Goal: Task Accomplishment & Management: Manage account settings

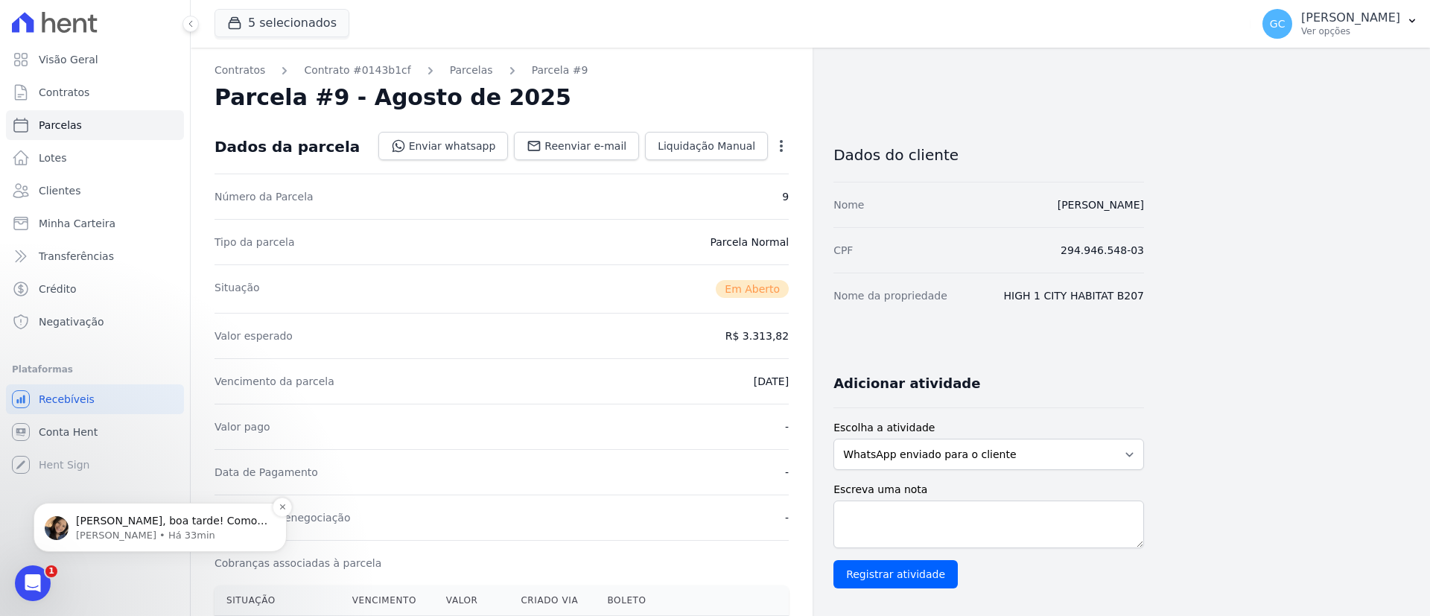
scroll to position [447, 0]
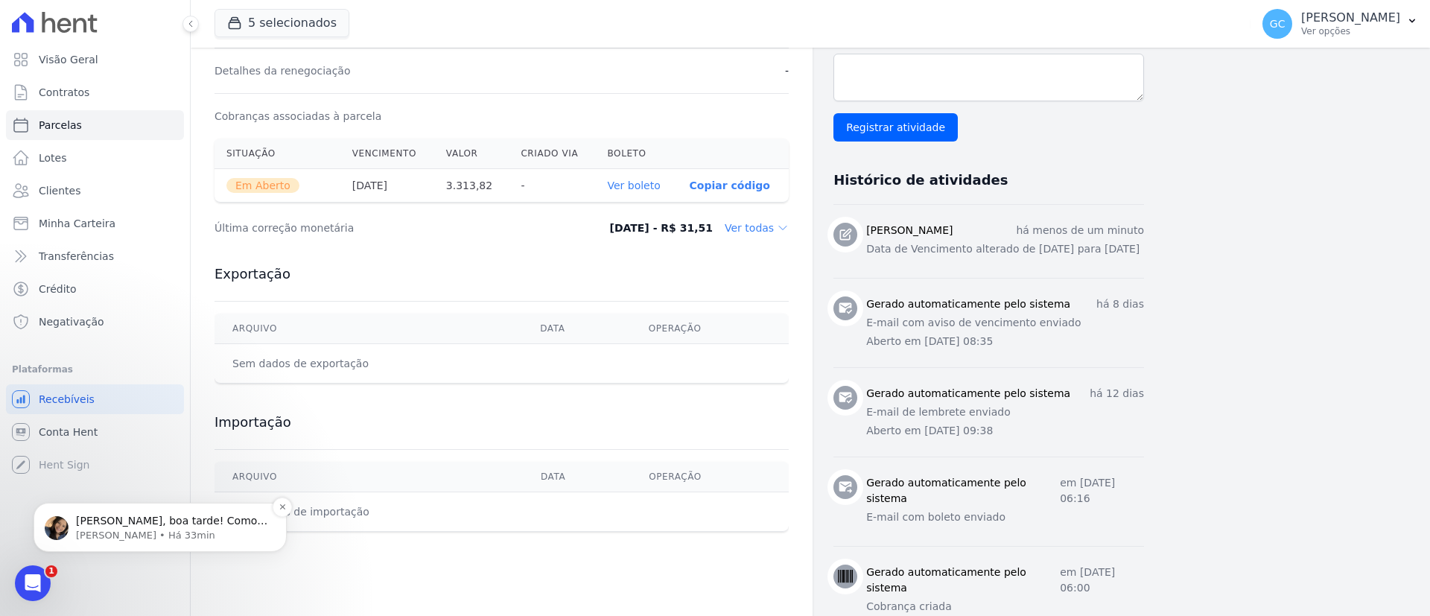
click at [107, 530] on p "Adriane • Há 33min" at bounding box center [172, 535] width 192 height 13
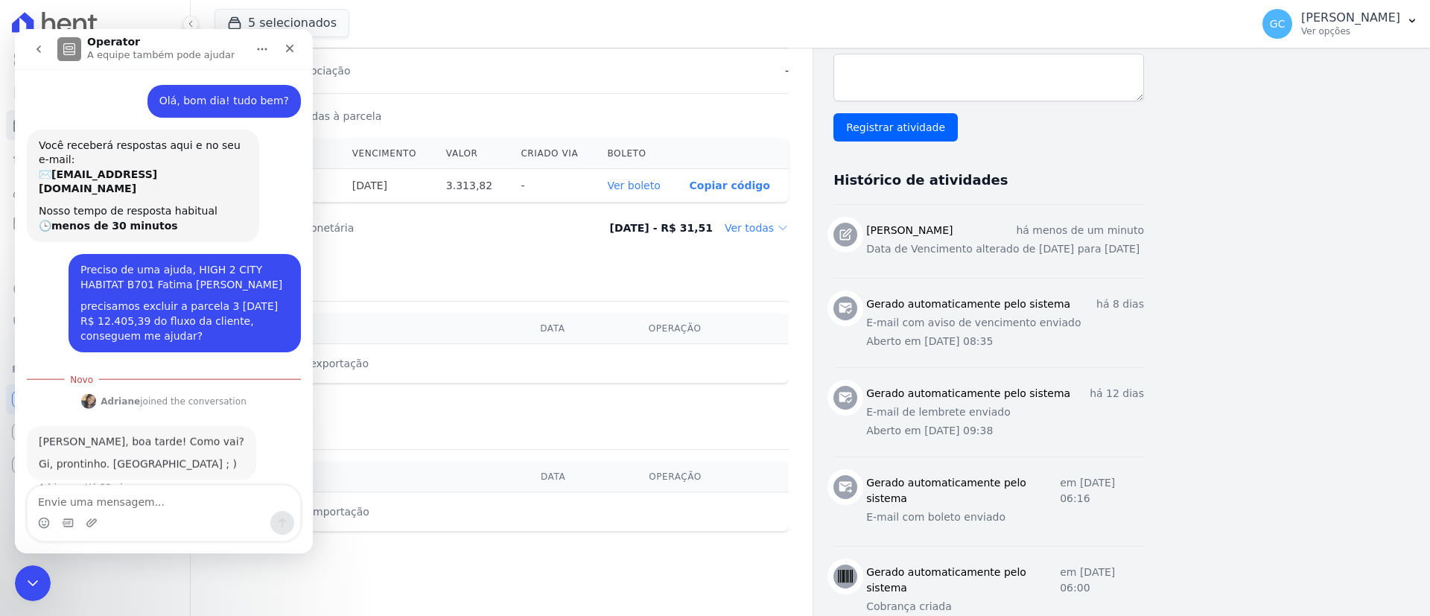
scroll to position [11, 0]
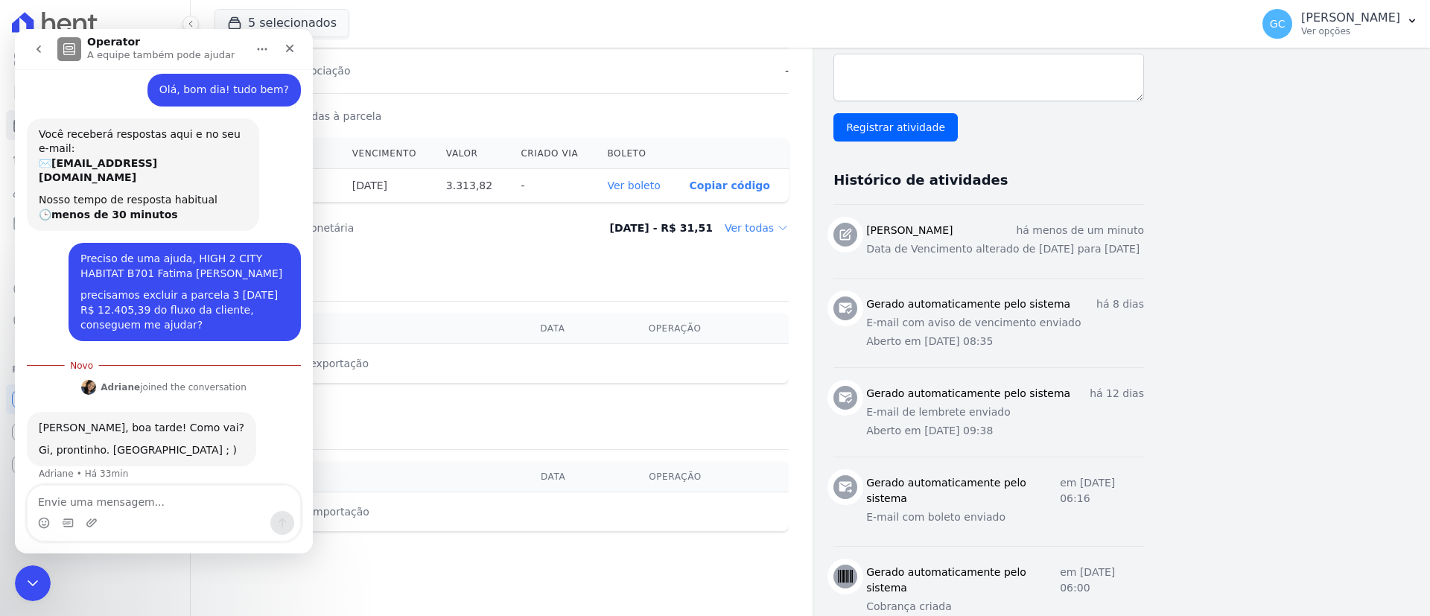
click at [195, 497] on textarea "Envie uma mensagem..." at bounding box center [164, 498] width 273 height 25
type textarea "obrigadaaa"
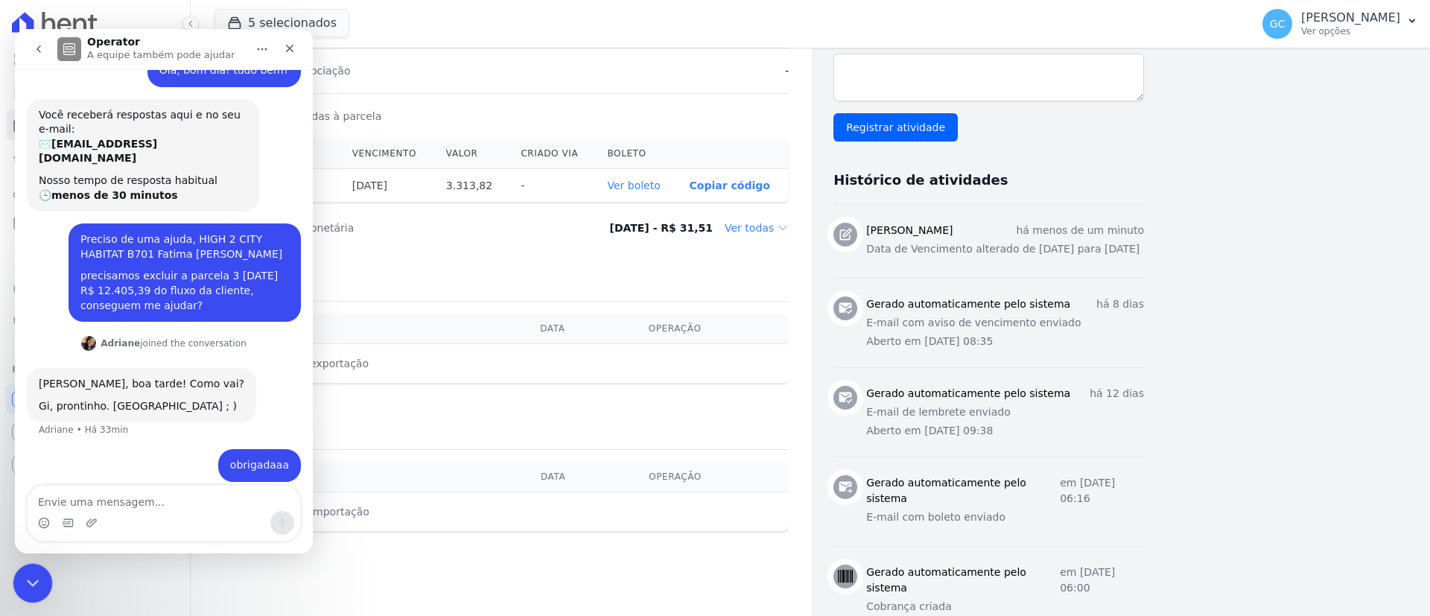
click at [48, 574] on html at bounding box center [31, 581] width 36 height 36
click at [34, 551] on div "Messenger da Intercom" at bounding box center [164, 519] width 298 height 69
drag, startPoint x: 29, startPoint y: 582, endPoint x: 69, endPoint y: 1142, distance: 562.1
click at [28, 582] on icon "Encerramento do Messenger da Intercom" at bounding box center [30, 581] width 10 height 6
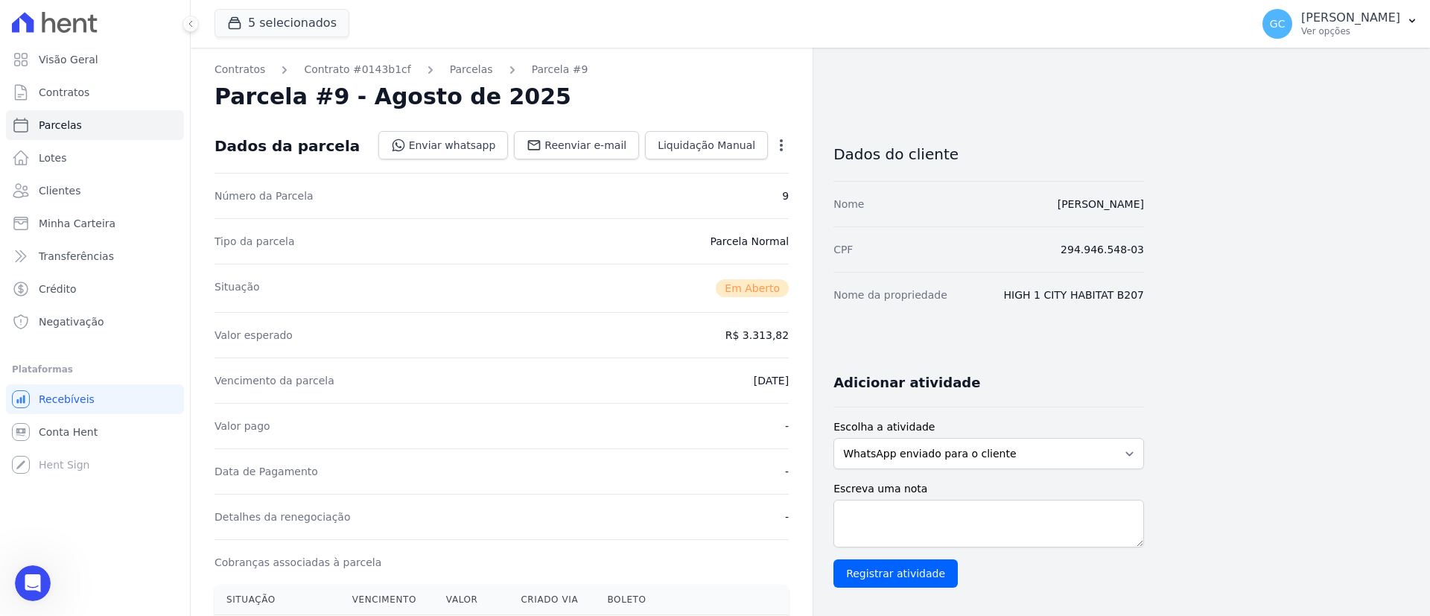
scroll to position [0, 0]
click at [457, 74] on link "Parcelas" at bounding box center [471, 71] width 43 height 16
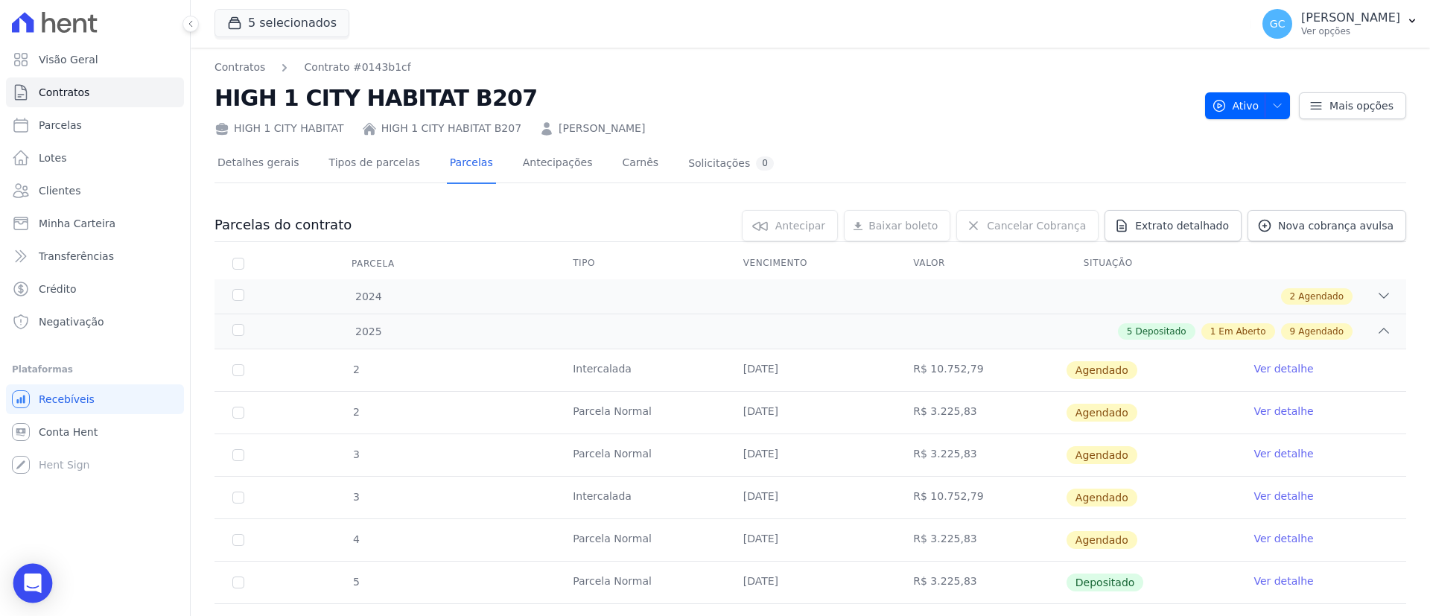
click at [31, 586] on icon "Open Intercom Messenger" at bounding box center [32, 582] width 19 height 19
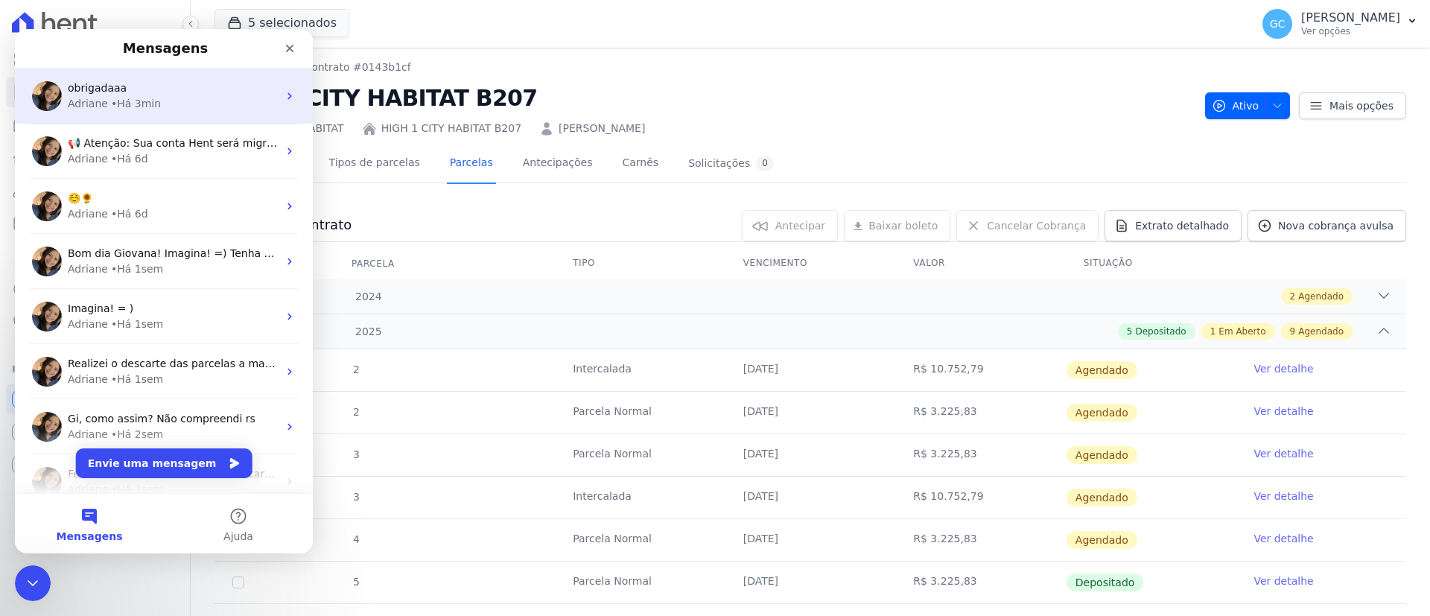
click at [115, 116] on div "obrigadaaa Adriane • Há 3min" at bounding box center [164, 96] width 298 height 55
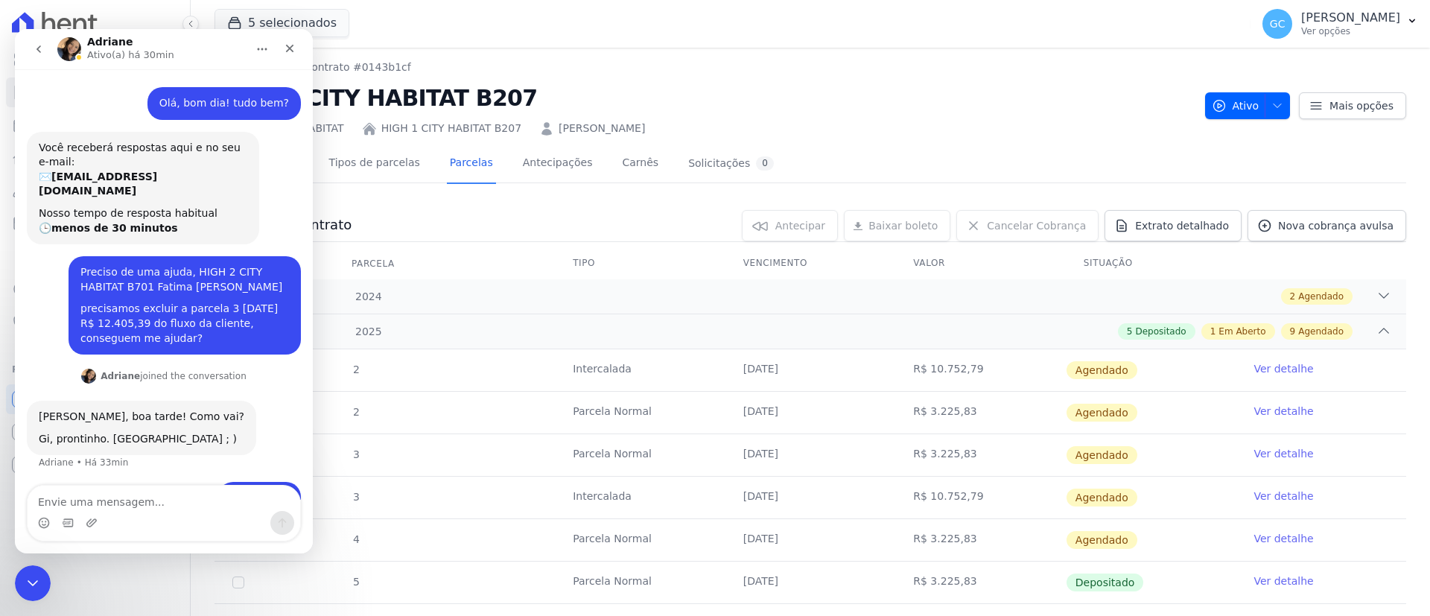
scroll to position [31, 0]
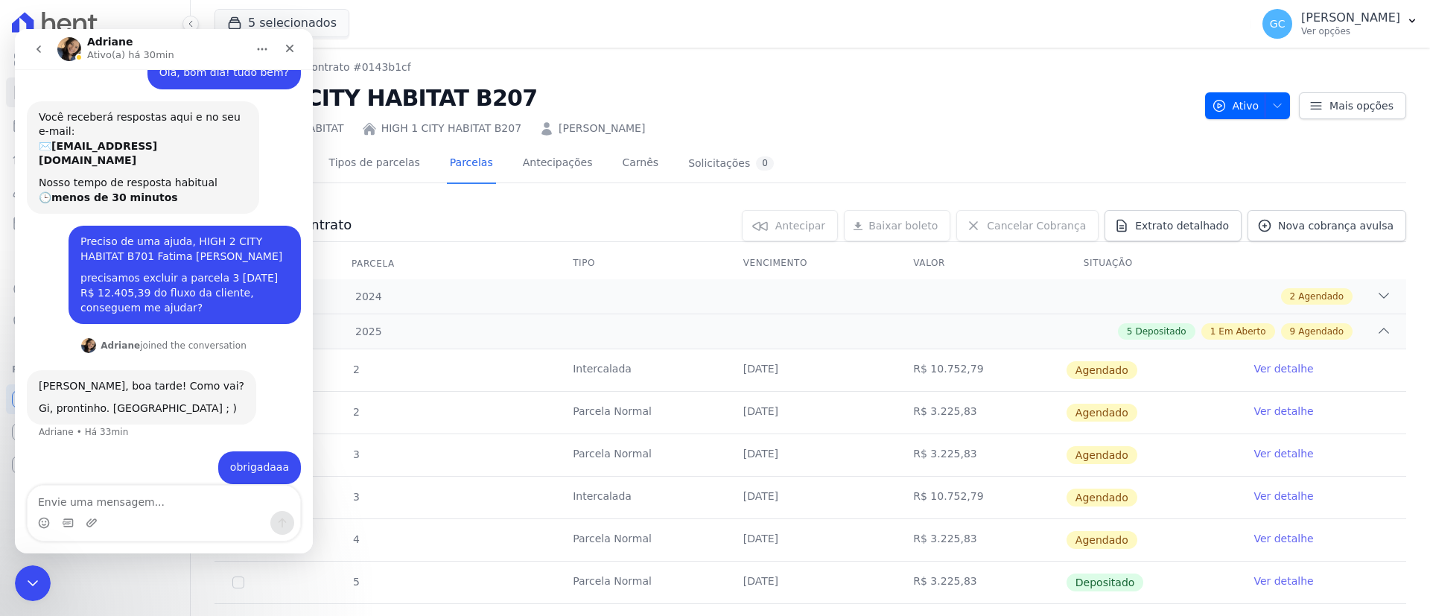
drag, startPoint x: 95, startPoint y: 241, endPoint x: 220, endPoint y: 247, distance: 125.3
click at [220, 247] on div "Preciso de uma ajuda, HIGH 2 CITY HABITAT B701 Fatima [PERSON_NAME]" at bounding box center [184, 249] width 208 height 29
copy div "[PERSON_NAME]"
click at [822, 36] on div "5 selecionados HYPE EMPREENDIMENTOS IMOBILIARIOS SPE LTDA HIGH 1 CITY HABITAT H…" at bounding box center [729, 23] width 1030 height 49
click at [32, 590] on div "Encerramento do Messenger da Intercom" at bounding box center [31, 581] width 36 height 36
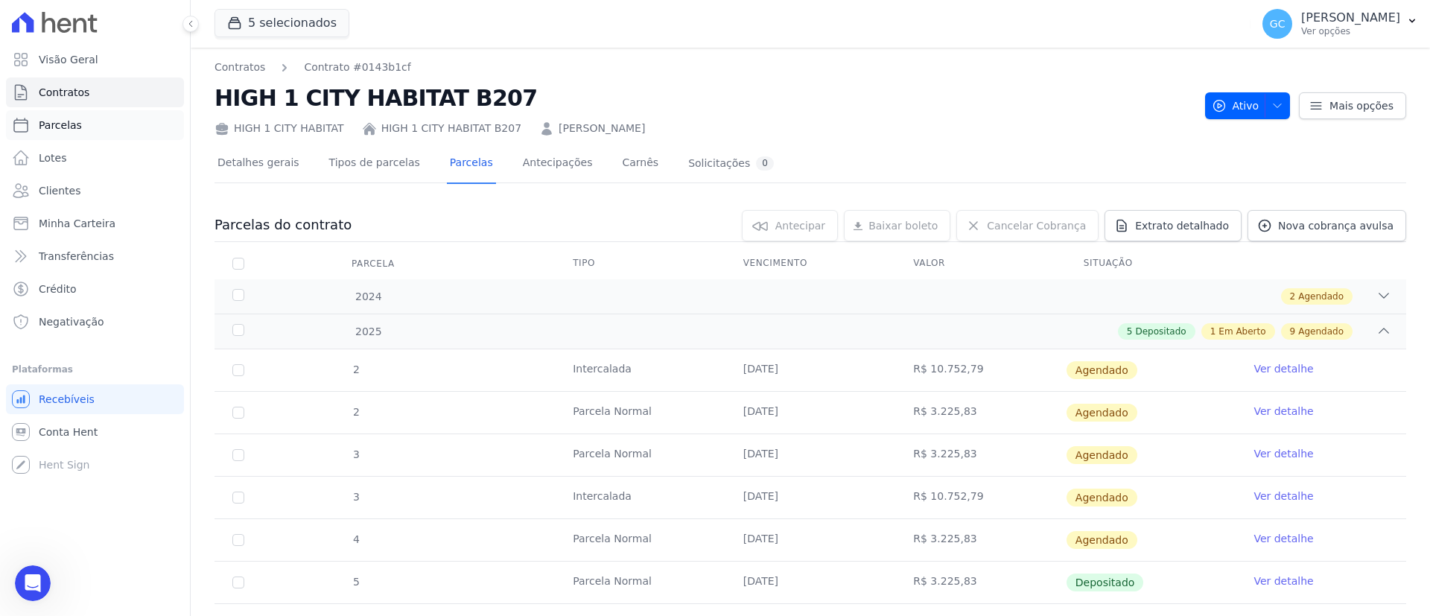
click at [71, 129] on span "Parcelas" at bounding box center [60, 125] width 43 height 15
select select
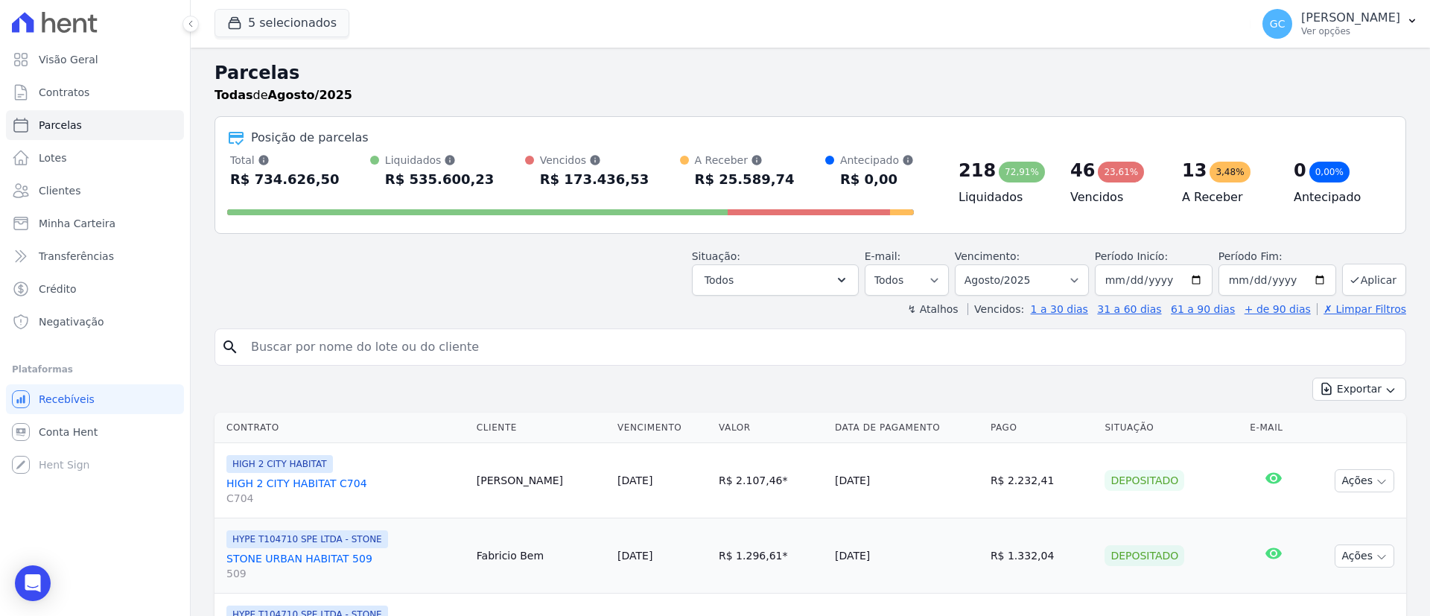
click at [456, 355] on input "search" at bounding box center [820, 347] width 1157 height 30
paste input "[PERSON_NAME]"
type input "[PERSON_NAME]"
select select
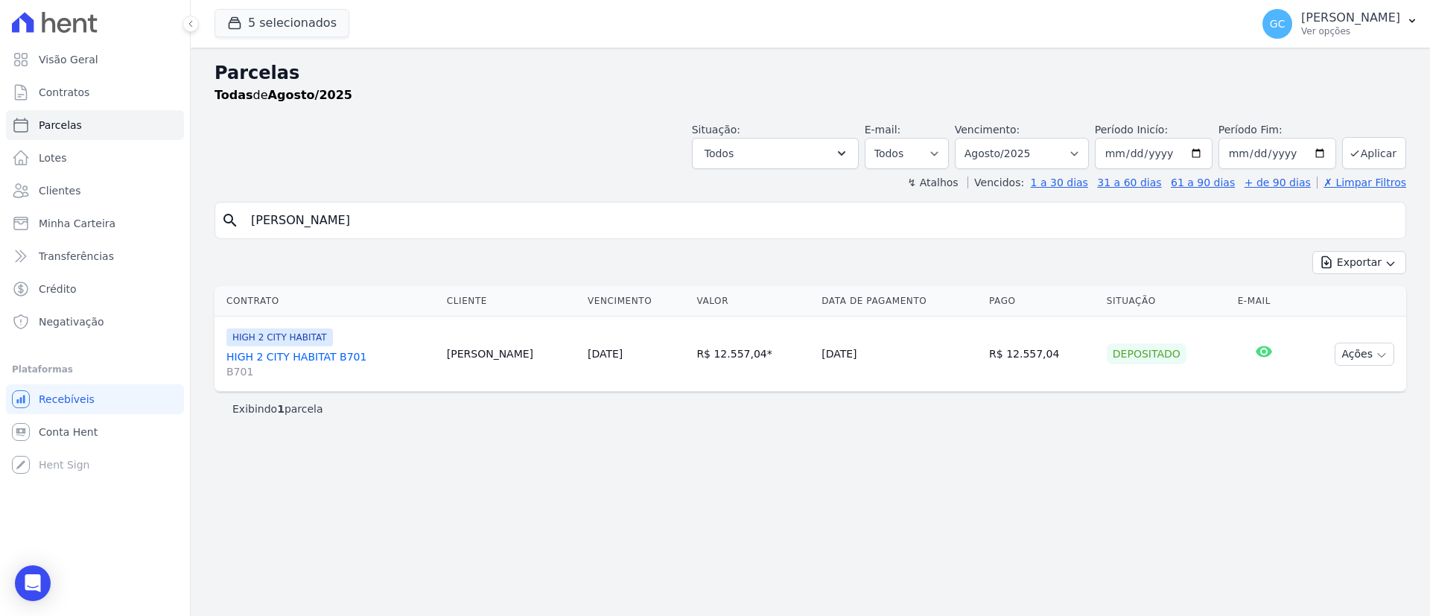
click at [319, 352] on link "HIGH 2 CITY HABITAT B701 B701" at bounding box center [330, 364] width 208 height 30
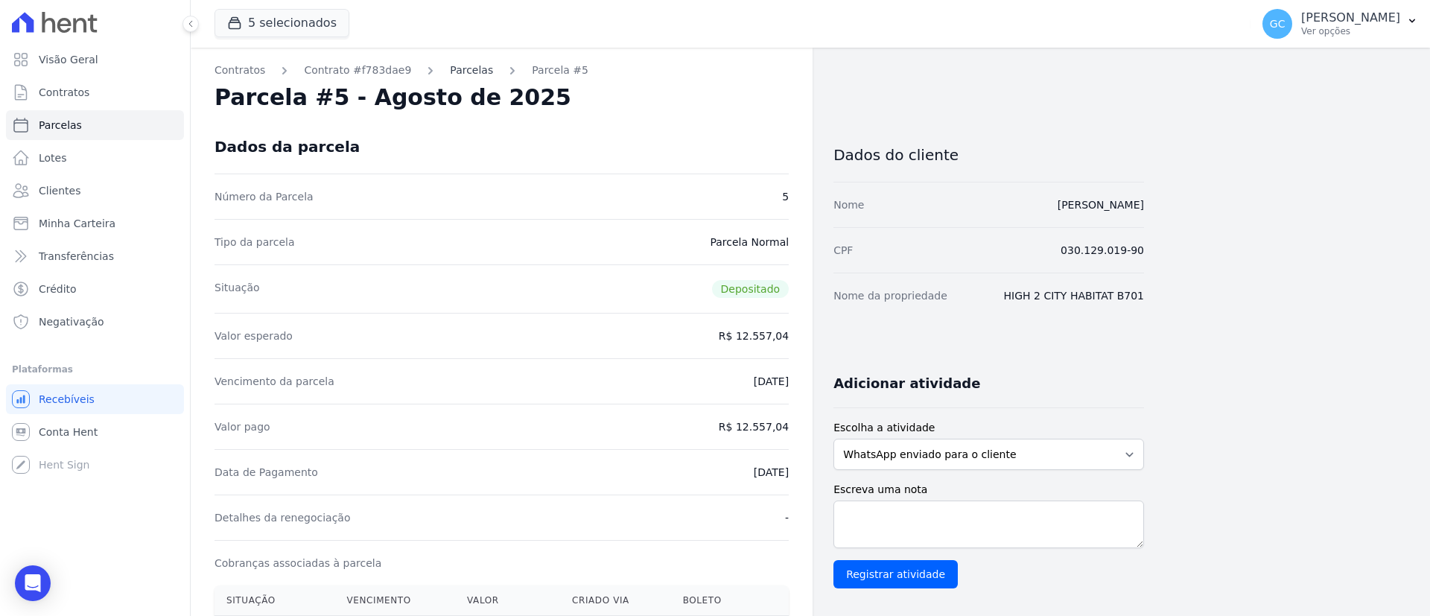
click at [456, 71] on link "Parcelas" at bounding box center [471, 71] width 43 height 16
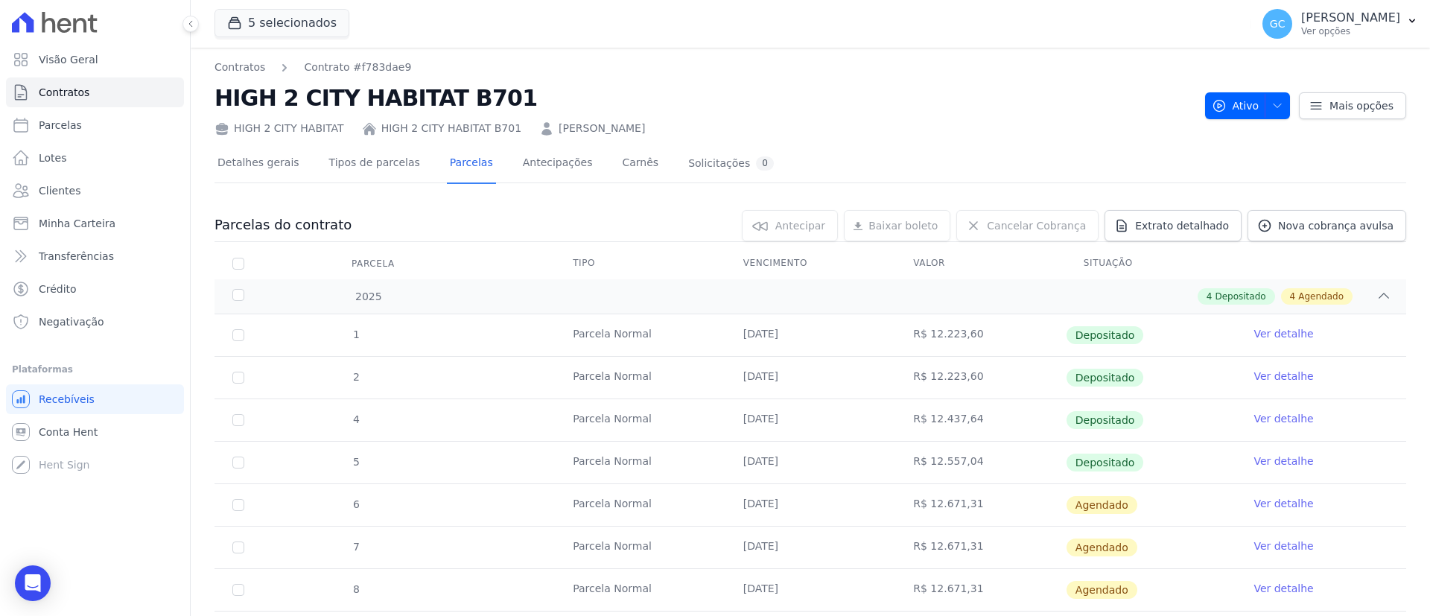
drag, startPoint x: 990, startPoint y: 326, endPoint x: 978, endPoint y: 326, distance: 11.2
click at [978, 326] on td "R$ 12.223,60" at bounding box center [980, 335] width 171 height 42
click at [1260, 335] on link "Ver detalhe" at bounding box center [1283, 333] width 60 height 15
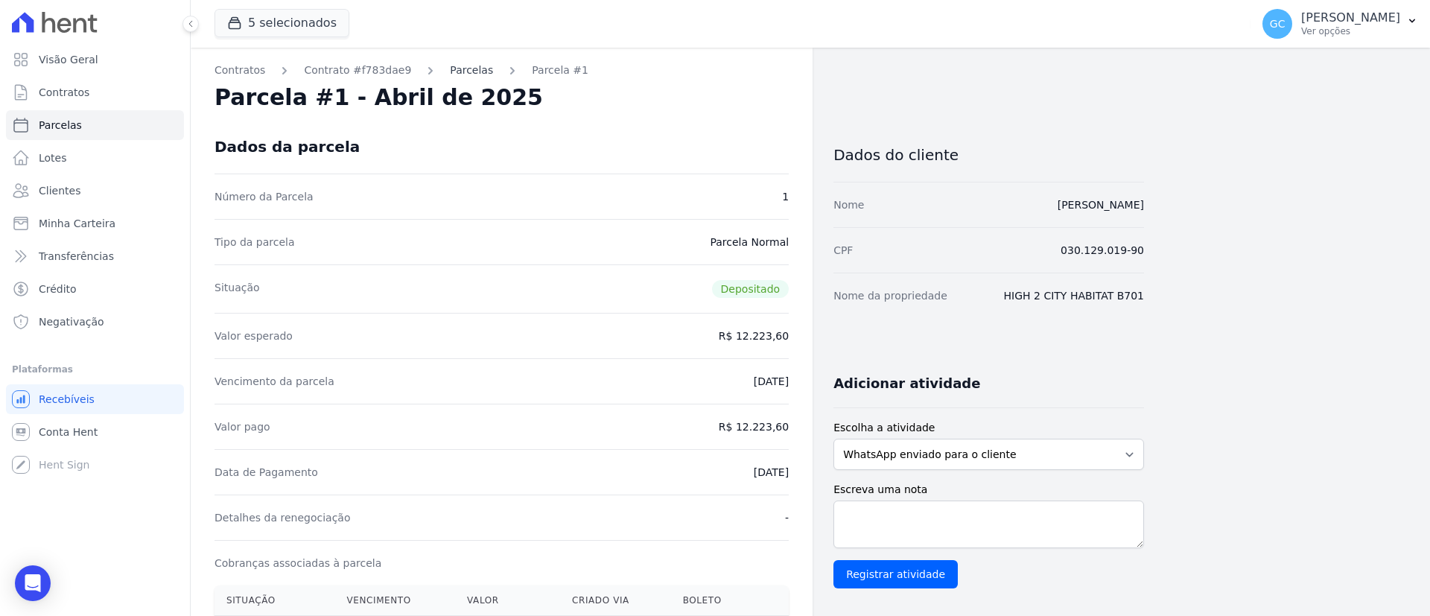
click at [458, 70] on link "Parcelas" at bounding box center [471, 71] width 43 height 16
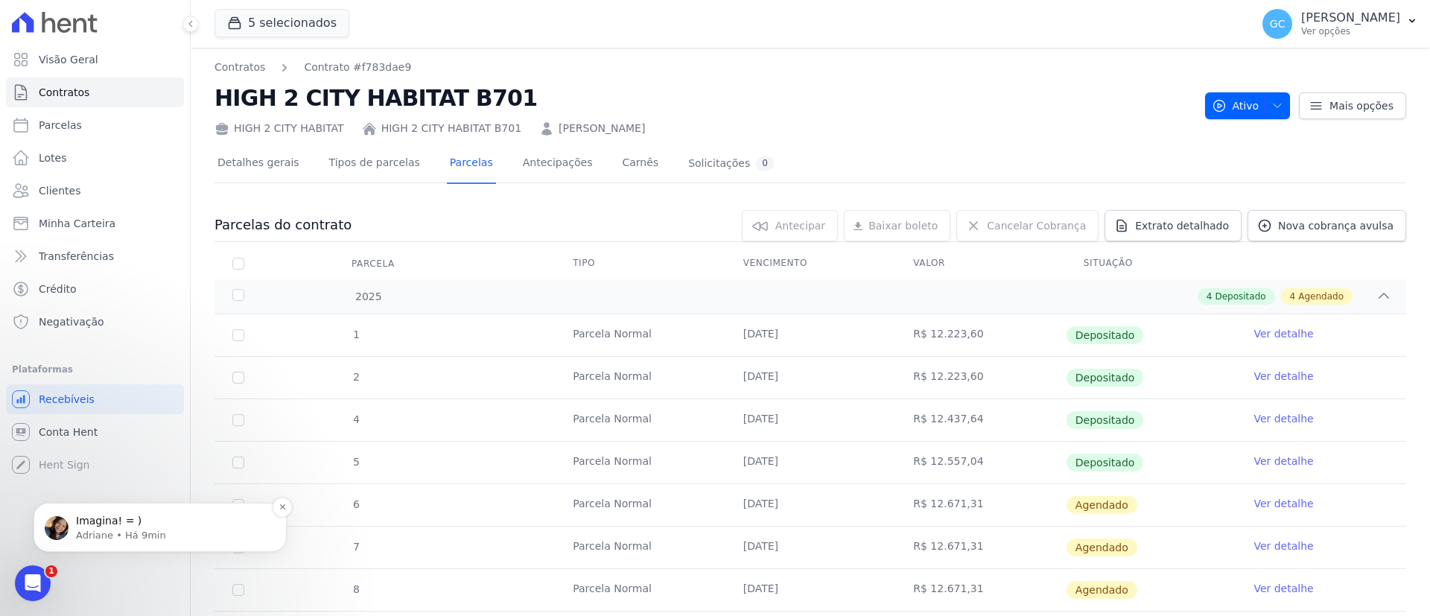
click at [130, 526] on p "Imagina! = )" at bounding box center [172, 521] width 192 height 15
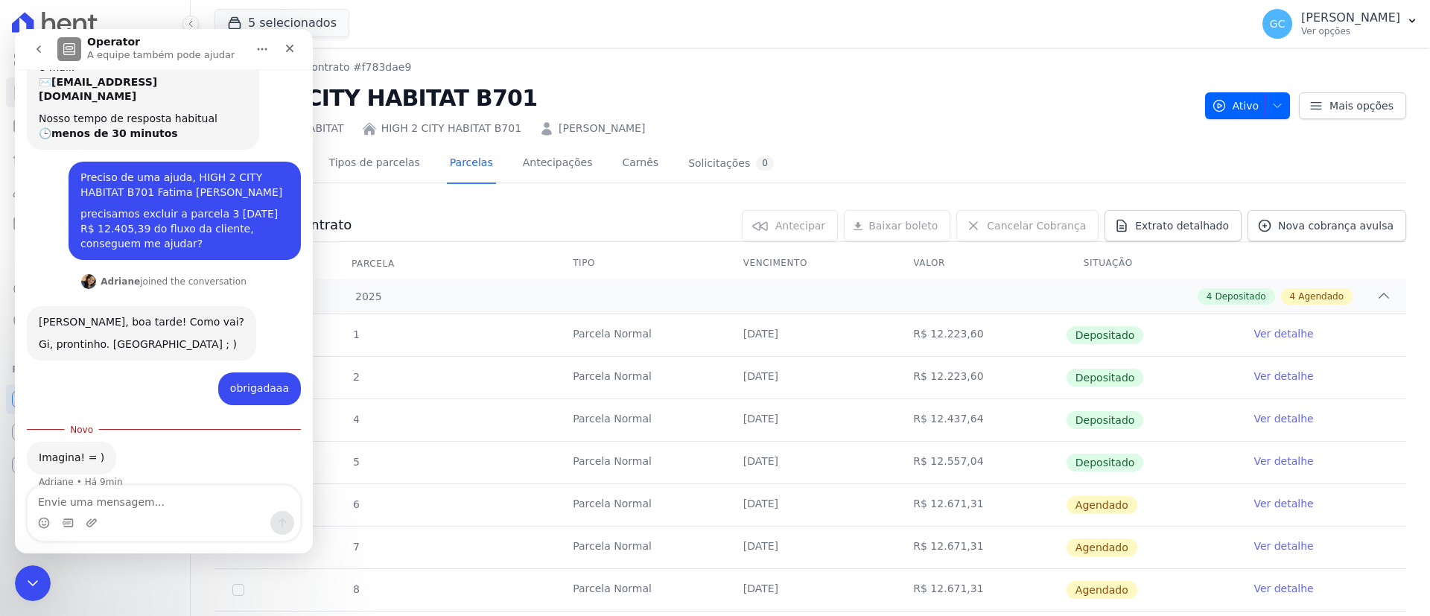
scroll to position [100, 0]
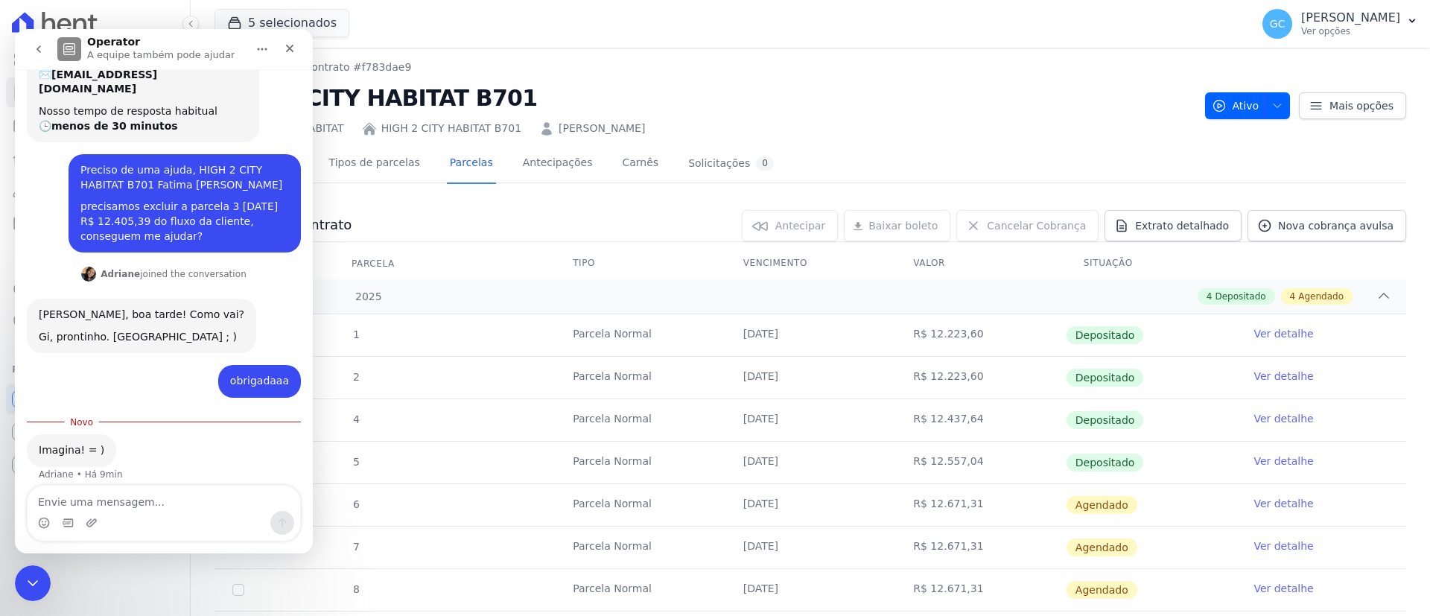
drag, startPoint x: 173, startPoint y: 158, endPoint x: 215, endPoint y: 173, distance: 44.3
click at [215, 173] on div "Preciso de uma ajuda, HIGH 2 CITY HABITAT B701 Fatima [PERSON_NAME]" at bounding box center [184, 177] width 208 height 29
copy div "HIGH 2 CITY HABITAT B701 Fatima Regina Van Helder"
click at [825, 120] on div "HIGH 2 CITY HABITAT HIGH 2 CITY HABITAT B701 [PERSON_NAME]" at bounding box center [703, 126] width 978 height 22
click at [1346, 106] on span "Mais opções" at bounding box center [1361, 105] width 64 height 15
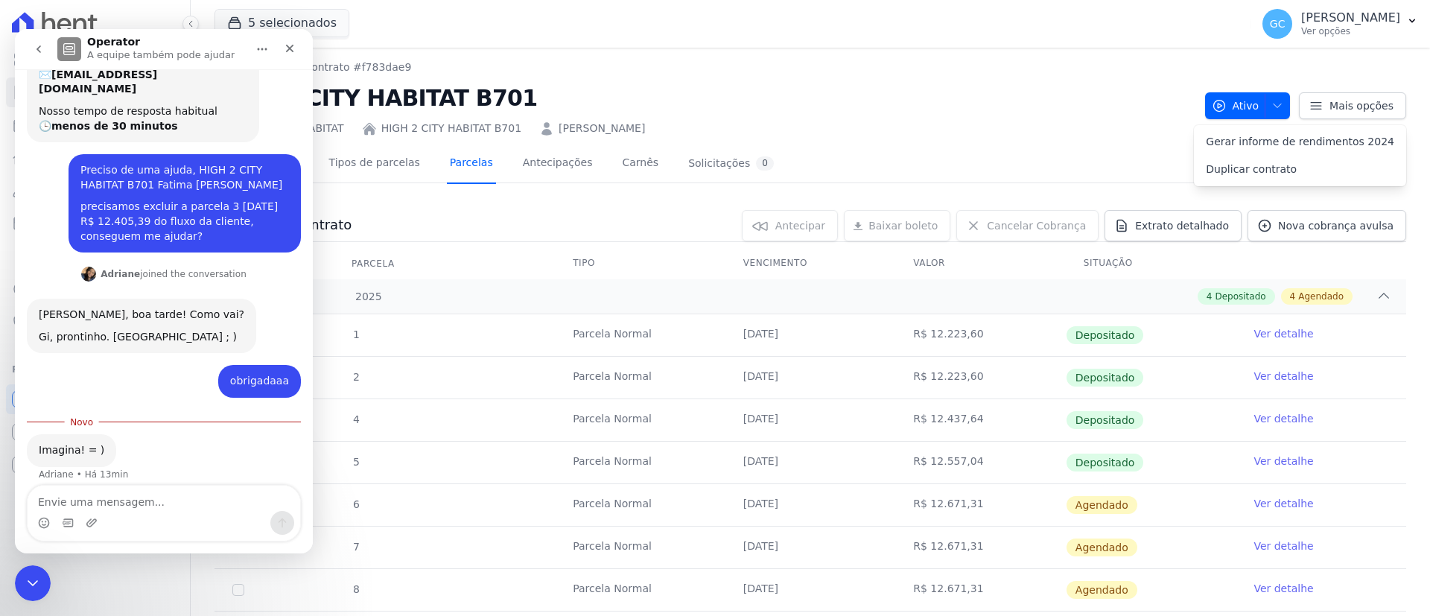
click at [447, 170] on link "Parcelas" at bounding box center [471, 163] width 49 height 39
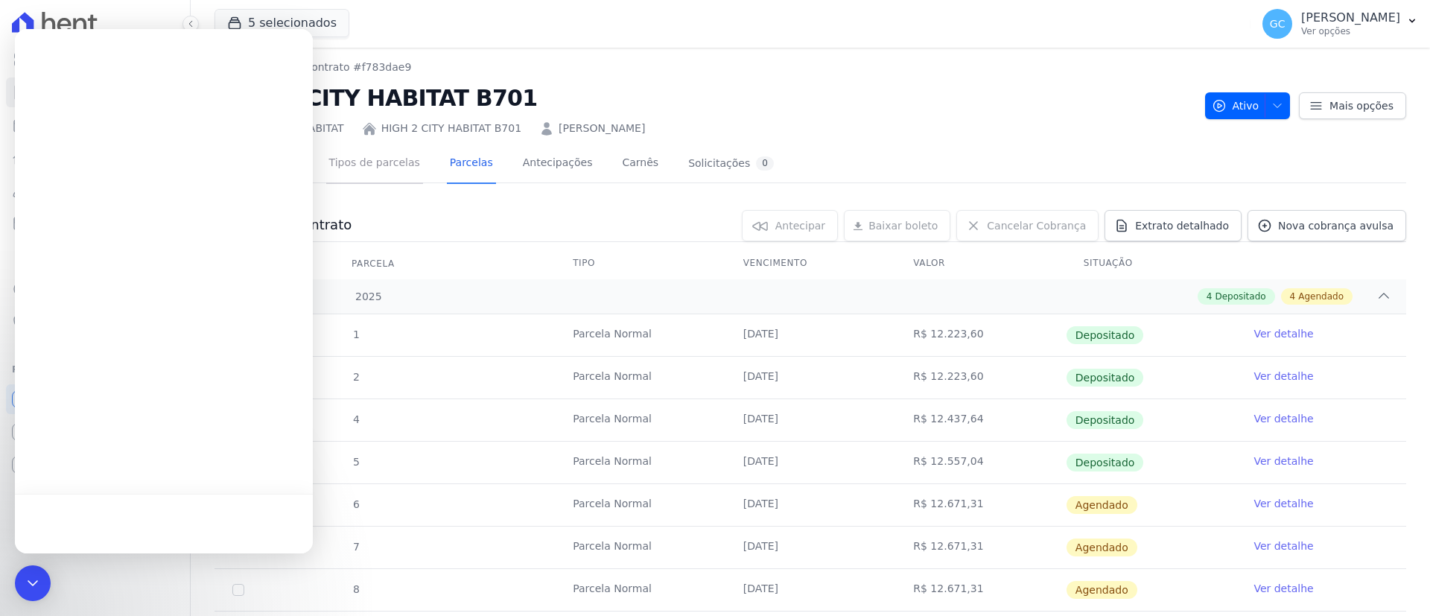
click at [386, 168] on link "Tipos de parcelas" at bounding box center [374, 163] width 97 height 39
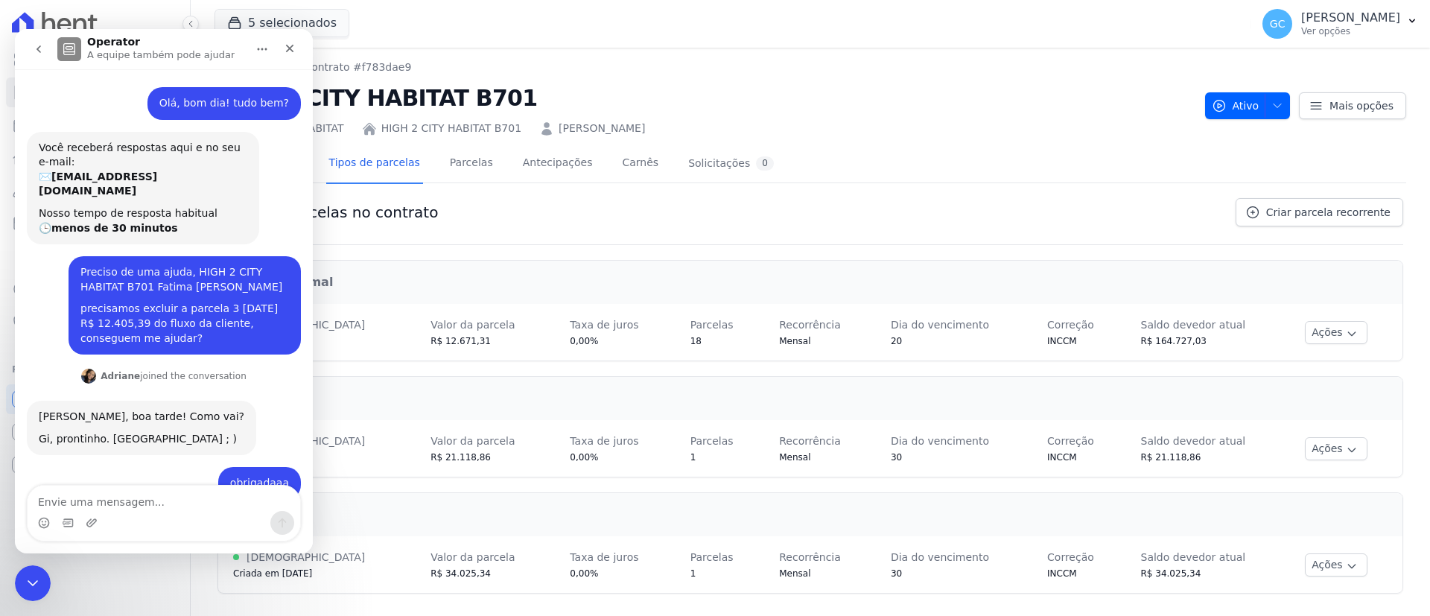
click at [999, 198] on div "Tipos de parcelas no contrato Criar parcela recorrente" at bounding box center [809, 221] width 1185 height 47
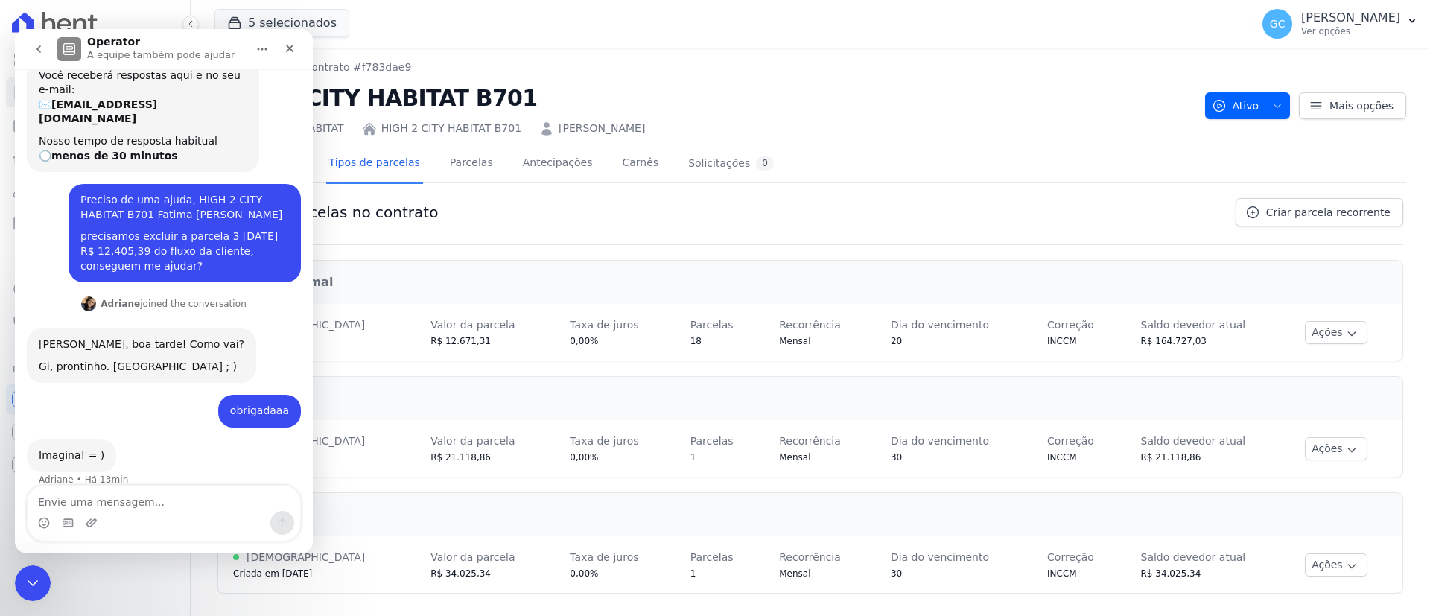
scroll to position [75, 0]
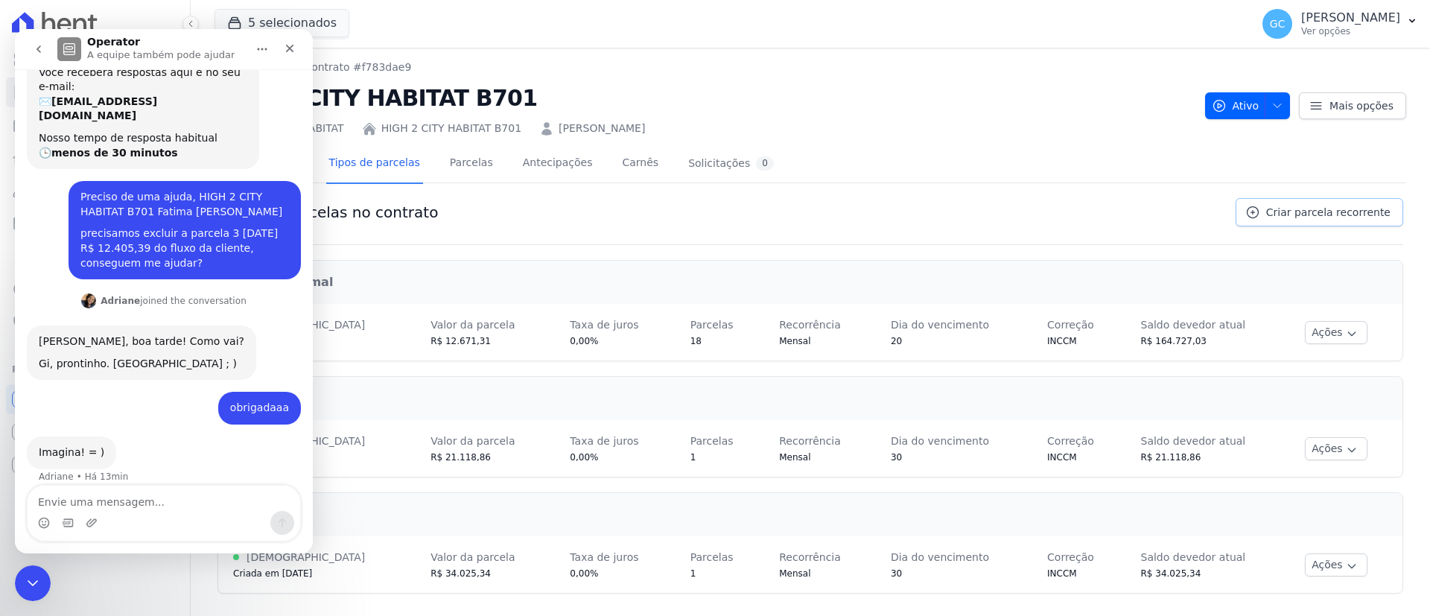
click at [1305, 212] on span "Criar parcela recorrente" at bounding box center [1328, 212] width 124 height 15
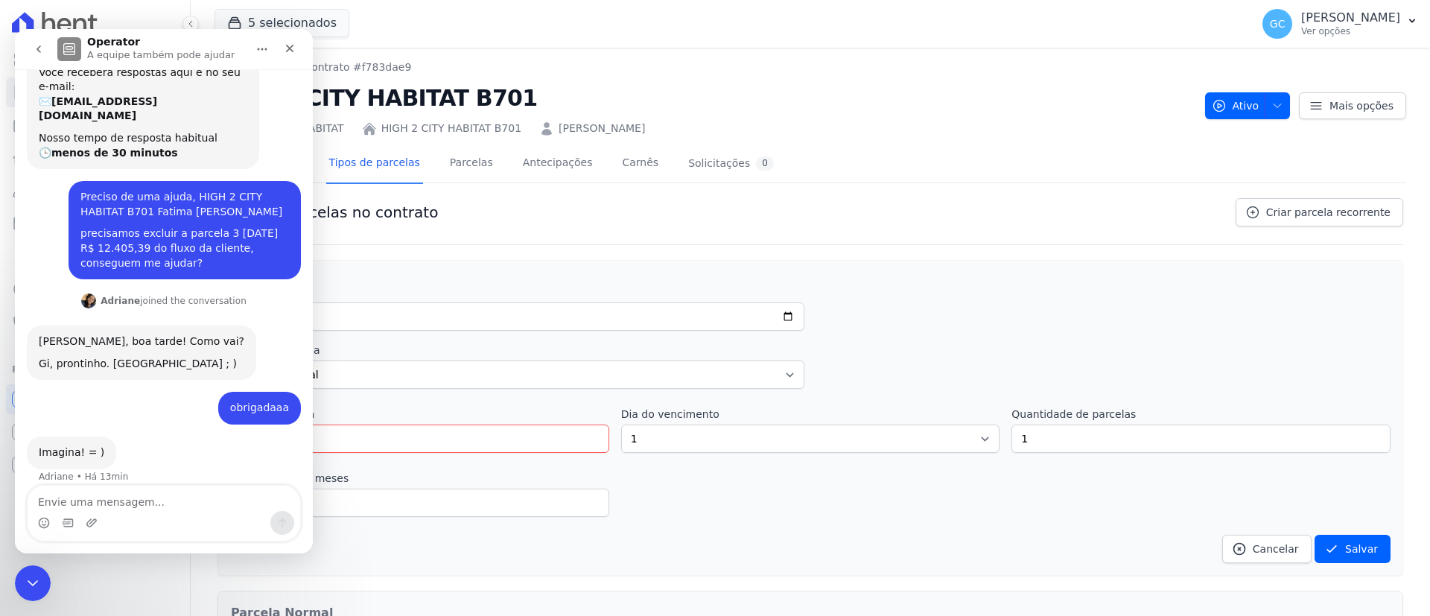
click at [841, 190] on div at bounding box center [809, 188] width 1191 height 13
click at [25, 580] on icon "Encerramento do Messenger da Intercom" at bounding box center [31, 581] width 18 height 18
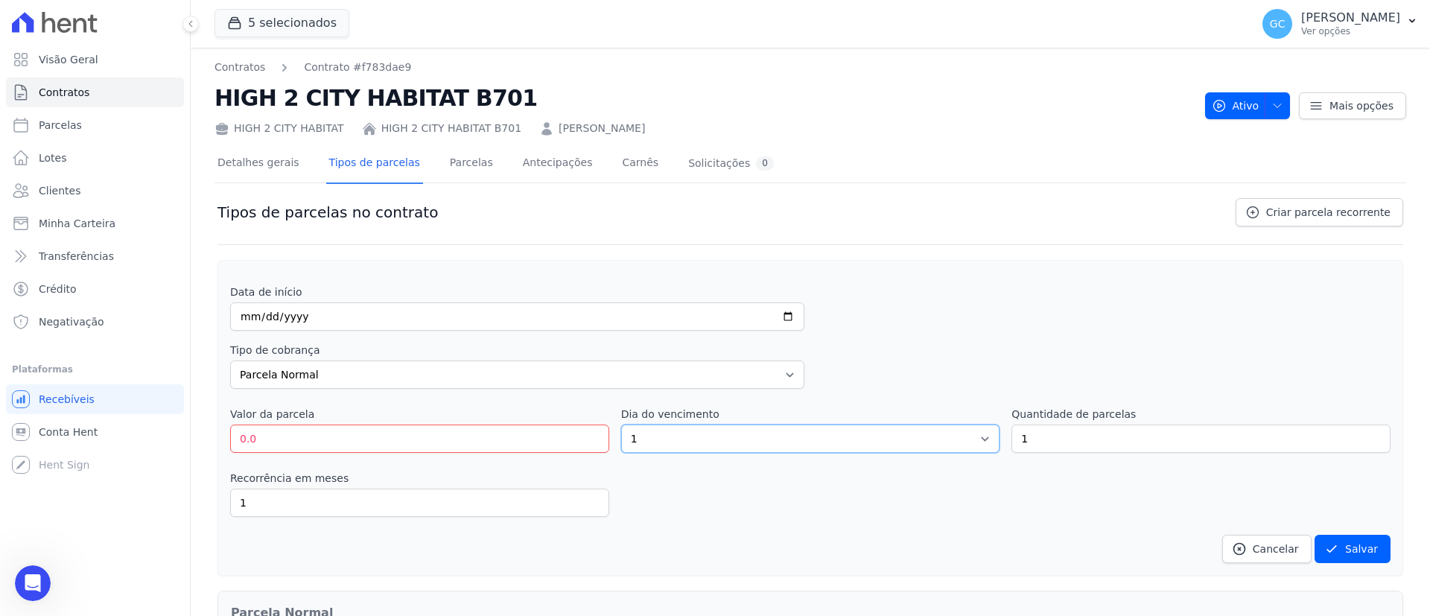
click at [653, 445] on select "1 2 3 4 5 6 7 8 9 10 11 12 13 14 15 16 17 18 19 20 21 22 23 24 25 26 27 28 29 3…" at bounding box center [810, 438] width 379 height 28
click at [380, 292] on label "Data de início" at bounding box center [517, 291] width 574 height 15
click at [345, 327] on input "date" at bounding box center [517, 316] width 574 height 28
click at [414, 215] on div "Tipos de parcelas no contrato Criar parcela recorrente" at bounding box center [809, 221] width 1185 height 47
click at [39, 576] on icon "Abertura do Messenger da Intercom" at bounding box center [31, 581] width 25 height 25
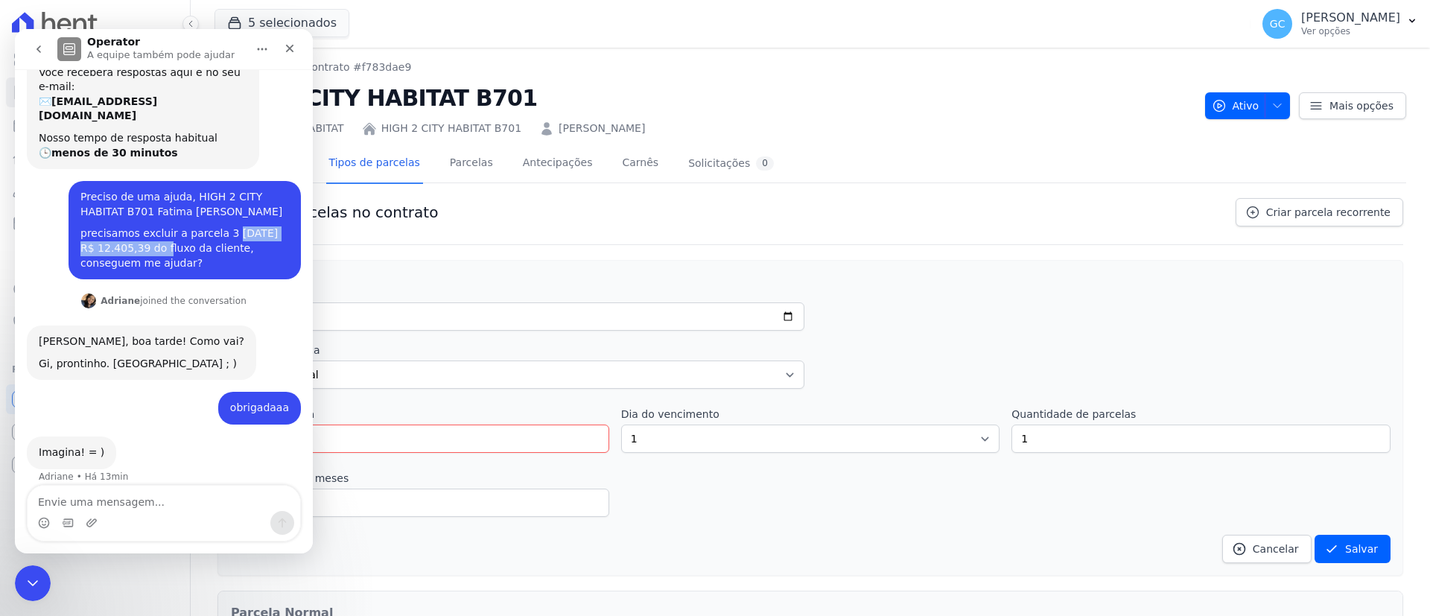
drag, startPoint x: 211, startPoint y: 218, endPoint x: 109, endPoint y: 226, distance: 101.6
click at [115, 227] on div "precisamos excluir a parcela 3 [DATE] R$ 12.405,39 do fluxo da cliente, consegu…" at bounding box center [184, 248] width 208 height 44
copy div "20/06/2025 R$ 12.405,39"
click at [891, 381] on div "Tipo de cobrança Parcela Normal Entrada Sinal Intercalada Chaves Pré-chaves Pós…" at bounding box center [810, 366] width 1160 height 46
click at [16, 570] on div at bounding box center [32, 583] width 39 height 39
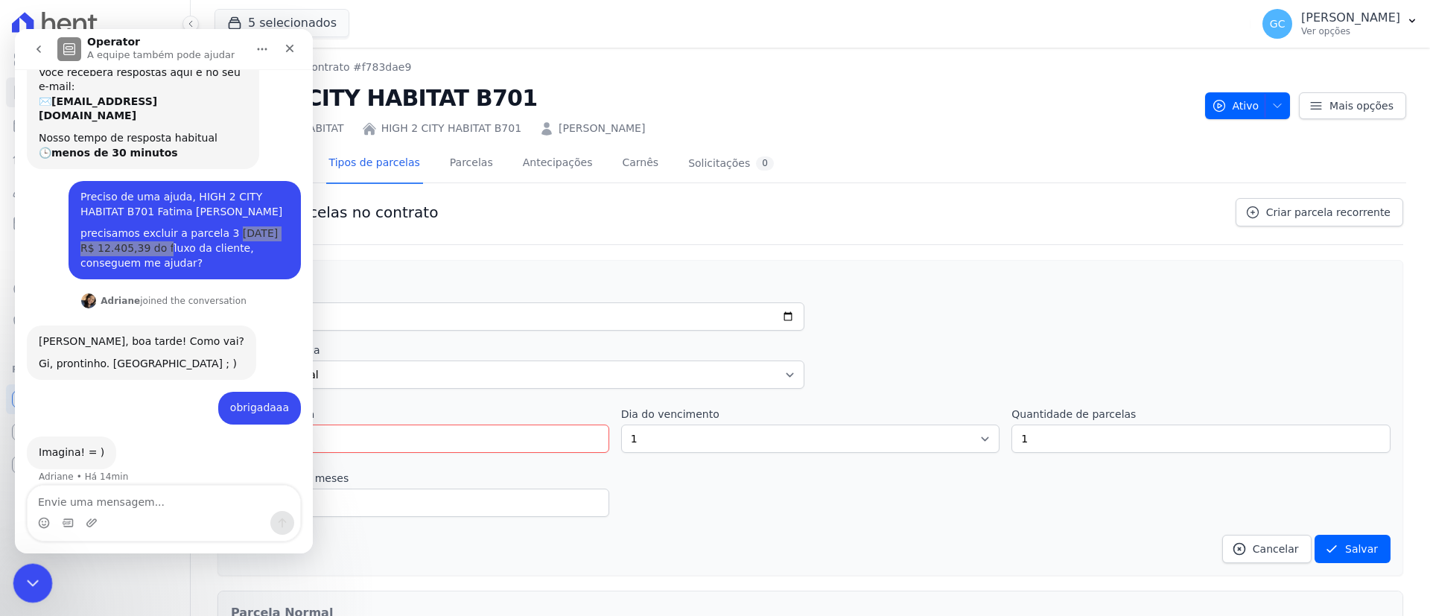
click at [27, 572] on icon "Encerramento do Messenger da Intercom" at bounding box center [31, 581] width 18 height 18
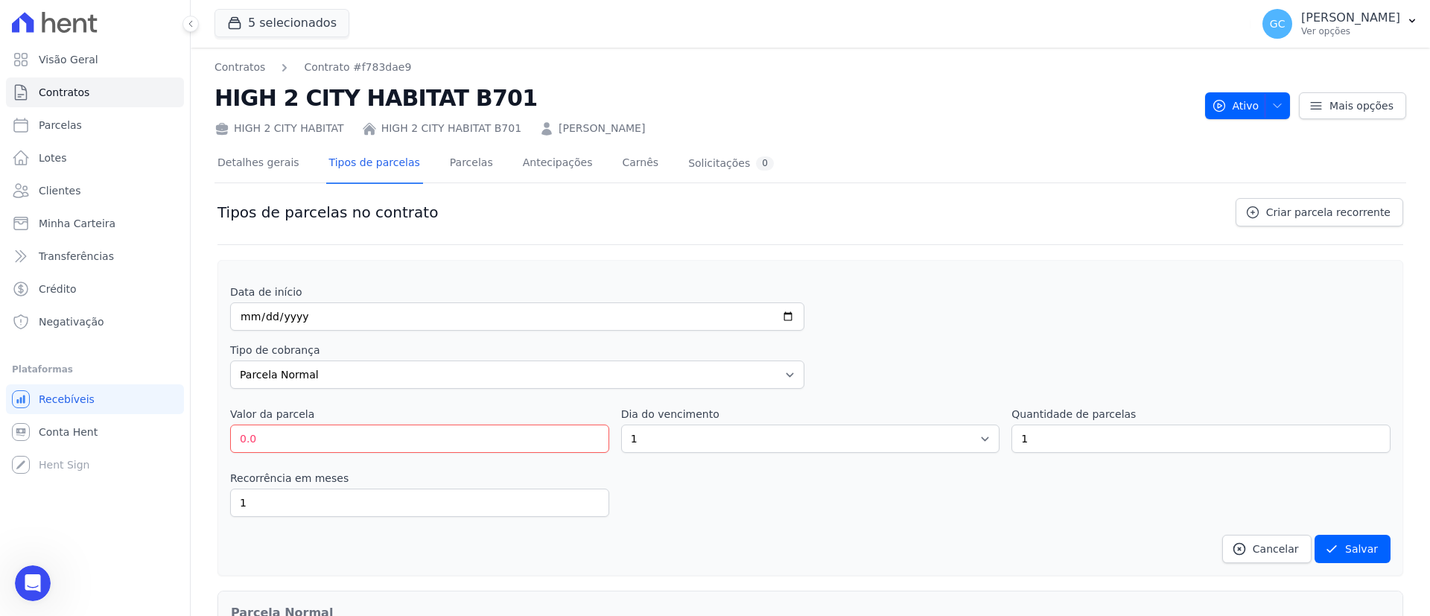
click at [271, 319] on input "2025-06-10" at bounding box center [517, 316] width 574 height 28
type input "[DATE]"
click at [354, 445] on input "0.0" at bounding box center [419, 438] width 379 height 28
drag, startPoint x: 311, startPoint y: 445, endPoint x: 187, endPoint y: 447, distance: 123.6
click at [188, 447] on div "Visão Geral Contratos [GEOGRAPHIC_DATA] Lotes Clientes Minha Carteira Transferê…" at bounding box center [715, 308] width 1430 height 616
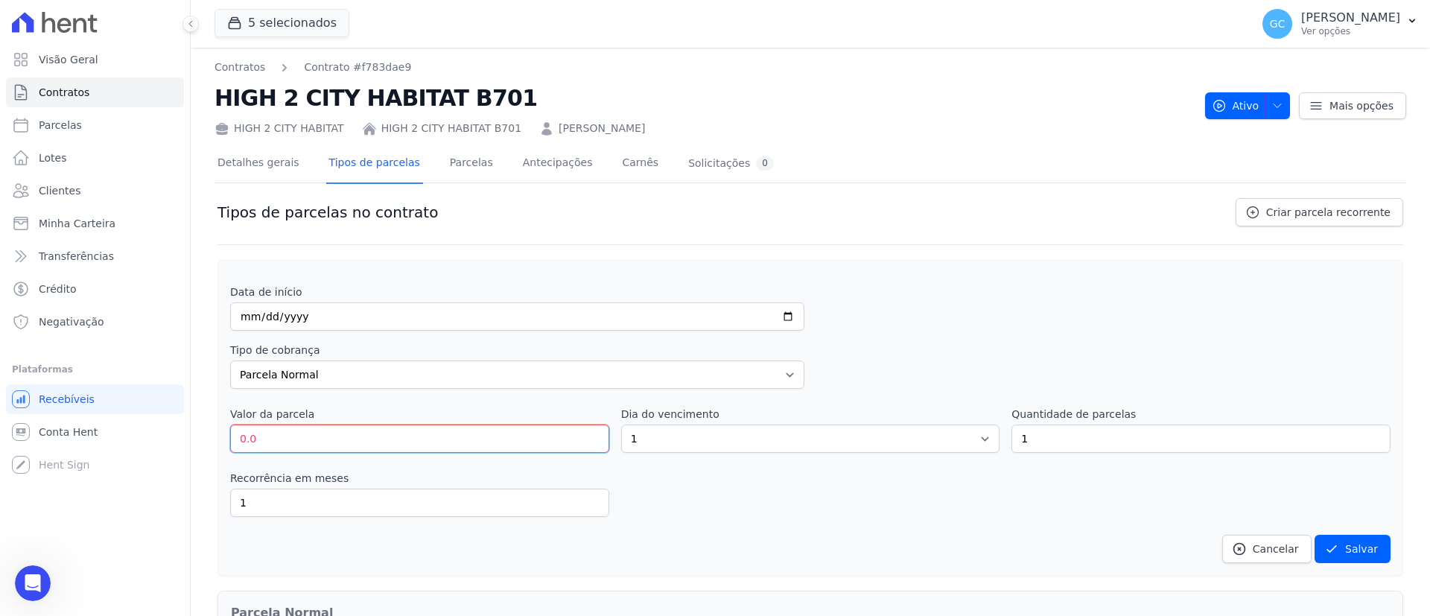
paste input "12.40539"
type input "12.4"
type input "12405.39"
click at [838, 506] on div "Recorrência em meses 1 in_advance" at bounding box center [810, 494] width 1160 height 46
click at [773, 444] on select "1 2 3 4 5 6 7 8 9 10 11 12 13 14 15 16 17 18 19 20 21 22 23 24 25 26 27 28 29 3…" at bounding box center [810, 438] width 379 height 28
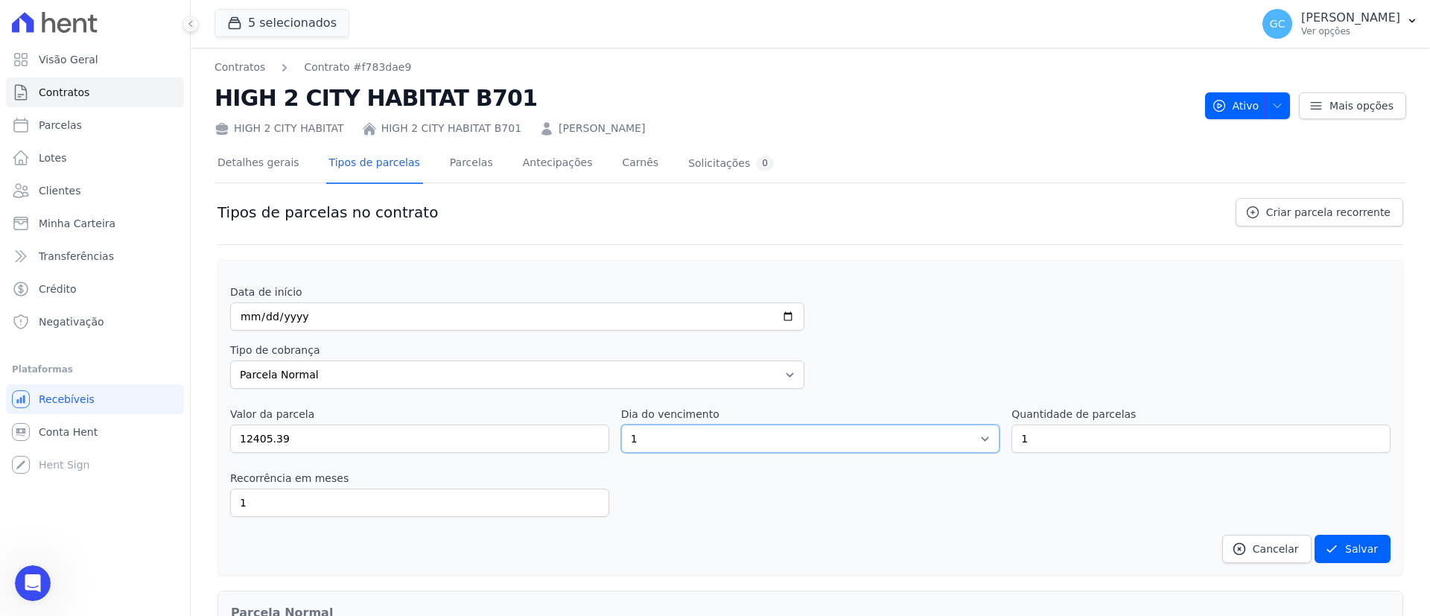
select select "20"
click at [621, 424] on select "1 2 3 4 5 6 7 8 9 10 11 12 13 14 15 16 17 18 19 20 21 22 23 24 25 26 27 28 29 3…" at bounding box center [810, 438] width 379 height 28
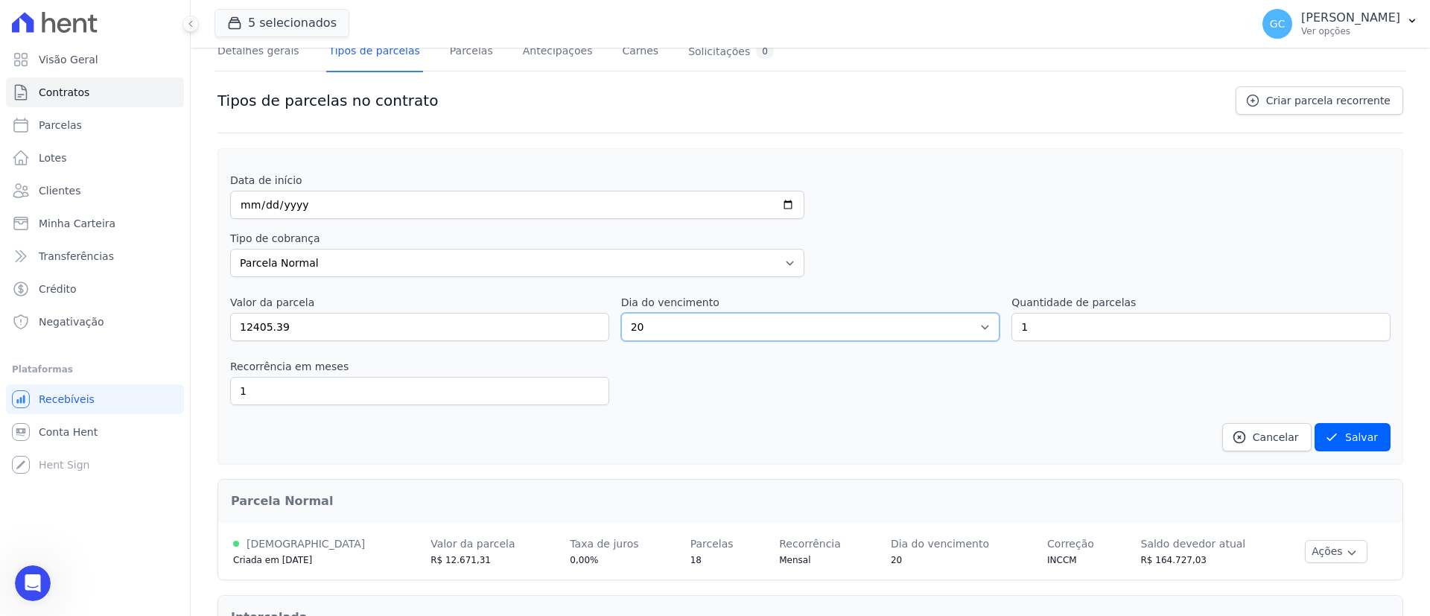
scroll to position [0, 0]
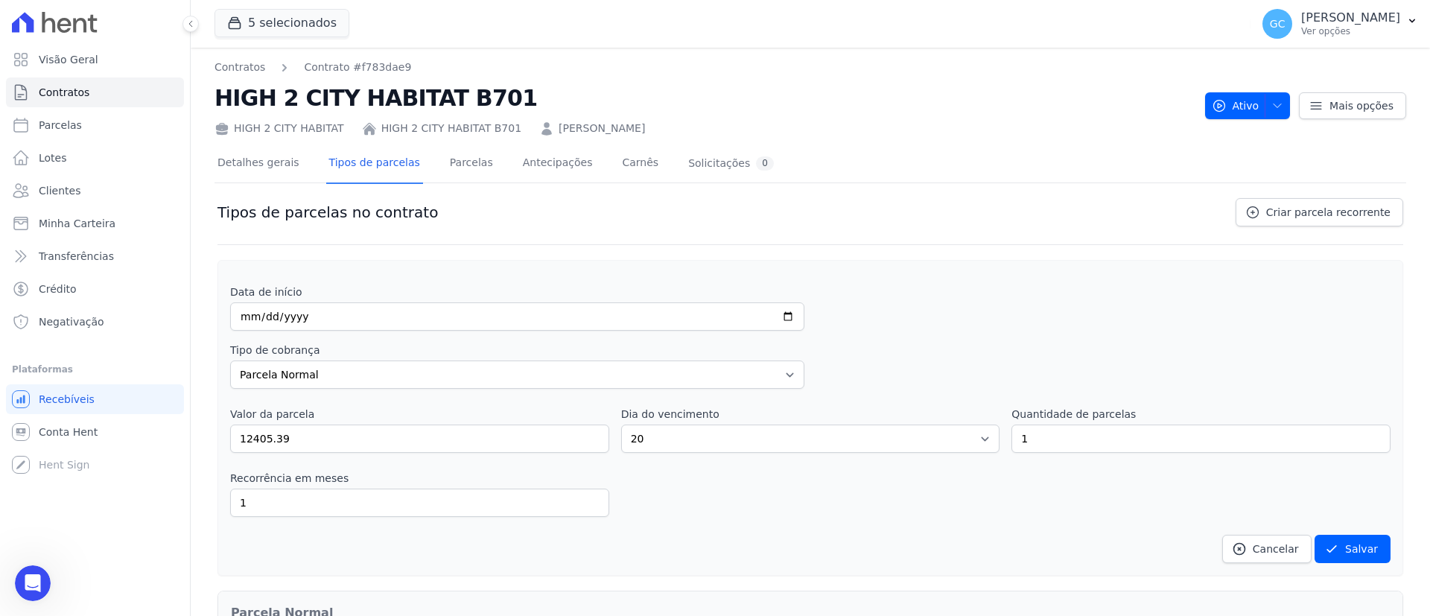
click at [1346, 123] on div "Contratos Contrato #f783dae9 HIGH 2 CITY HABITAT B701 HIGH 2 CITY HABITAT HIGH …" at bounding box center [809, 98] width 1191 height 77
click at [1344, 115] on link "Mais opções" at bounding box center [1352, 105] width 107 height 27
click at [1021, 209] on div "Tipos de parcelas no contrato Criar parcela recorrente" at bounding box center [809, 221] width 1185 height 47
click at [1294, 214] on span "Criar parcela recorrente" at bounding box center [1328, 212] width 124 height 15
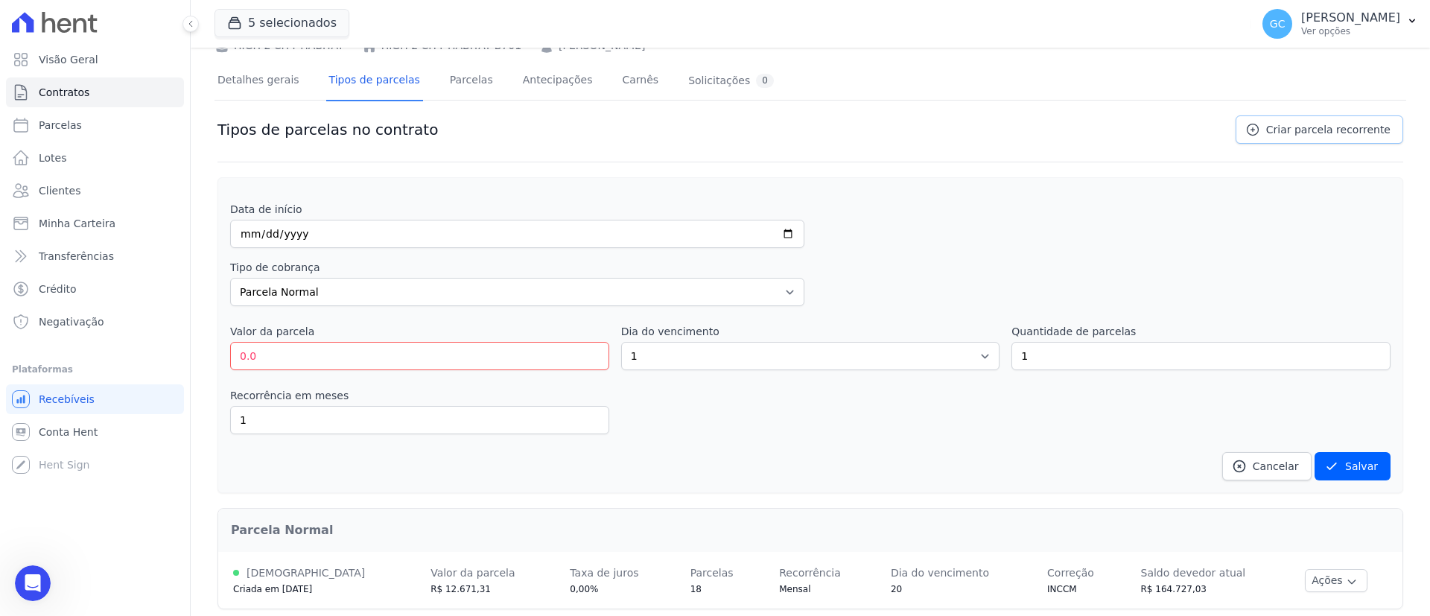
scroll to position [332, 0]
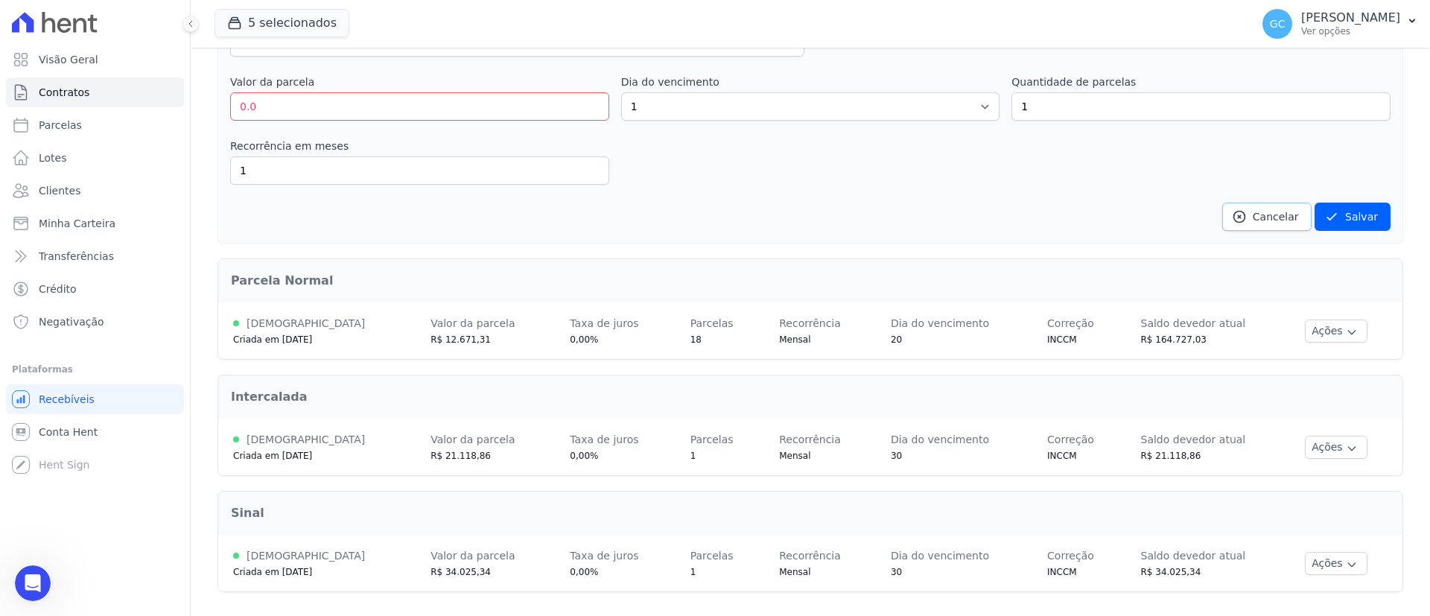
click at [1233, 221] on icon at bounding box center [1239, 216] width 15 height 15
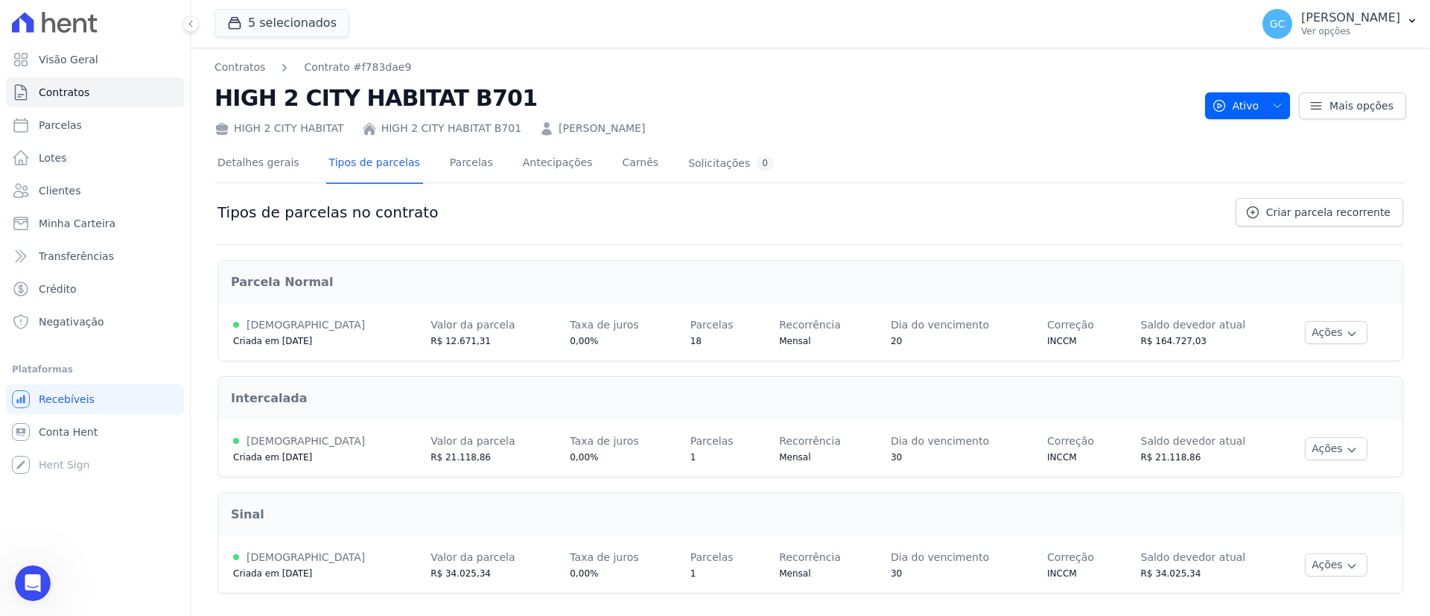
scroll to position [1, 0]
click at [461, 154] on link "Parcelas" at bounding box center [471, 162] width 49 height 39
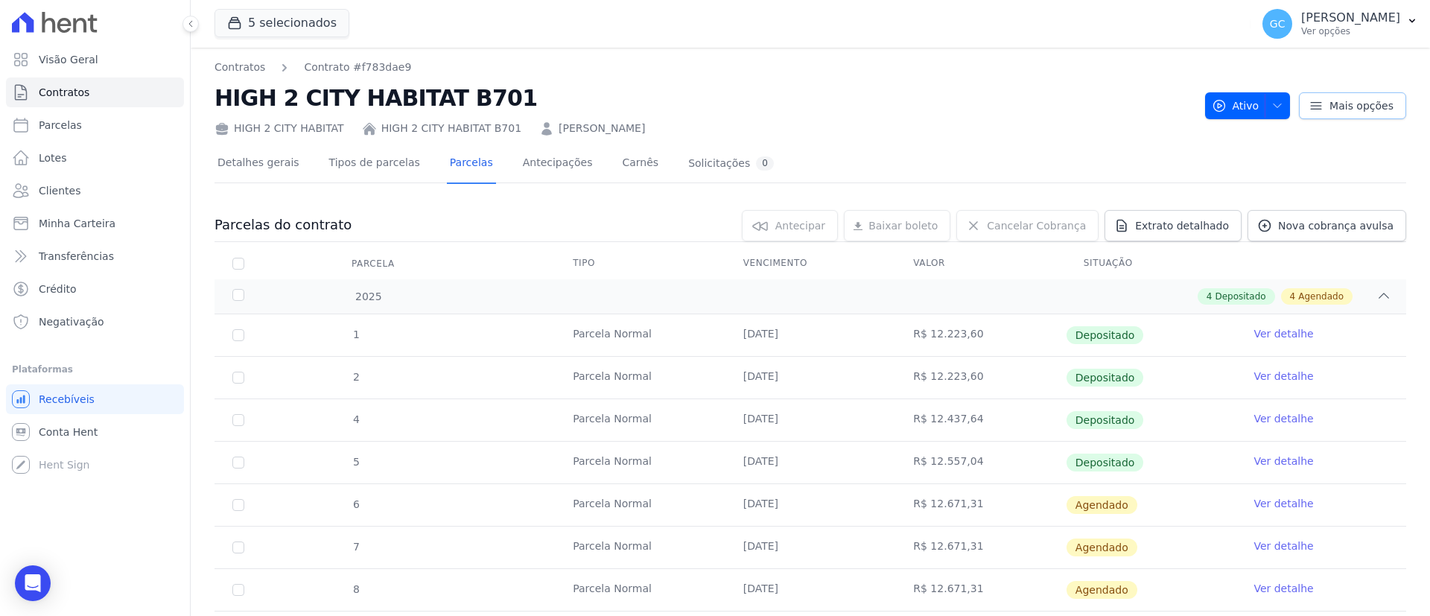
click at [1369, 100] on span "Mais opções" at bounding box center [1361, 105] width 64 height 15
click at [860, 112] on h2 "HIGH 2 CITY HABITAT B701" at bounding box center [703, 98] width 978 height 34
click at [1320, 220] on span "Nova cobrança avulsa" at bounding box center [1335, 225] width 115 height 15
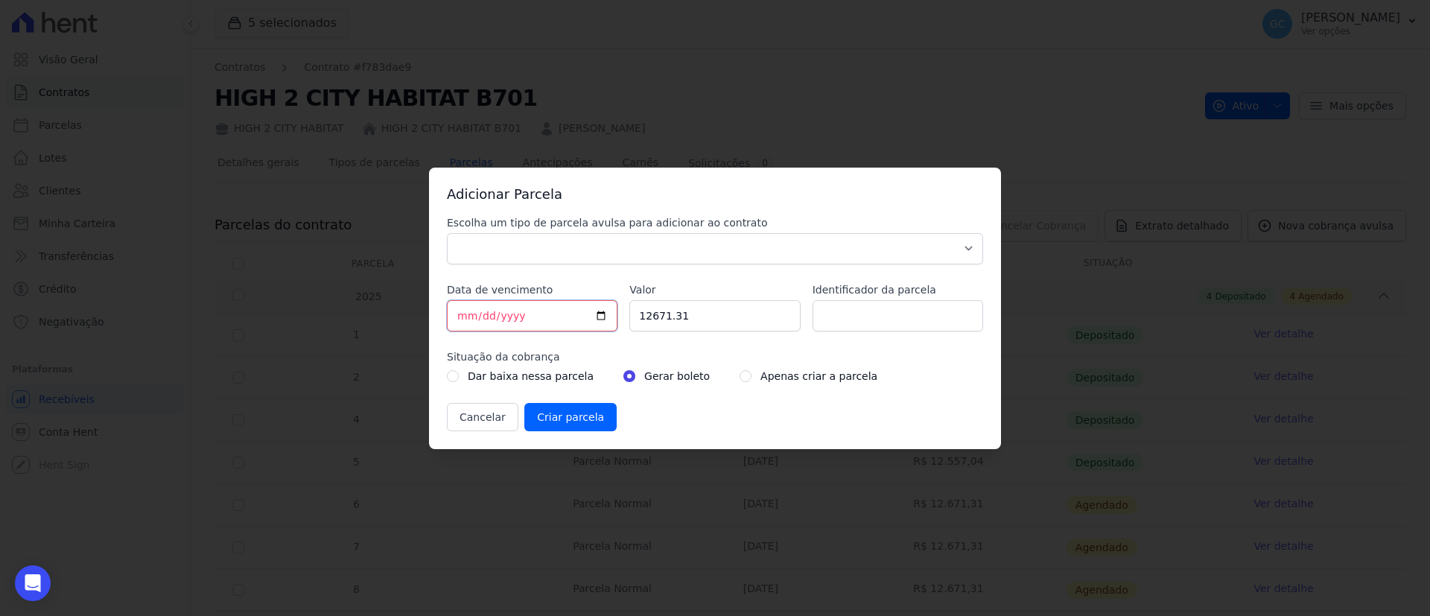
click at [605, 314] on input "[DATE]" at bounding box center [532, 315] width 171 height 31
click at [487, 311] on input "[DATE]" at bounding box center [532, 315] width 171 height 31
click at [525, 311] on input "[DATE]" at bounding box center [532, 315] width 171 height 31
click at [510, 316] on input "[DATE]" at bounding box center [532, 315] width 171 height 31
click at [506, 319] on input "[DATE]" at bounding box center [532, 315] width 171 height 31
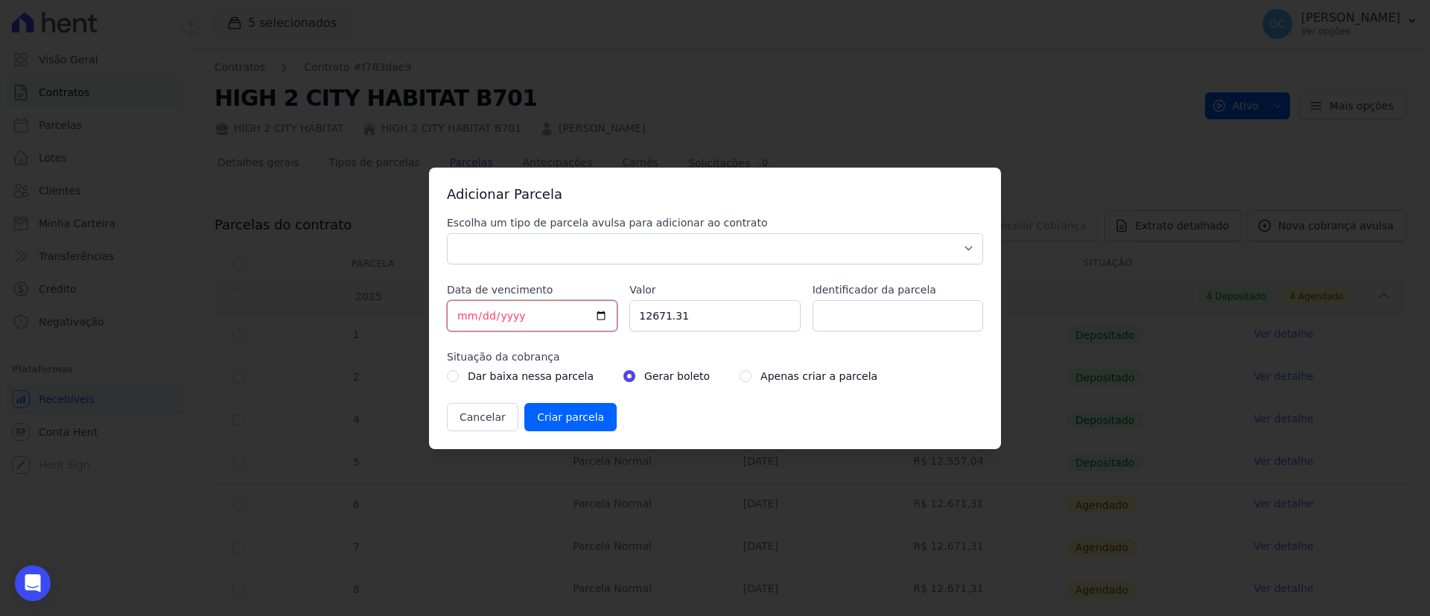
click at [486, 316] on input "[DATE]" at bounding box center [532, 315] width 171 height 31
click at [483, 315] on input "[DATE]" at bounding box center [532, 315] width 171 height 31
type input "2025-06-26"
click at [732, 319] on input "12671.31" at bounding box center [714, 315] width 171 height 31
click at [717, 379] on div "Dar baixa nessa parcela Gerar boleto Apenas criar a parcela" at bounding box center [715, 376] width 536 height 18
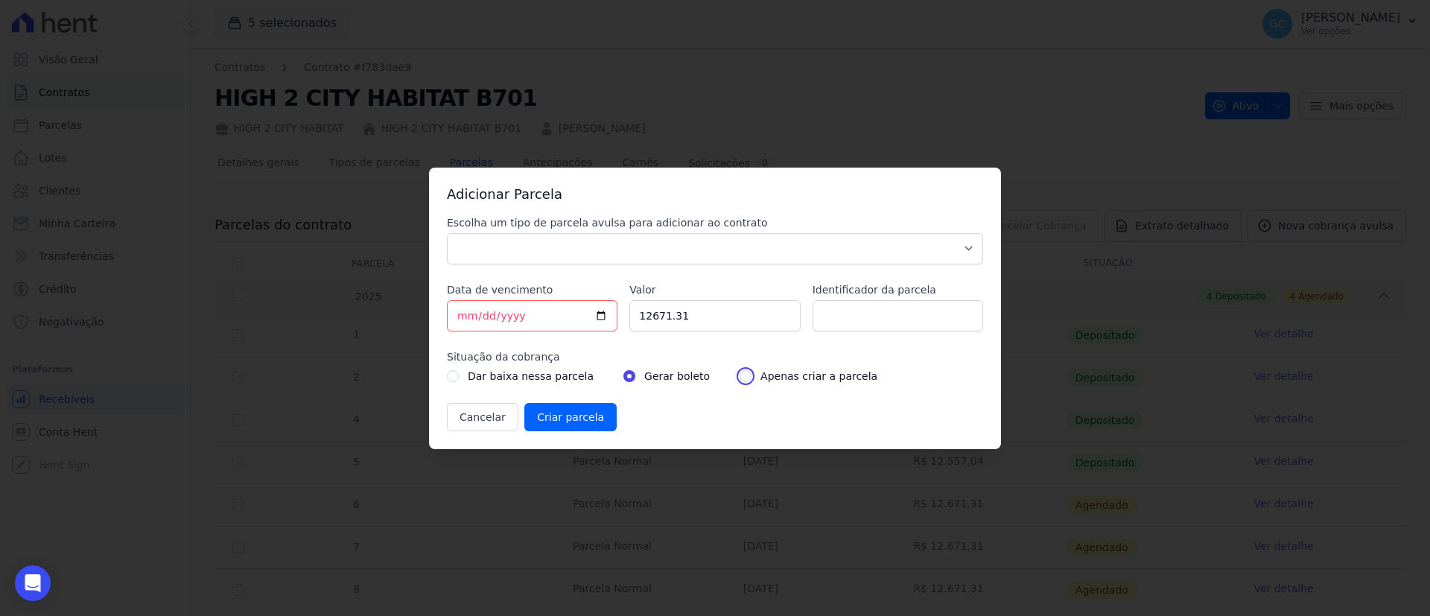
click at [739, 379] on input "radio" at bounding box center [745, 376] width 12 height 12
radio input "true"
click at [876, 319] on input "Identificador da parcela" at bounding box center [897, 315] width 171 height 31
click at [697, 313] on input "12671.31" at bounding box center [714, 315] width 171 height 31
drag, startPoint x: 725, startPoint y: 319, endPoint x: 504, endPoint y: 314, distance: 221.2
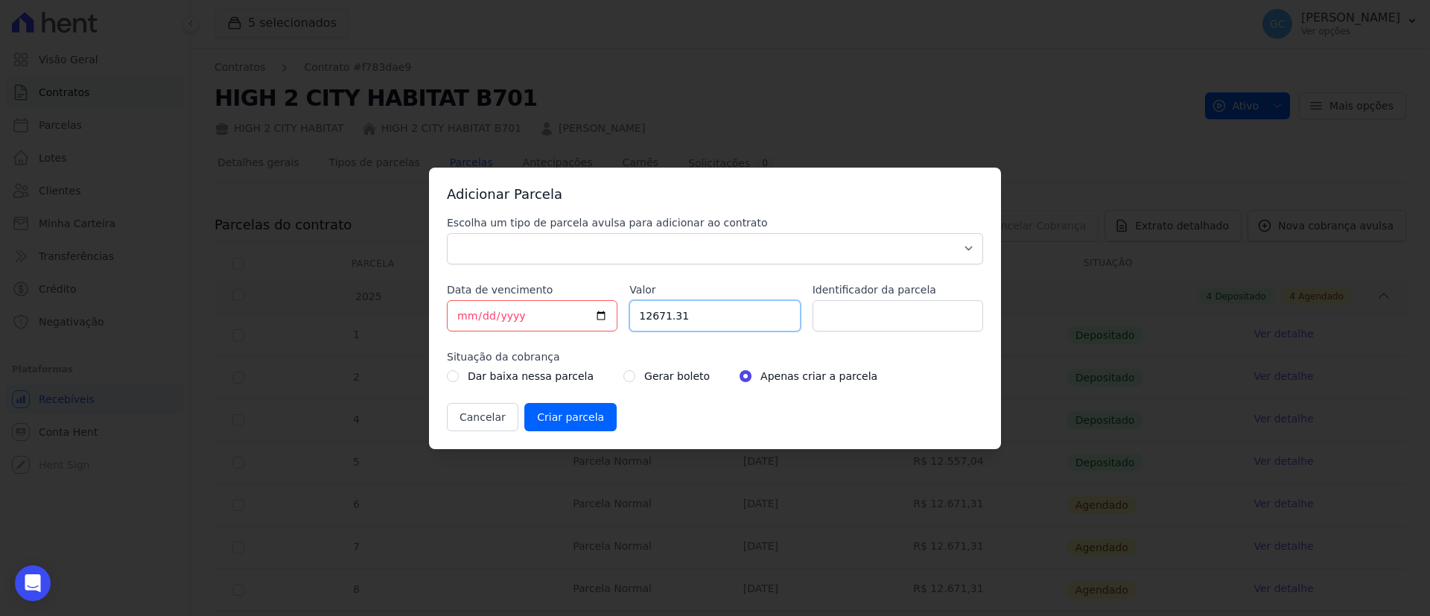
click at [504, 314] on div "Escolha um tipo de parcela avulsa para adicionar ao contrato Parcela Normal Sin…" at bounding box center [715, 323] width 536 height 216
paste input ".40539"
type input "12.40539"
click at [660, 284] on label "Valor" at bounding box center [714, 289] width 171 height 15
click at [660, 300] on input "12.40539" at bounding box center [714, 315] width 171 height 31
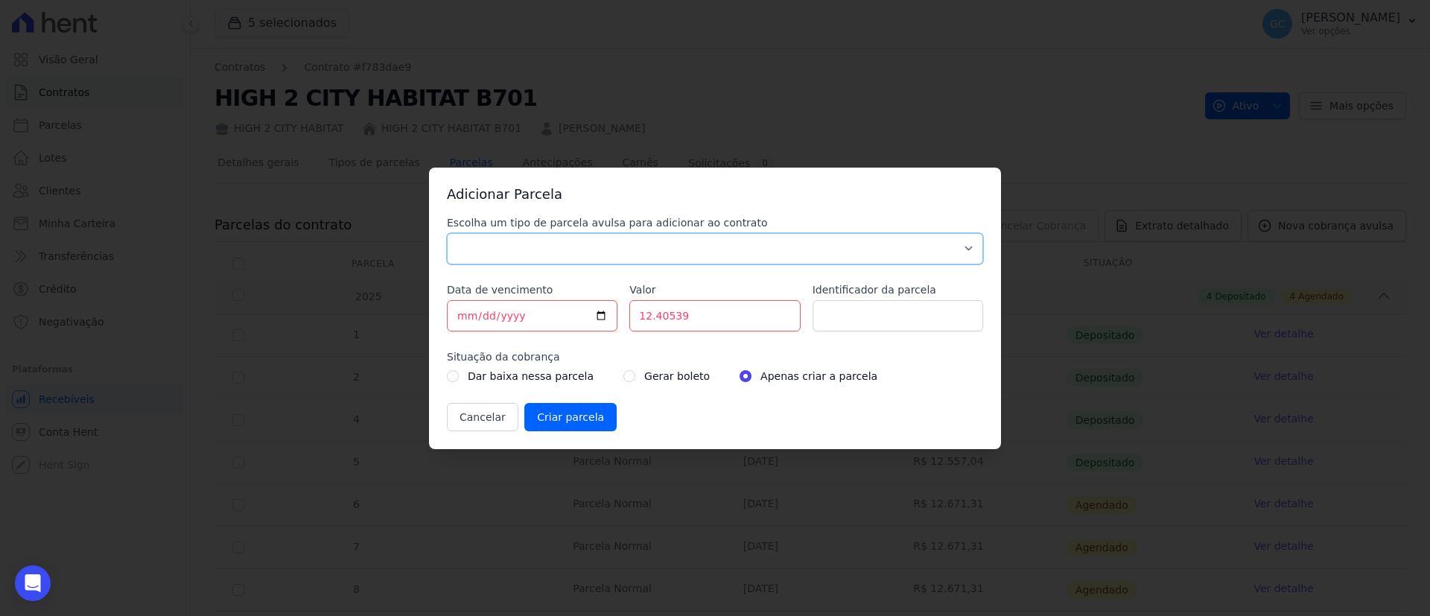
click at [660, 255] on select "Parcela Normal Sinal Caução Intercalada Chaves Pré Chaves Pós Chaves Taxas Quit…" at bounding box center [715, 248] width 536 height 31
select select "standard"
click at [447, 233] on select "Parcela Normal Sinal Caução Intercalada Chaves Pré Chaves Pós Chaves Taxas Quit…" at bounding box center [715, 248] width 536 height 31
click at [586, 414] on input "Criar parcela" at bounding box center [570, 417] width 92 height 28
click at [1197, 287] on div "Adicionar Parcela Escolha um tipo de parcela avulsa para adicionar ao contrato …" at bounding box center [715, 308] width 1430 height 616
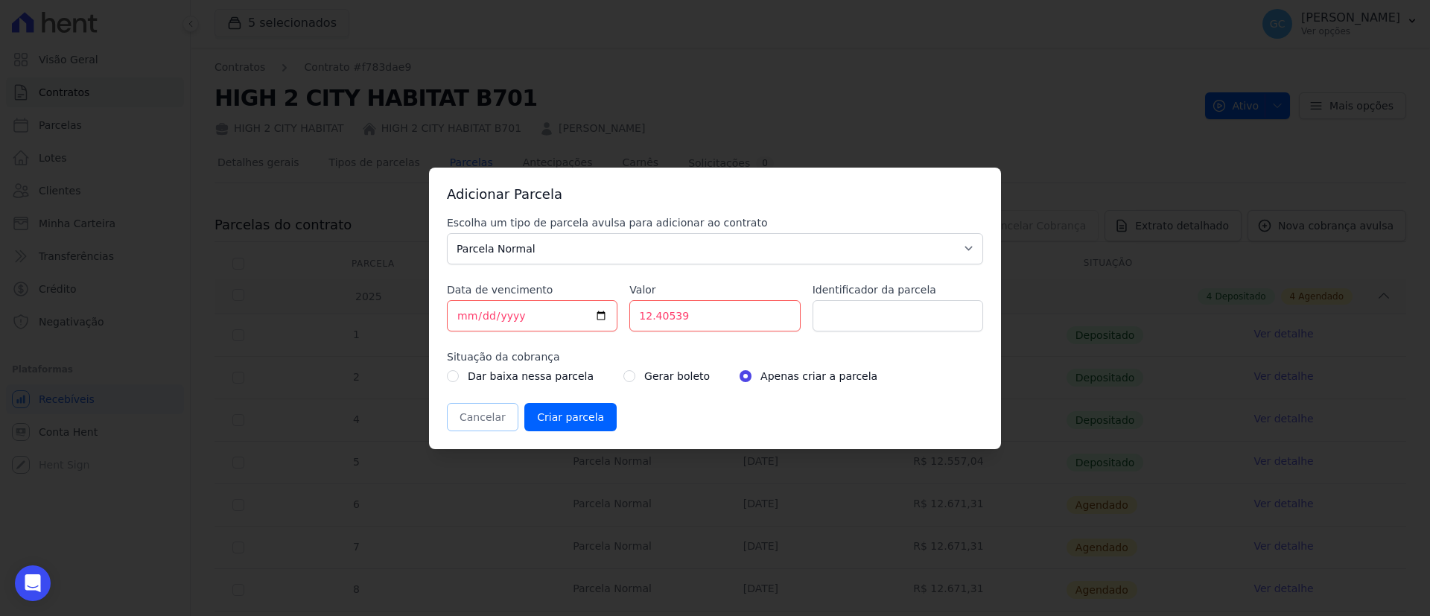
click at [491, 421] on button "Cancelar" at bounding box center [482, 417] width 71 height 28
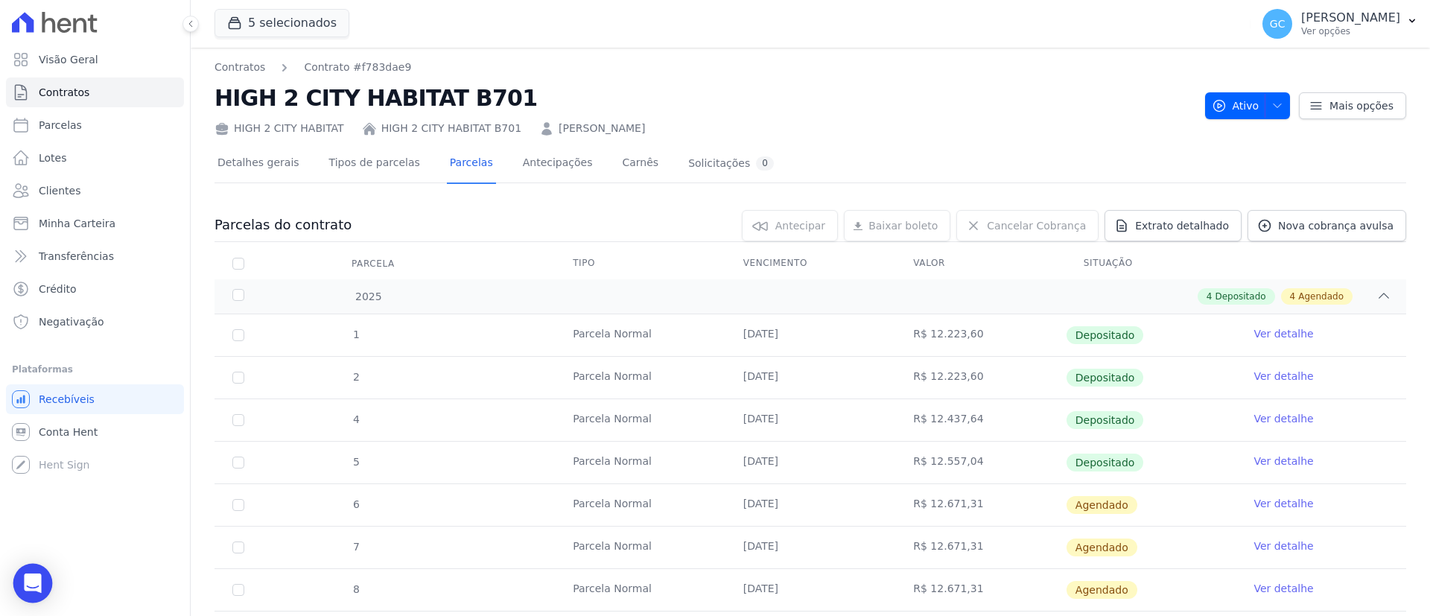
click at [33, 587] on icon "Open Intercom Messenger" at bounding box center [32, 582] width 19 height 19
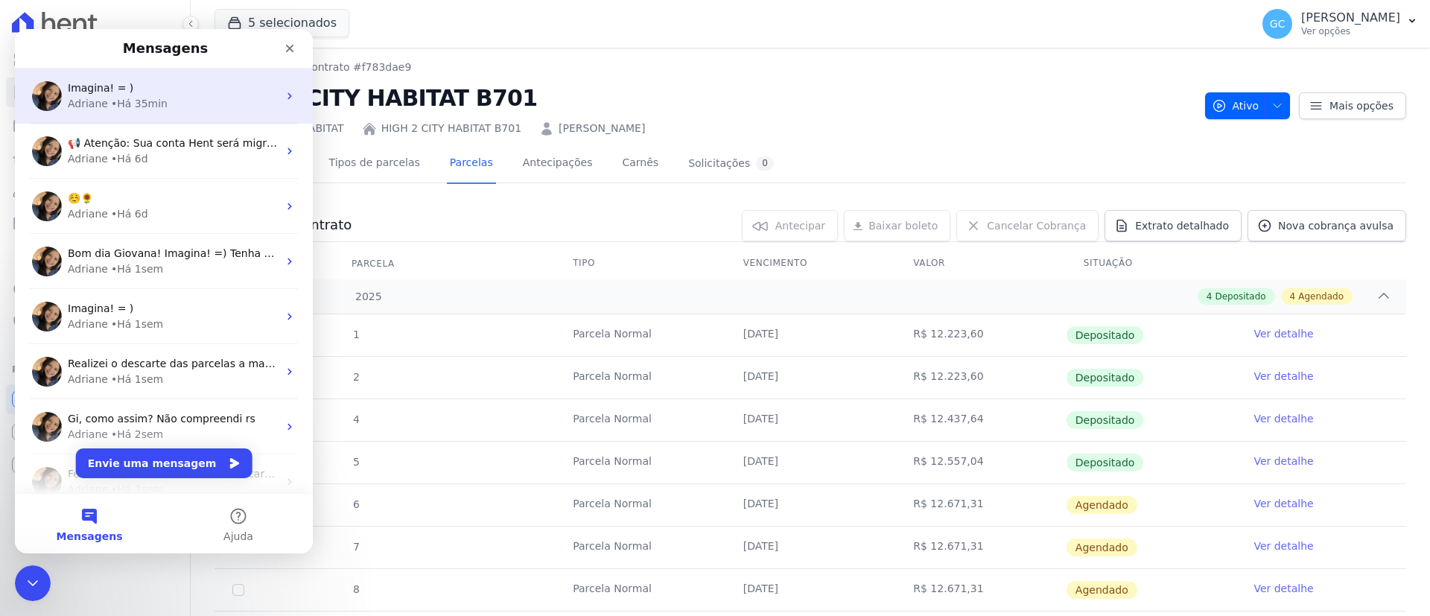
click at [111, 97] on div "• Há 35min" at bounding box center [139, 104] width 57 height 16
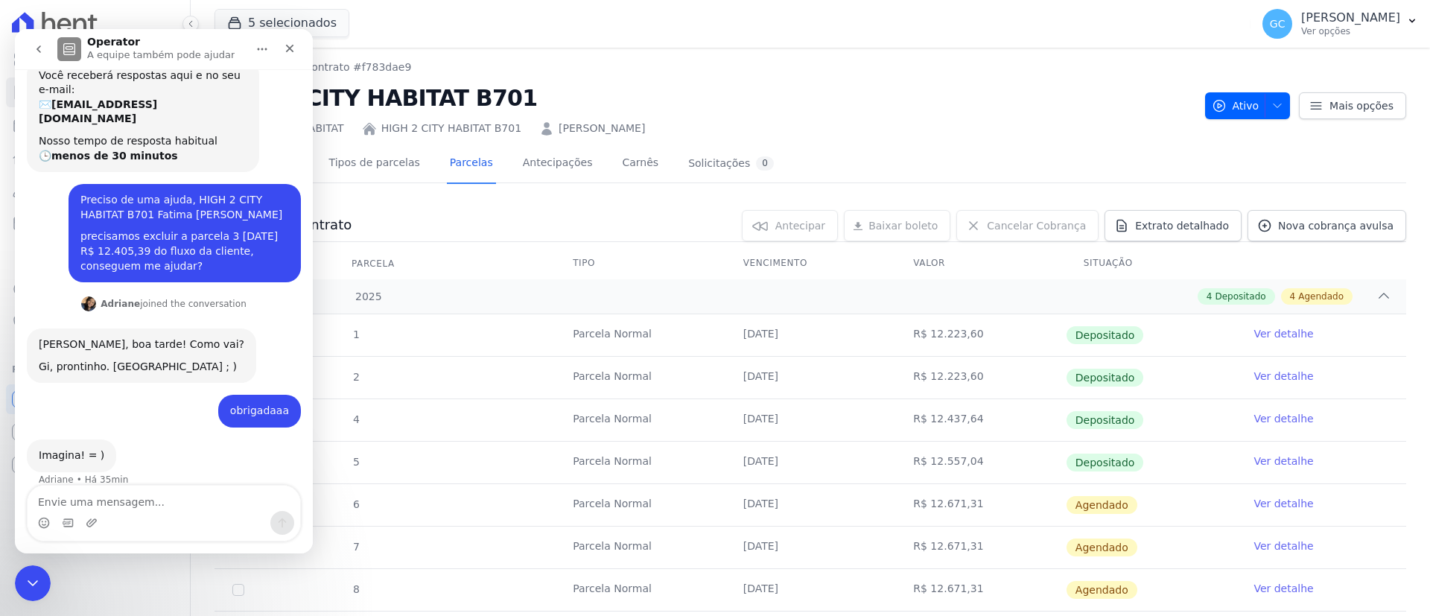
scroll to position [75, 0]
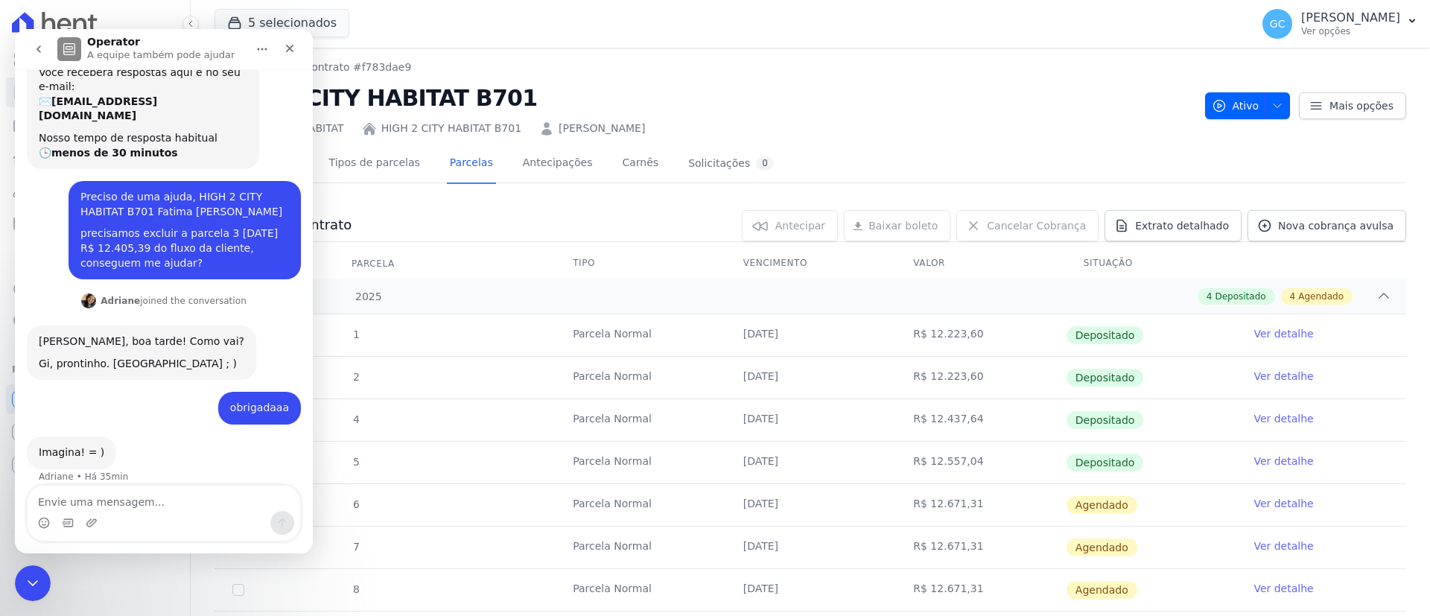
click at [148, 503] on textarea "Envie uma mensagem..." at bounding box center [164, 498] width 273 height 25
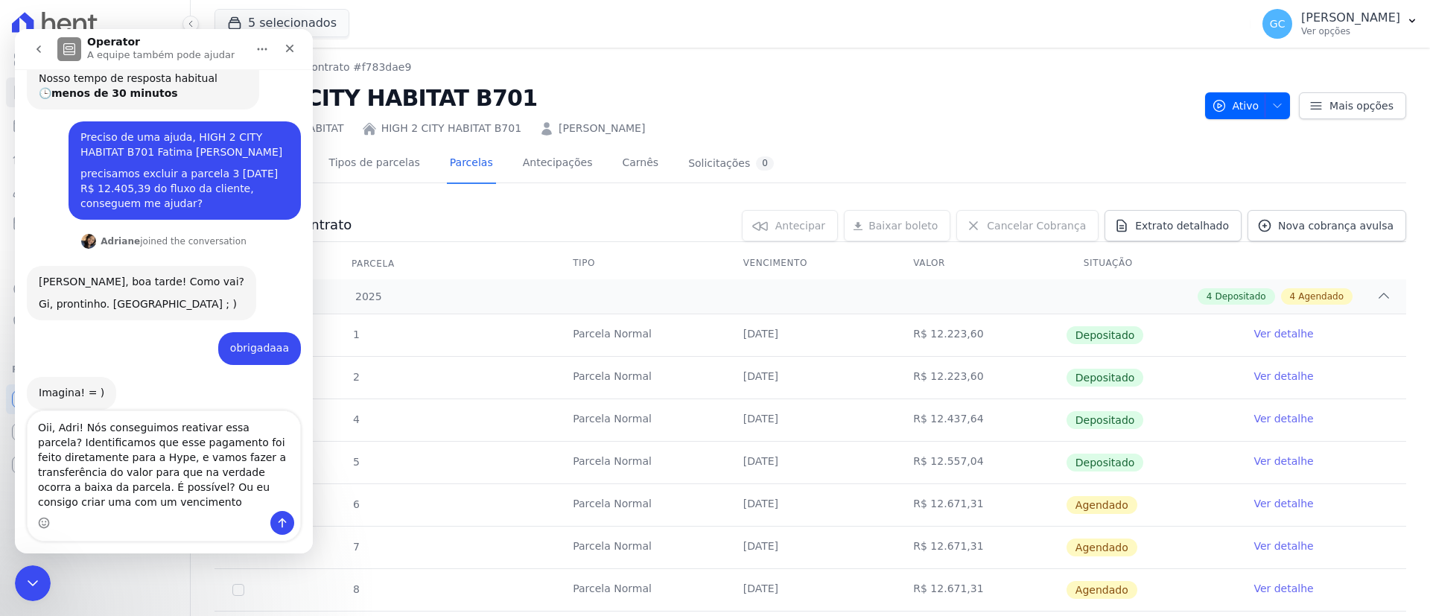
scroll to position [150, 0]
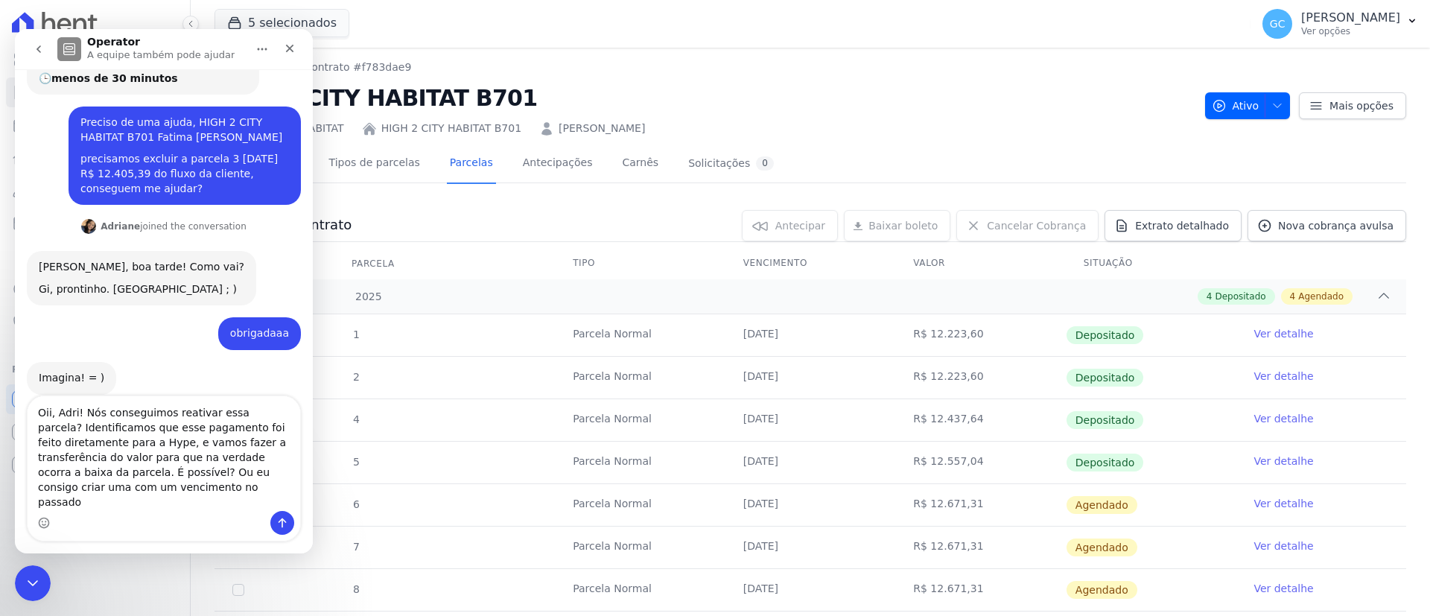
type textarea "Oii, Adri! Nós conseguimos reativar essa parcela? Identificamos que esse pagame…"
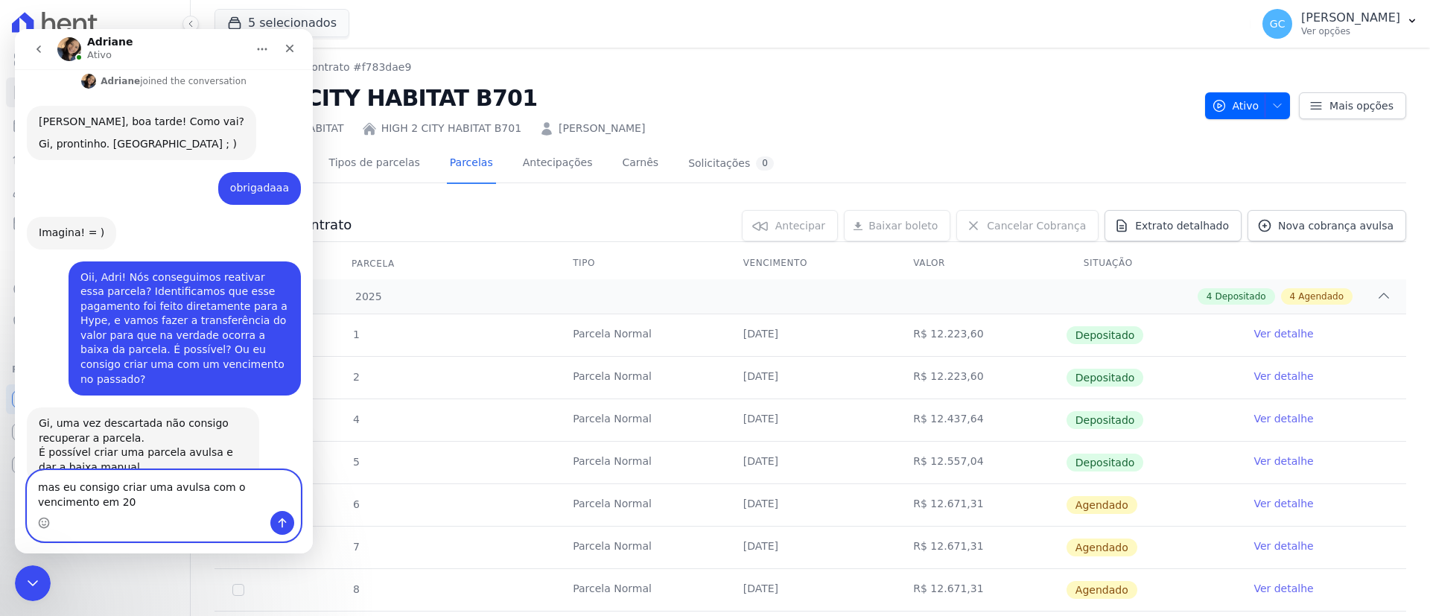
scroll to position [310, 0]
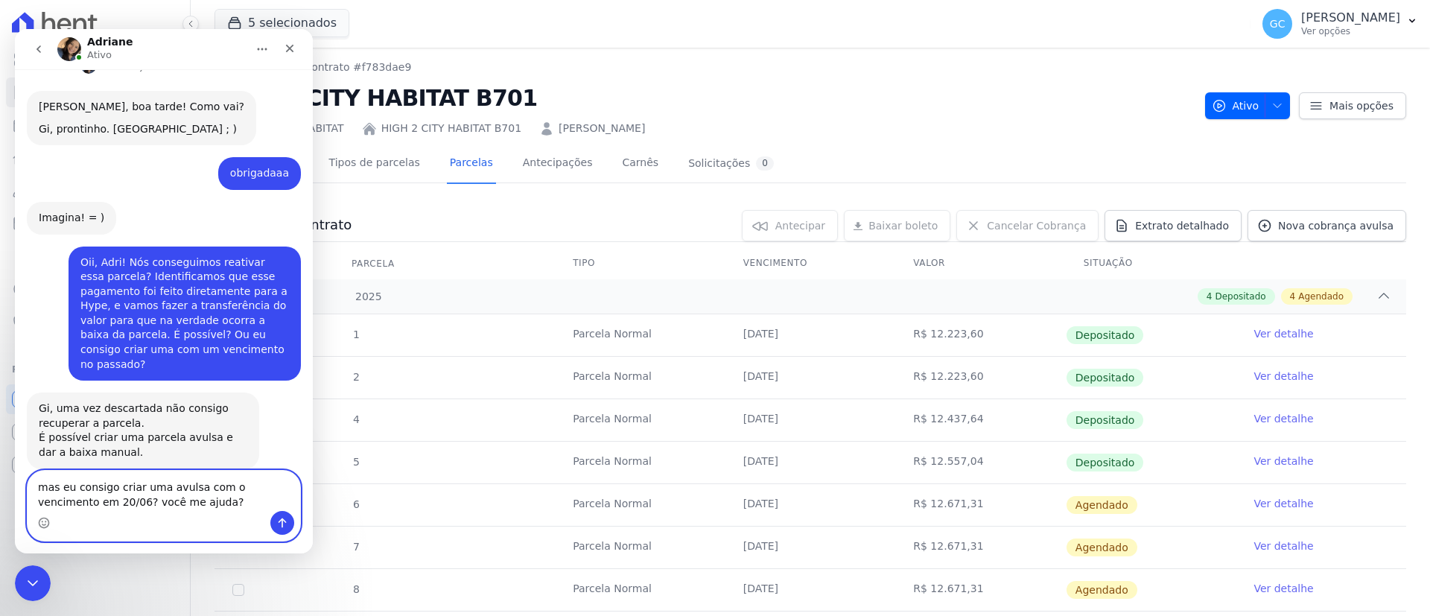
type textarea "mas eu consigo criar uma avulsa com o vencimento em 20/06? você me ajuda?"
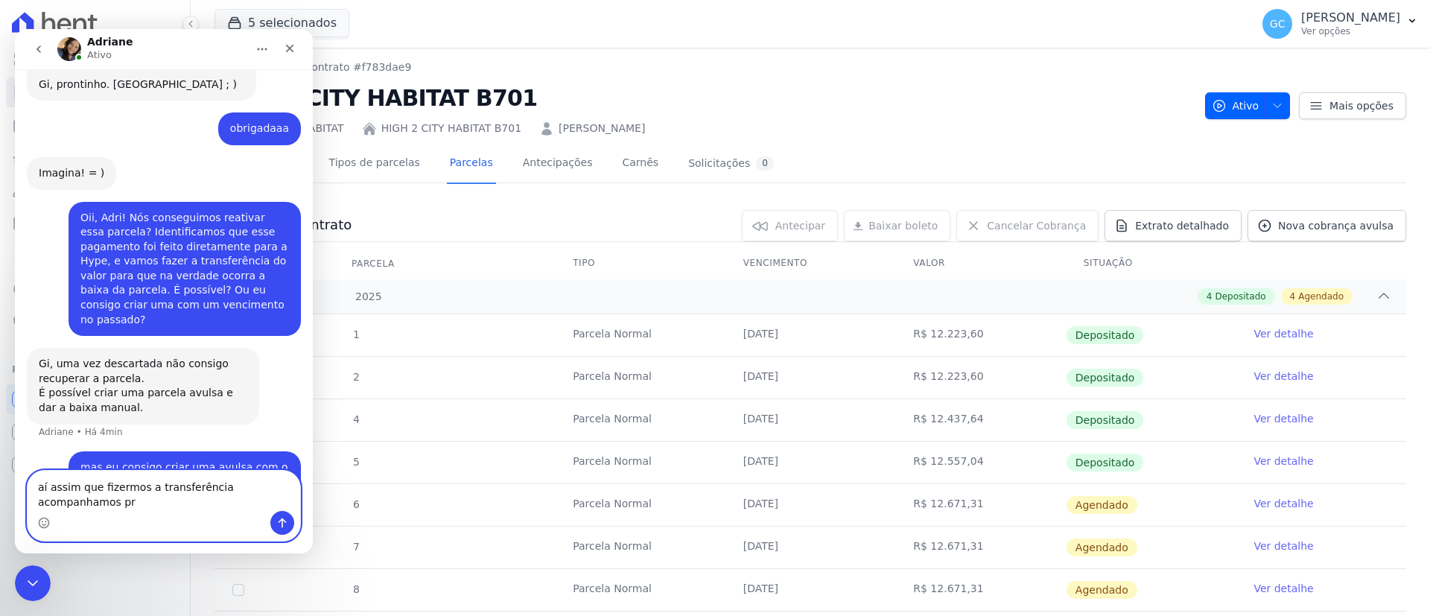
scroll to position [369, 0]
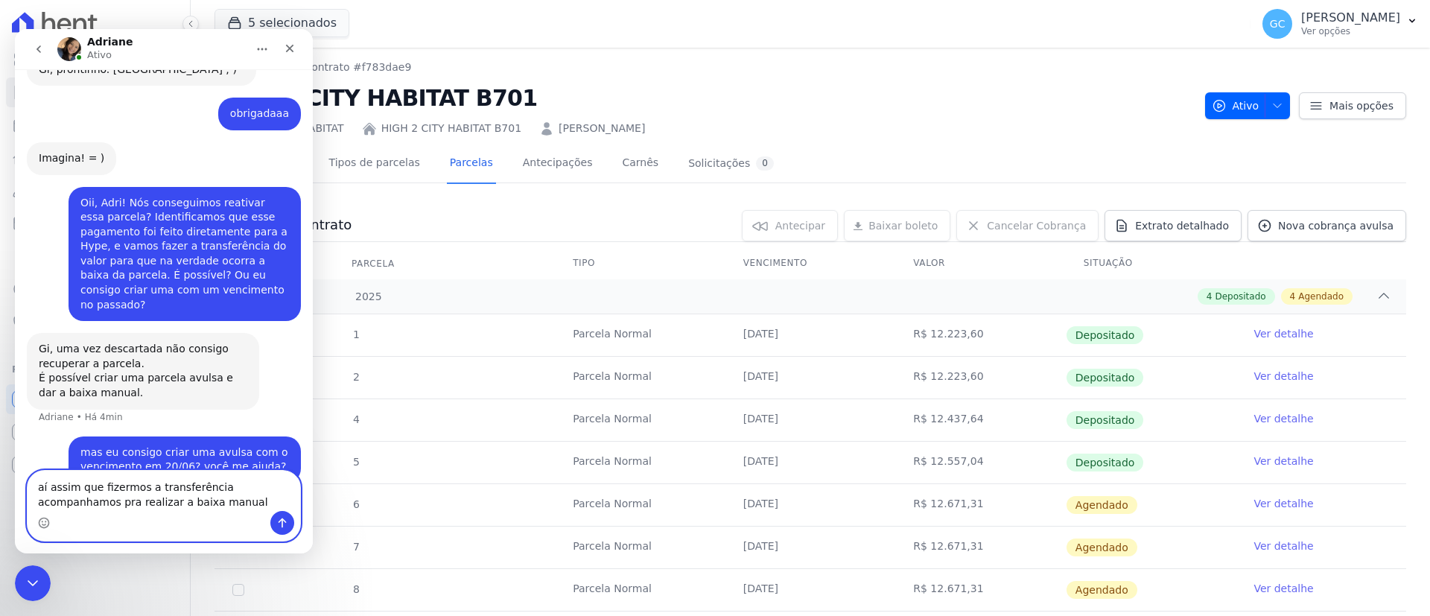
type textarea "aí assim que fizermos a transferência acompanhamos pra realizar a baixa manual"
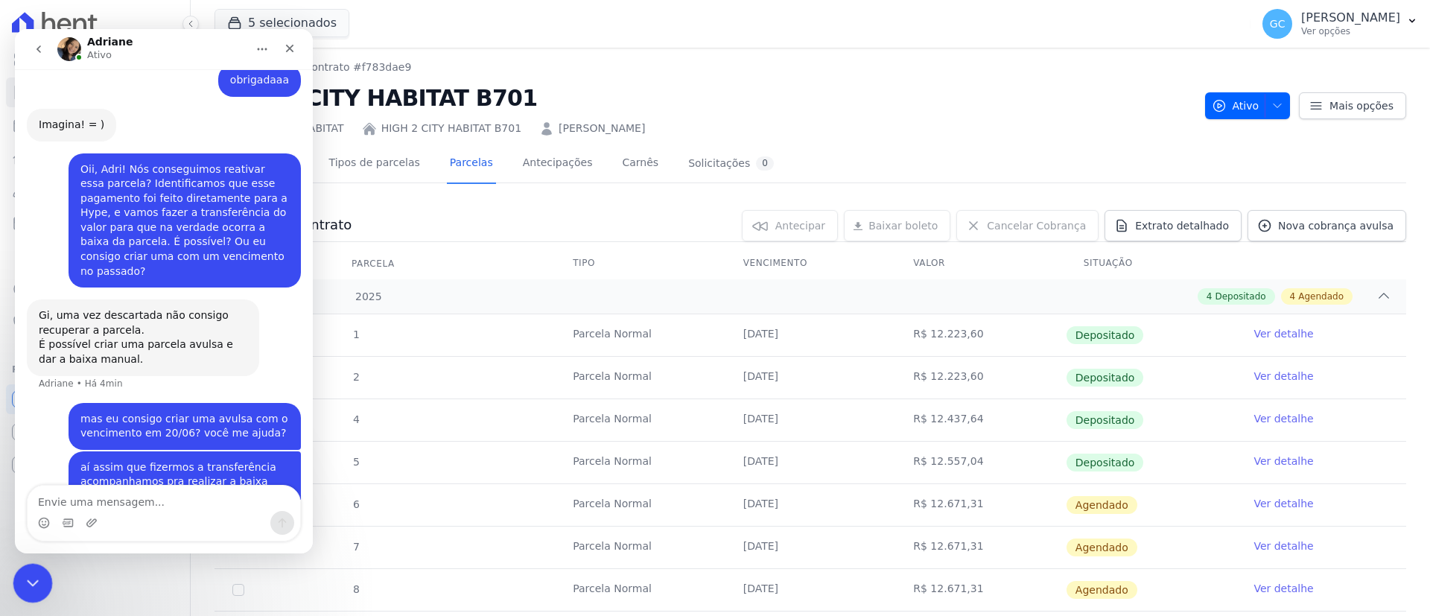
click at [45, 576] on div "Encerramento do Messenger da Intercom" at bounding box center [31, 581] width 36 height 36
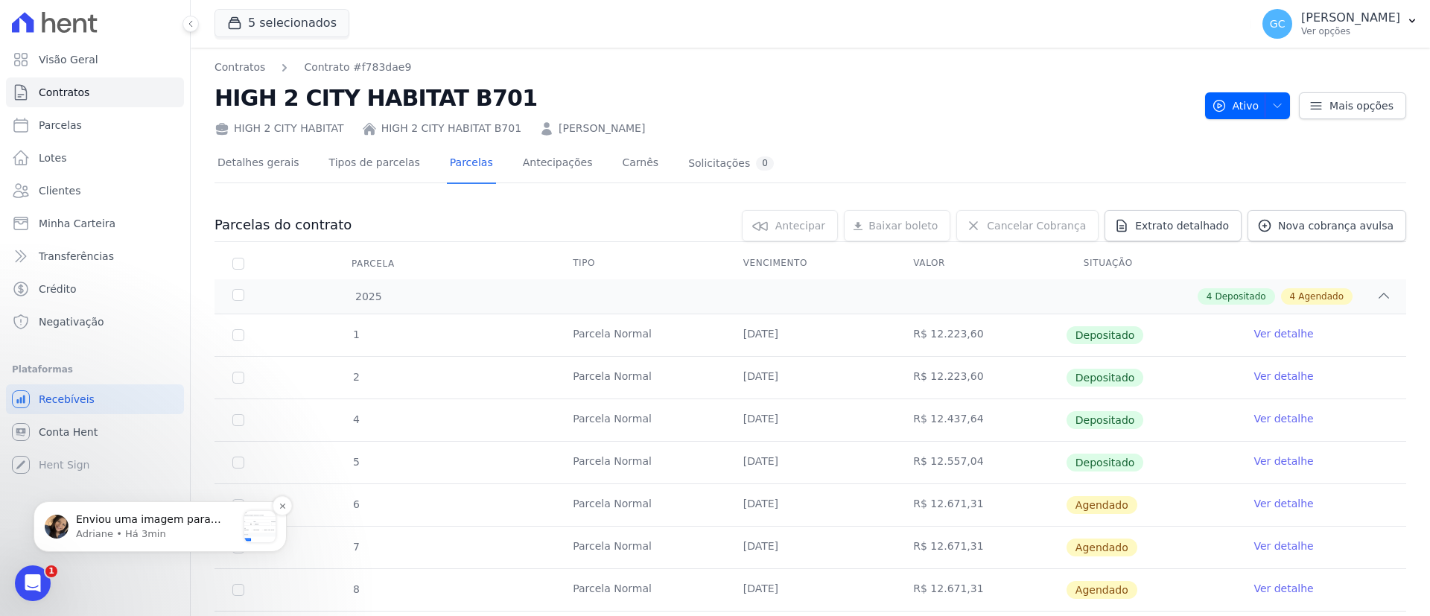
scroll to position [658, 0]
click at [99, 521] on p "Enviou uma imagem para você" at bounding box center [156, 519] width 161 height 15
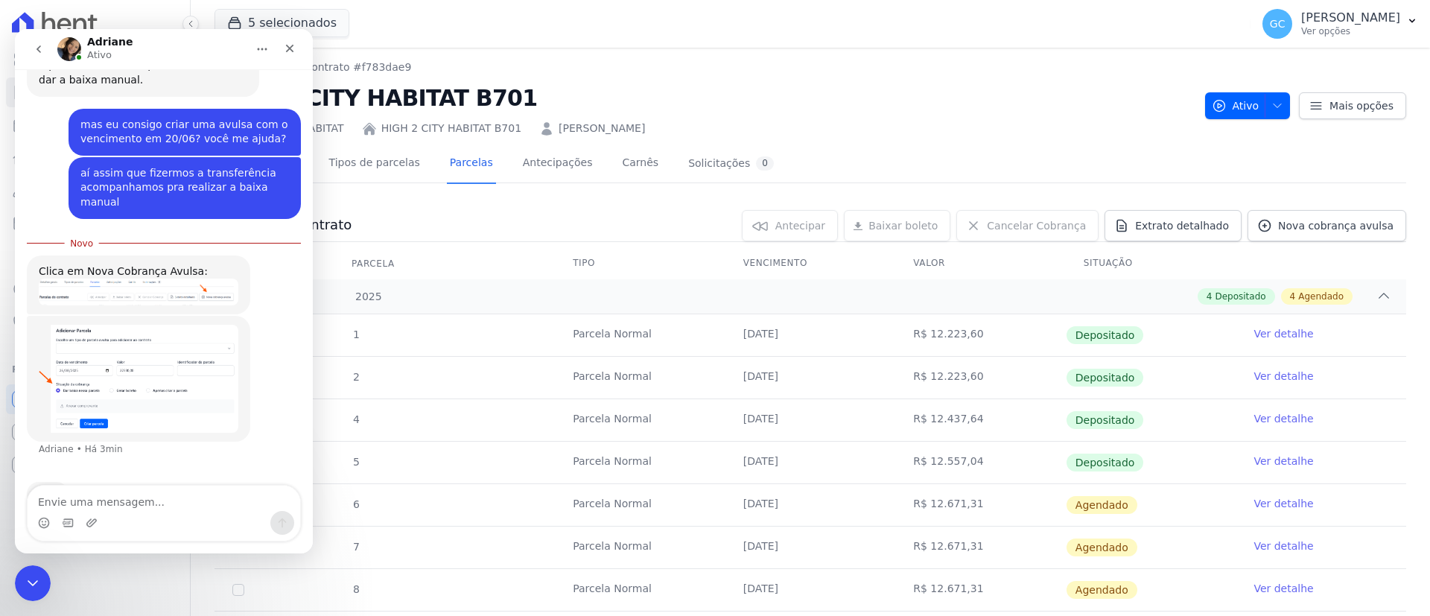
scroll to position [683, 0]
click at [130, 324] on img "Adriane diz…" at bounding box center [139, 376] width 200 height 108
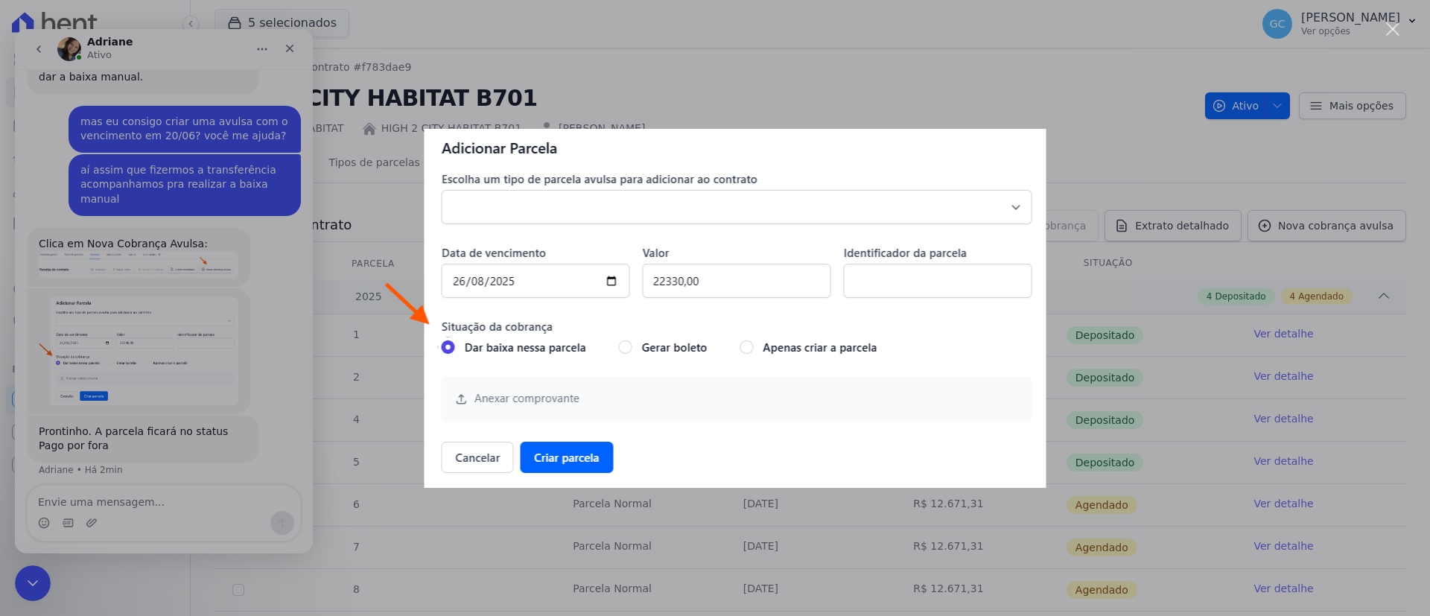
scroll to position [707, 0]
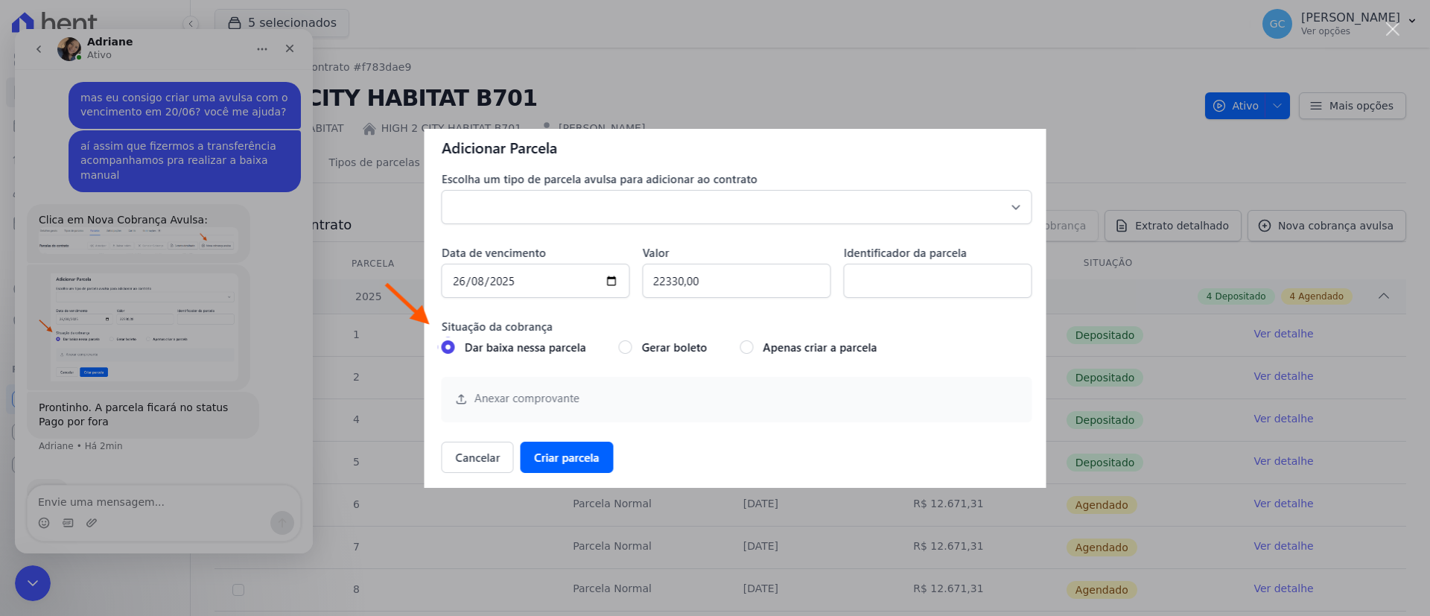
click at [185, 426] on div "Messenger da Intercom" at bounding box center [715, 308] width 1430 height 616
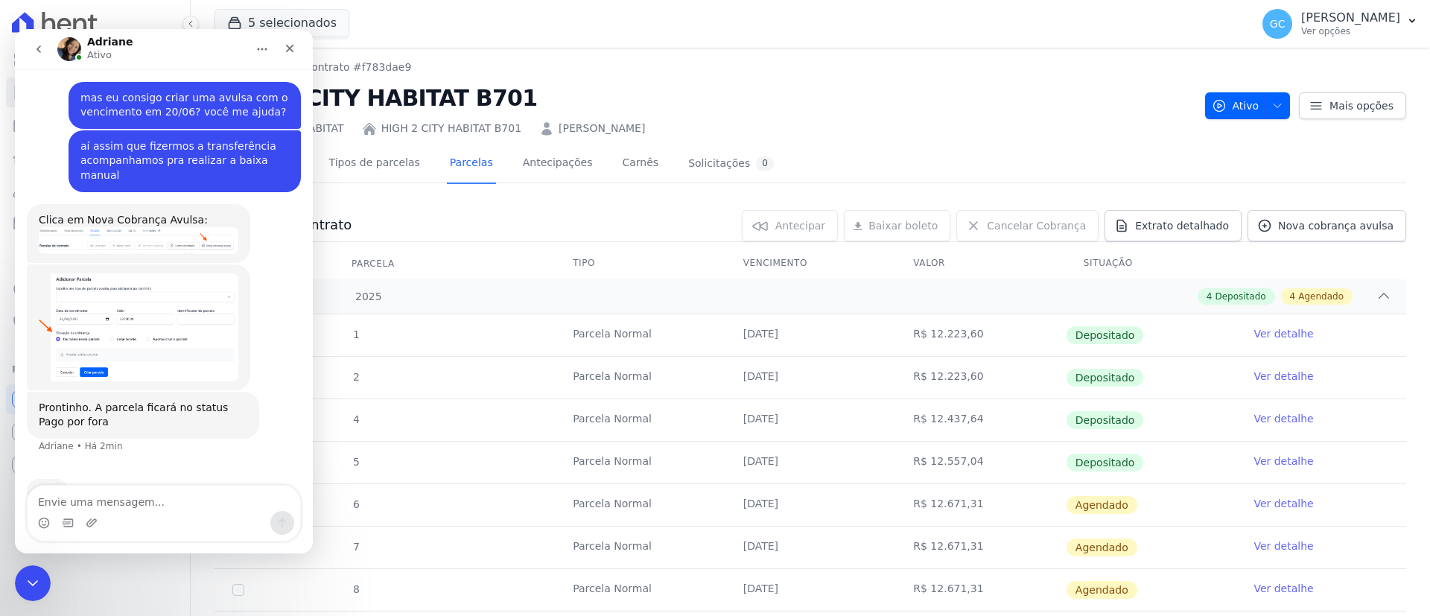
click at [123, 299] on img "Adriane diz…" at bounding box center [139, 327] width 200 height 108
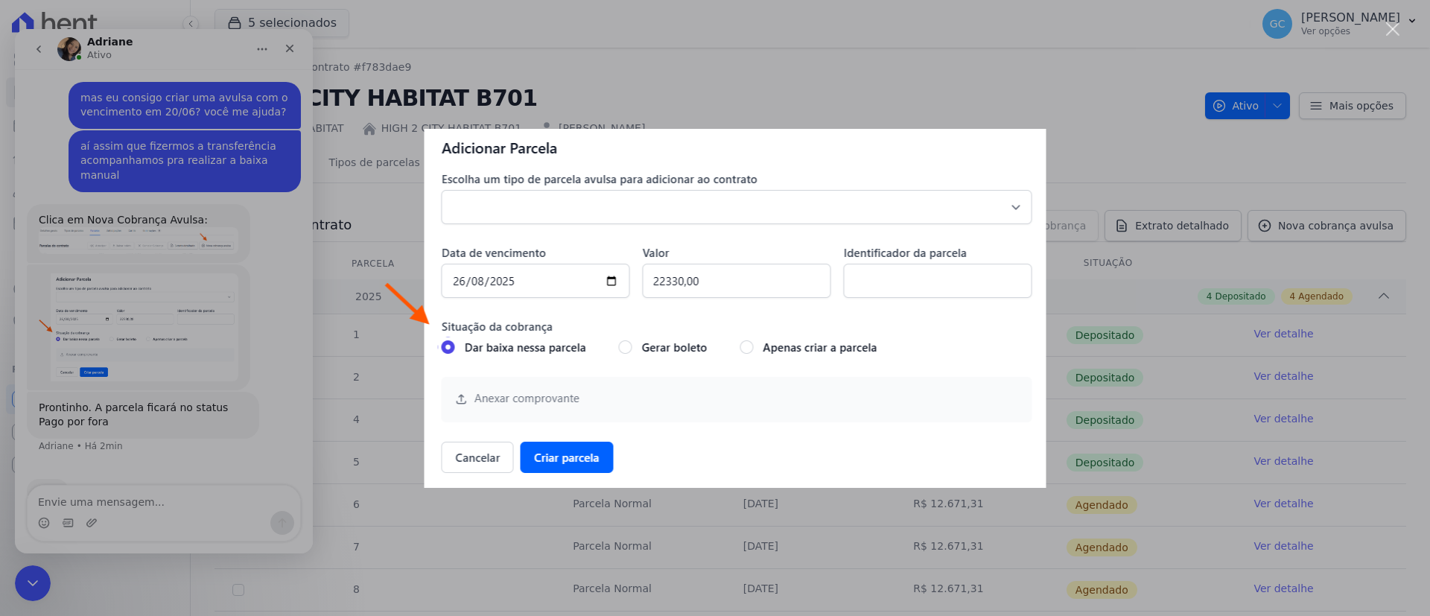
scroll to position [649, 0]
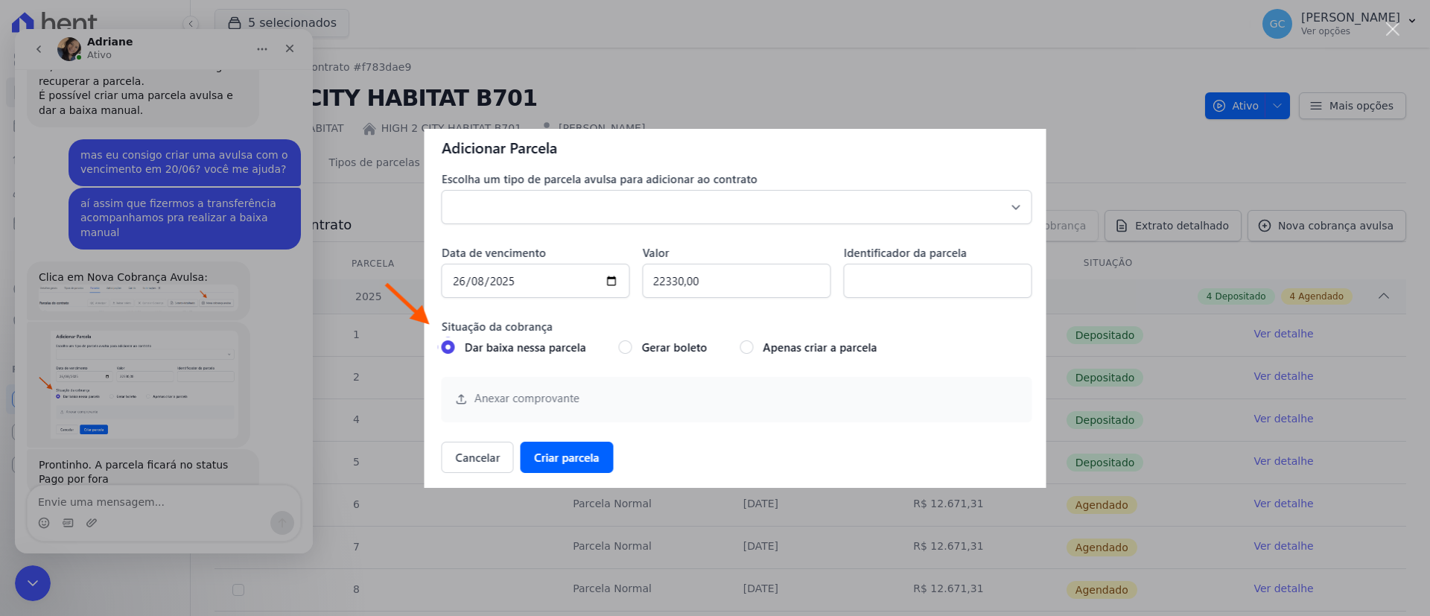
click at [201, 336] on div "Messenger da Intercom" at bounding box center [715, 308] width 1430 height 616
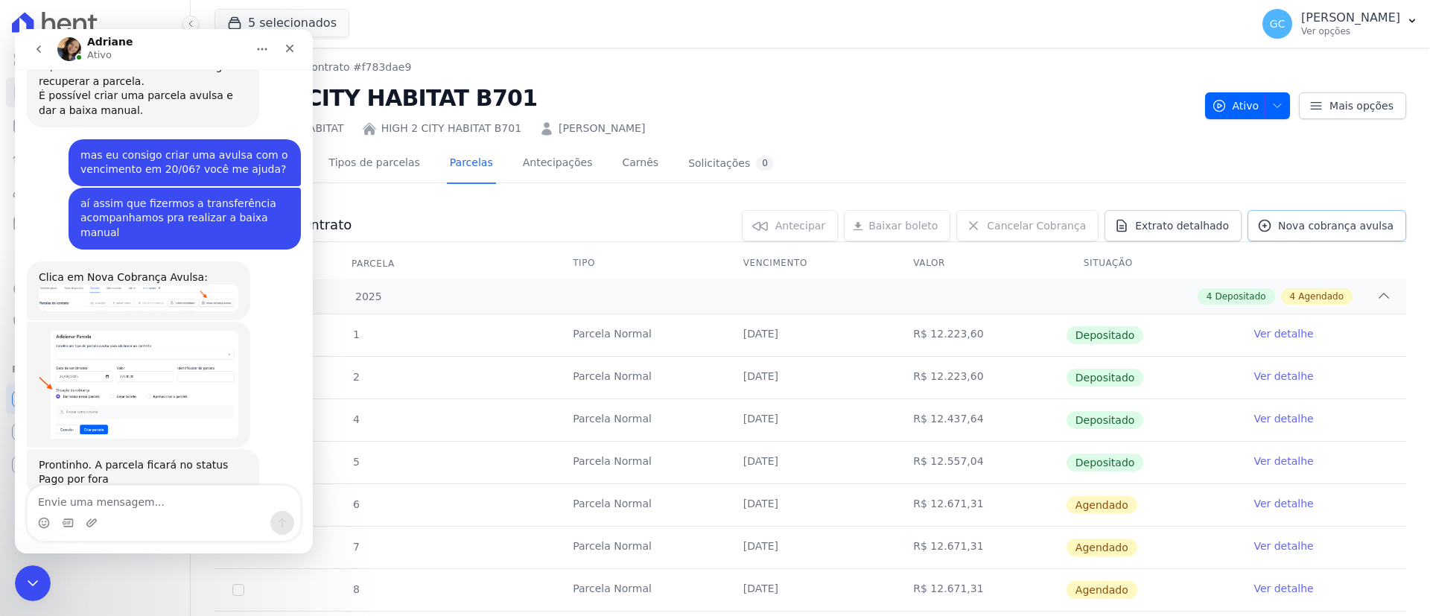
click at [1363, 223] on span "Nova cobrança avulsa" at bounding box center [1335, 225] width 115 height 15
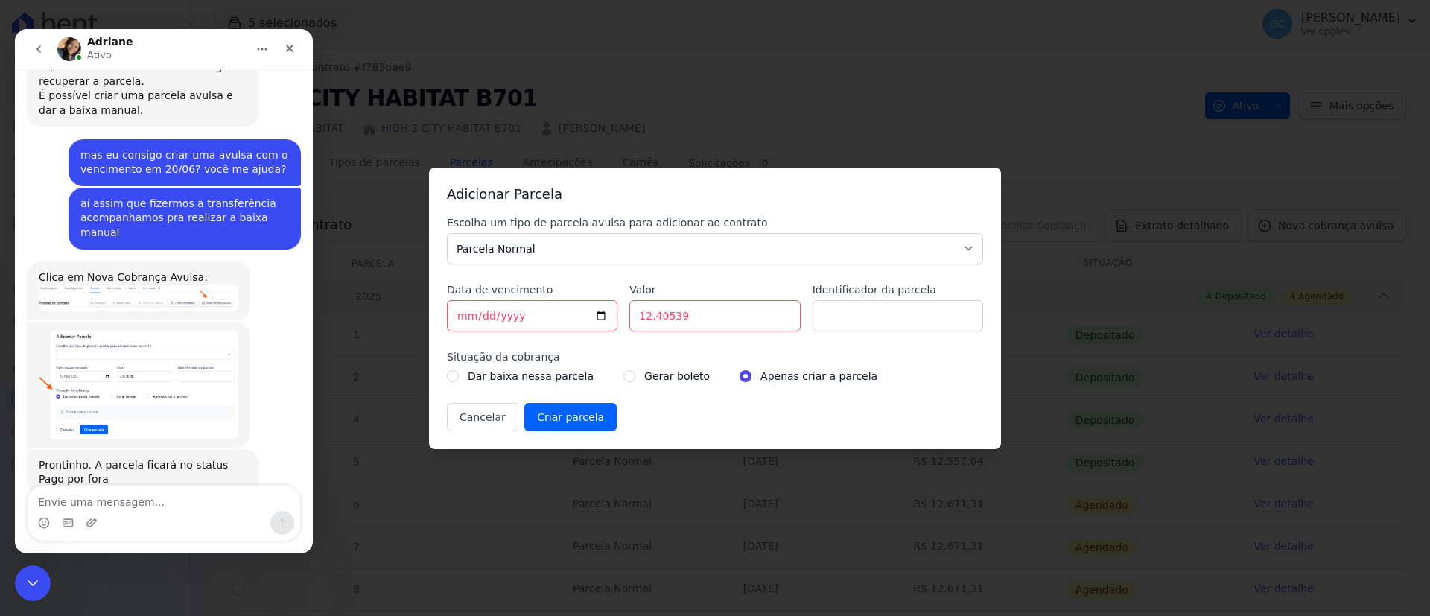
click at [1222, 268] on div "Adicionar Parcela Escolha um tipo de parcela avulsa para adicionar ao contrato …" at bounding box center [715, 308] width 1430 height 616
click at [690, 76] on div "Adicionar Parcela Escolha um tipo de parcela avulsa para adicionar ao contrato …" at bounding box center [715, 308] width 1430 height 616
click at [485, 420] on button "Cancelar" at bounding box center [482, 417] width 71 height 28
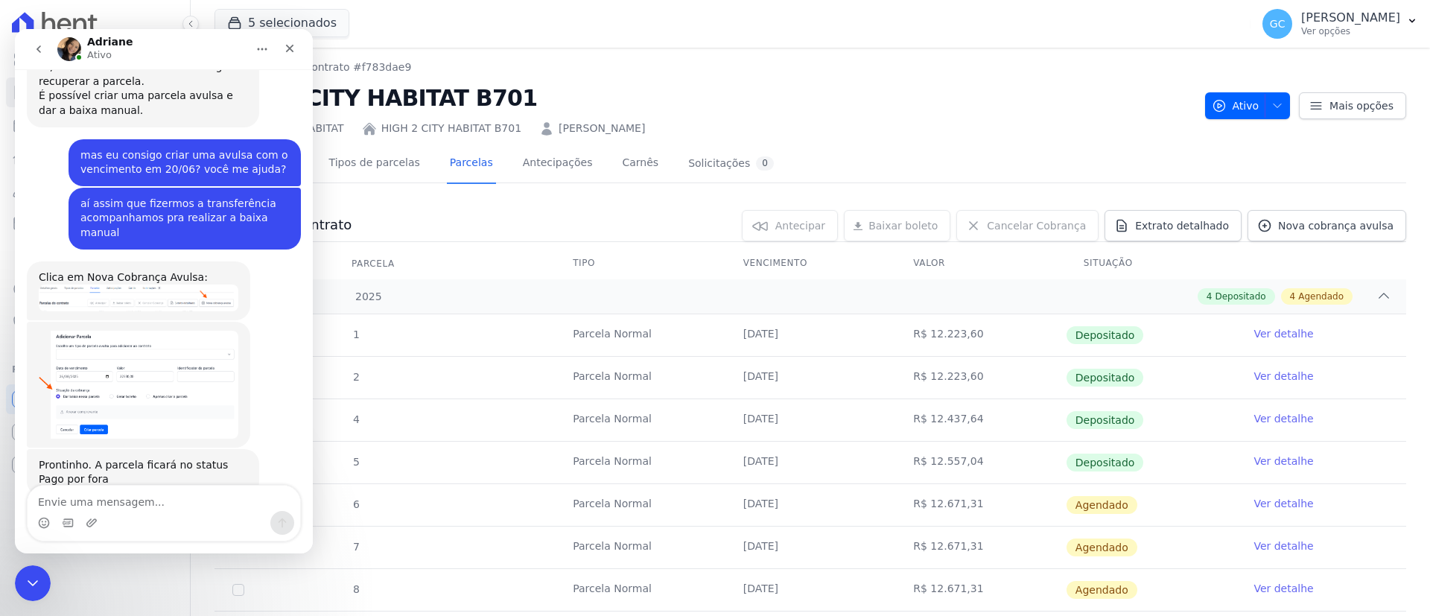
click at [130, 284] on img "Adriane diz…" at bounding box center [139, 297] width 200 height 26
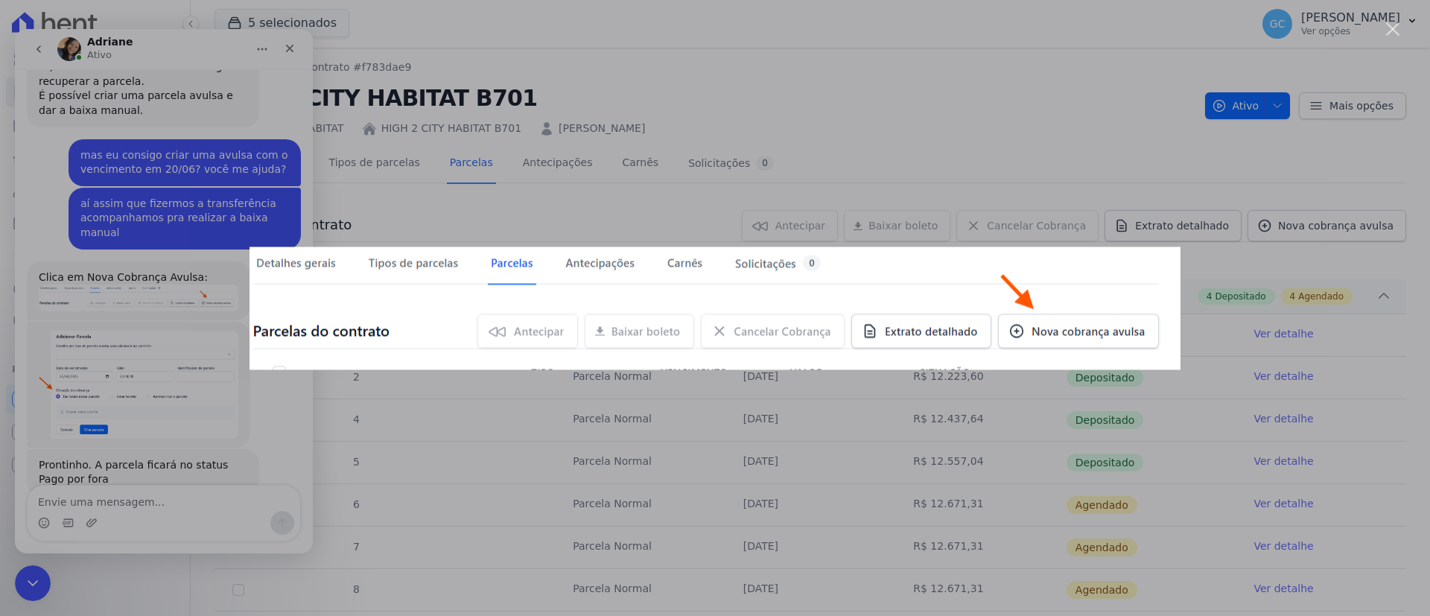
click at [155, 448] on div "Messenger da Intercom" at bounding box center [715, 308] width 1430 height 616
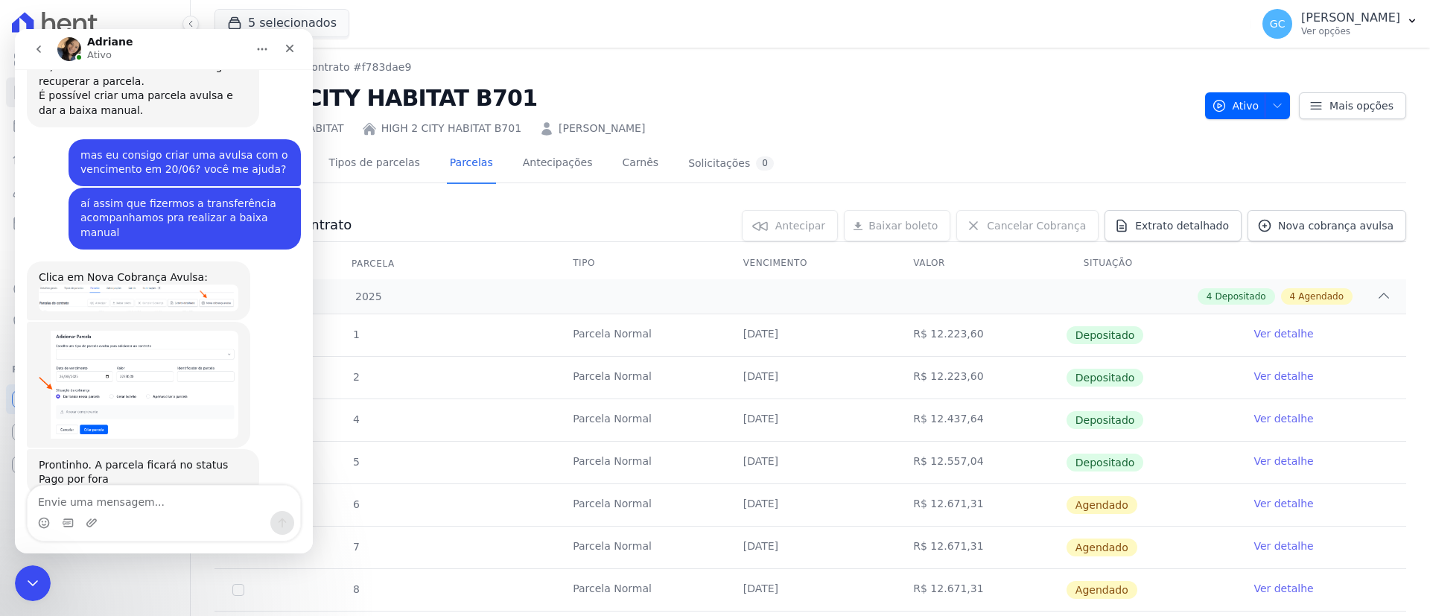
click at [113, 343] on img "Adriane diz…" at bounding box center [139, 385] width 200 height 108
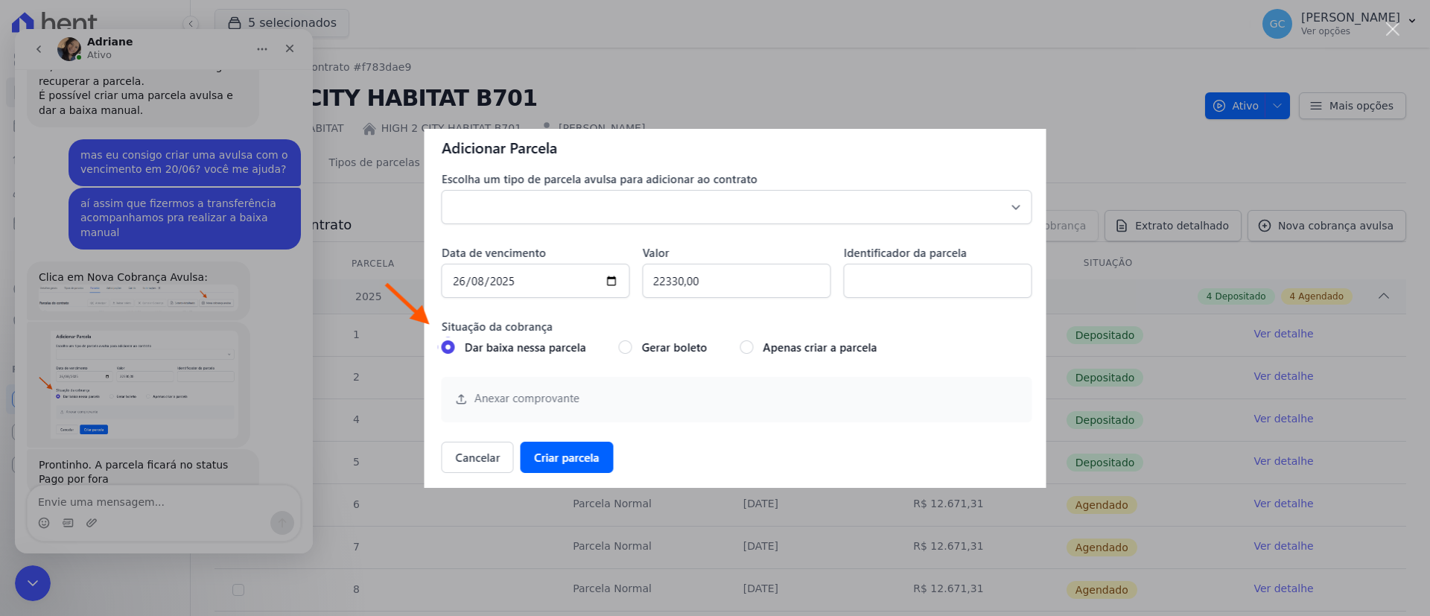
click at [113, 343] on div "Messenger da Intercom" at bounding box center [715, 308] width 1430 height 616
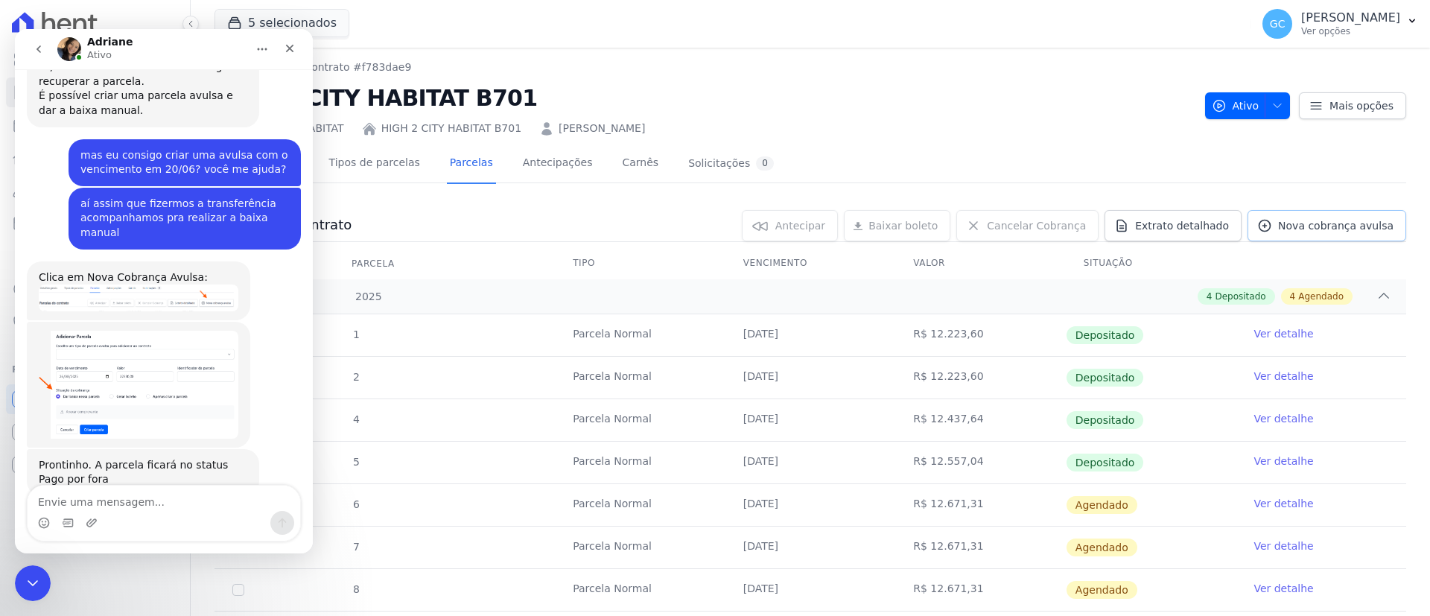
click at [1378, 224] on link "Nova cobrança avulsa" at bounding box center [1326, 225] width 159 height 31
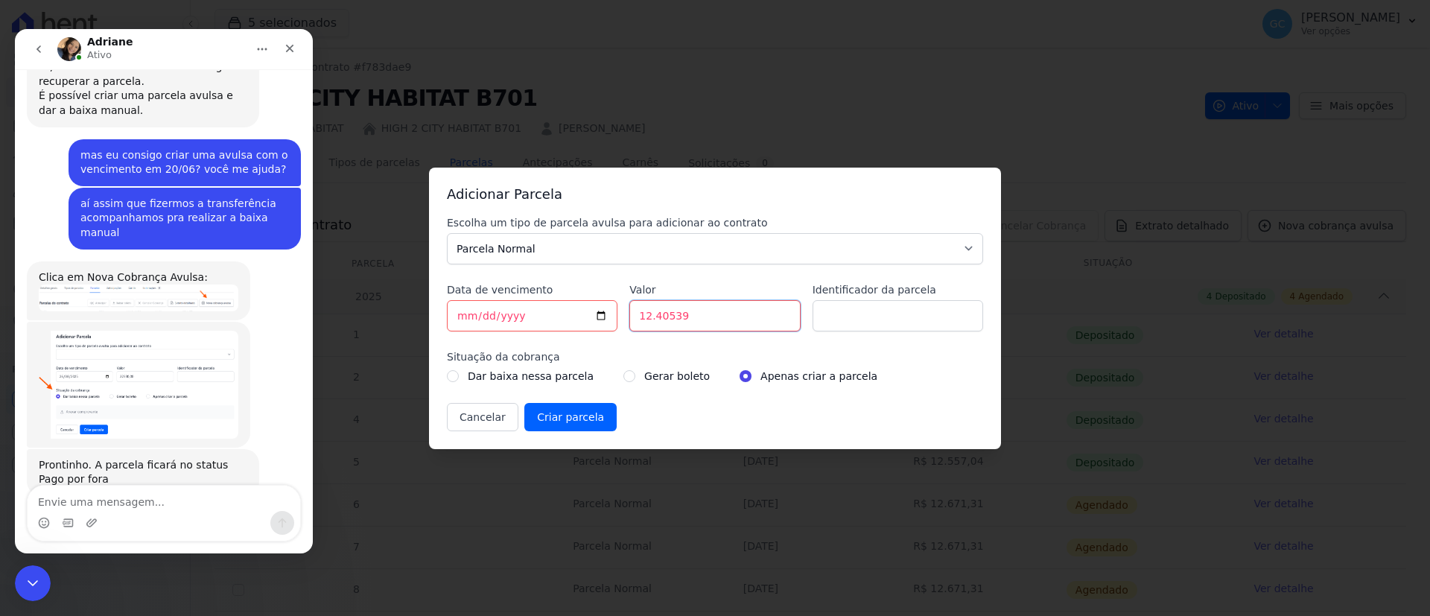
click at [761, 315] on input "12.40539" at bounding box center [714, 315] width 171 height 31
click at [653, 316] on input "12.40539" at bounding box center [714, 315] width 171 height 31
click at [668, 313] on input "1240539" at bounding box center [714, 315] width 171 height 31
type input "12405.39"
click at [883, 401] on div "Escolha um tipo de parcela avulsa para adicionar ao contrato Parcela Normal Sin…" at bounding box center [715, 323] width 536 height 216
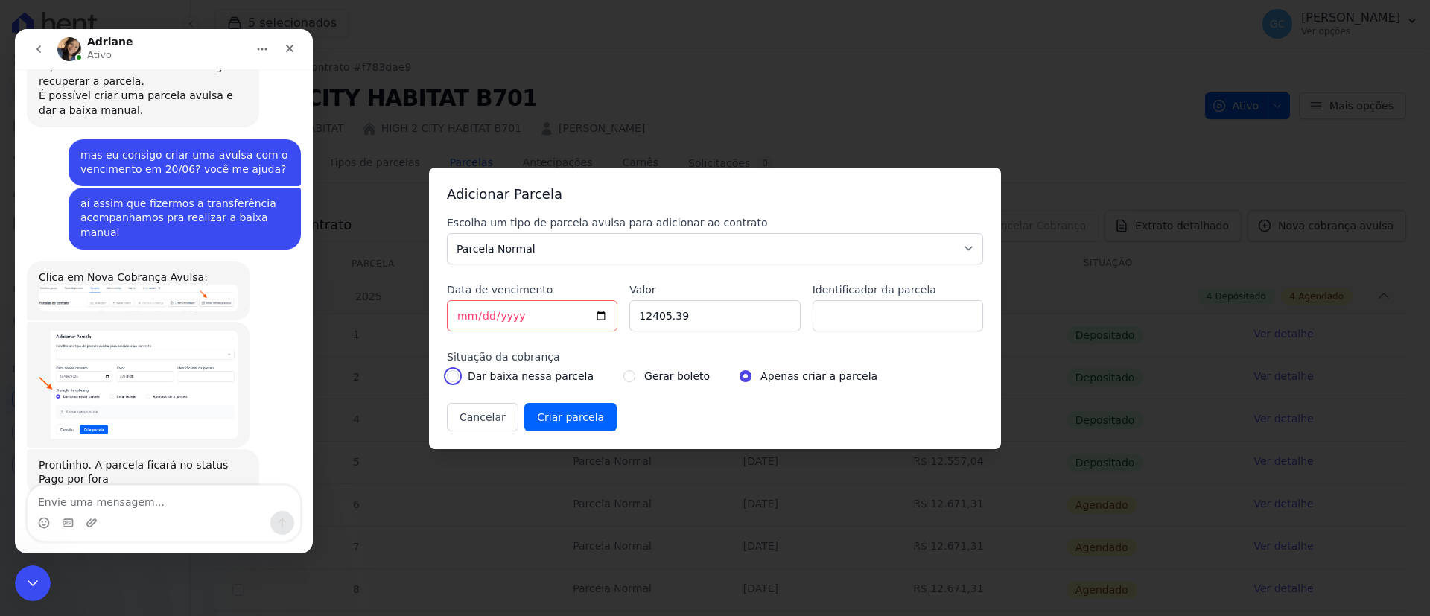
click at [452, 375] on input "radio" at bounding box center [453, 376] width 12 height 12
radio input "true"
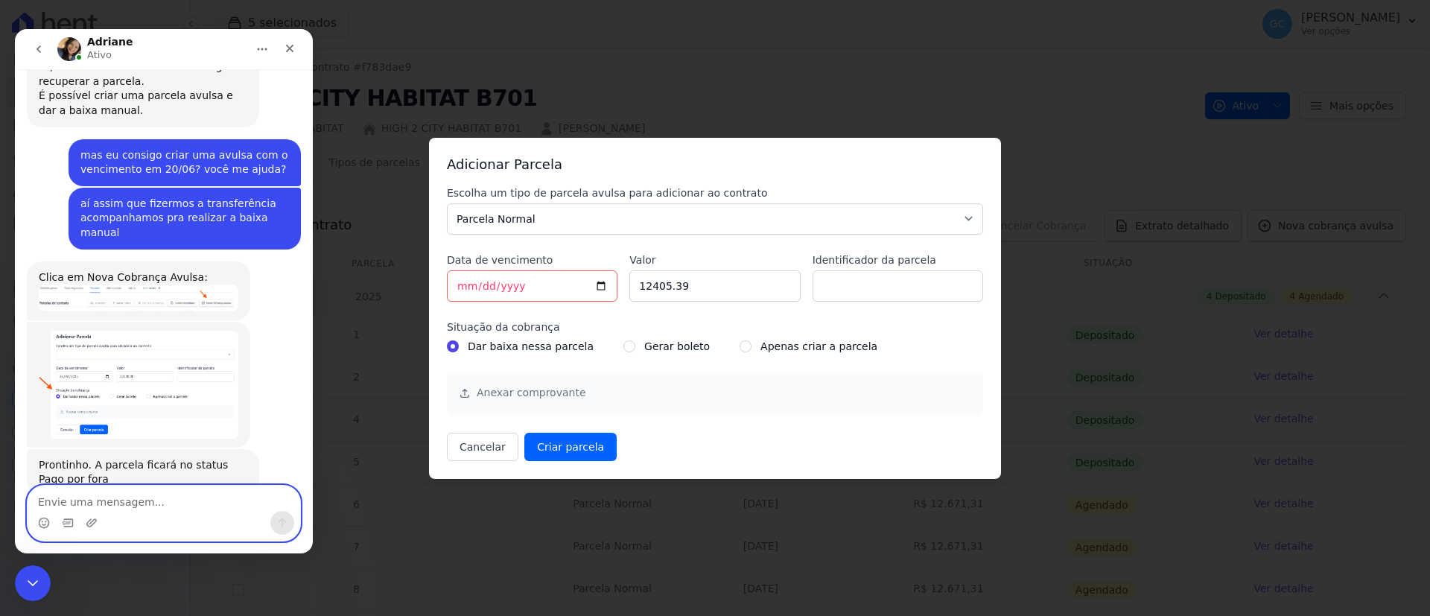
click at [162, 499] on textarea "Envie uma mensagem..." at bounding box center [164, 498] width 273 height 25
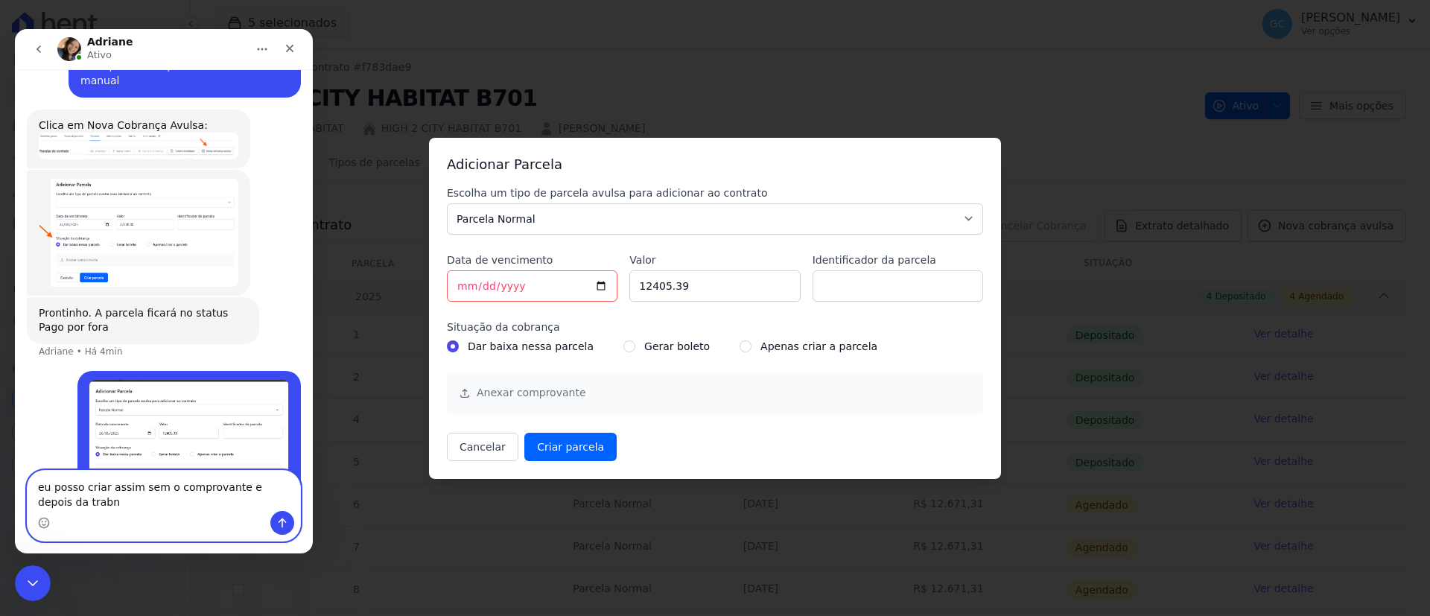
scroll to position [816, 0]
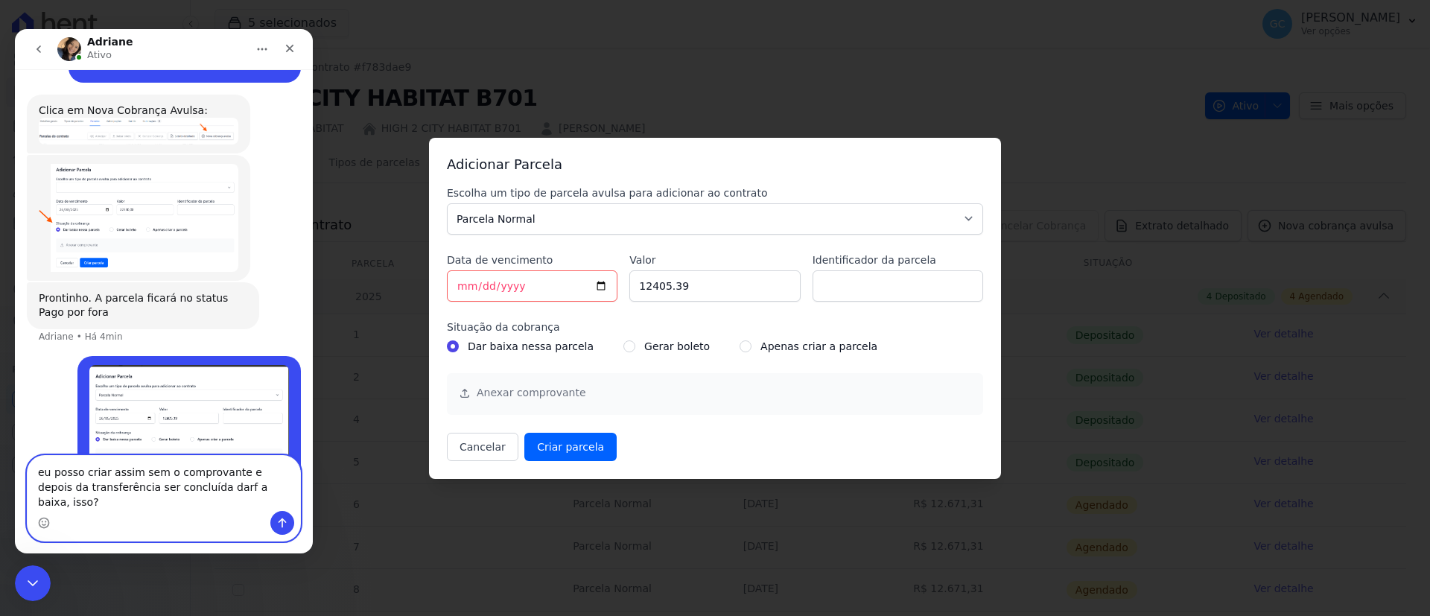
click at [183, 501] on textarea "eu posso criar assim sem o comprovante e depois da transferência ser concluída …" at bounding box center [164, 483] width 273 height 55
type textarea "eu posso criar assim sem o comprovante e depois da transferência ser concluída …"
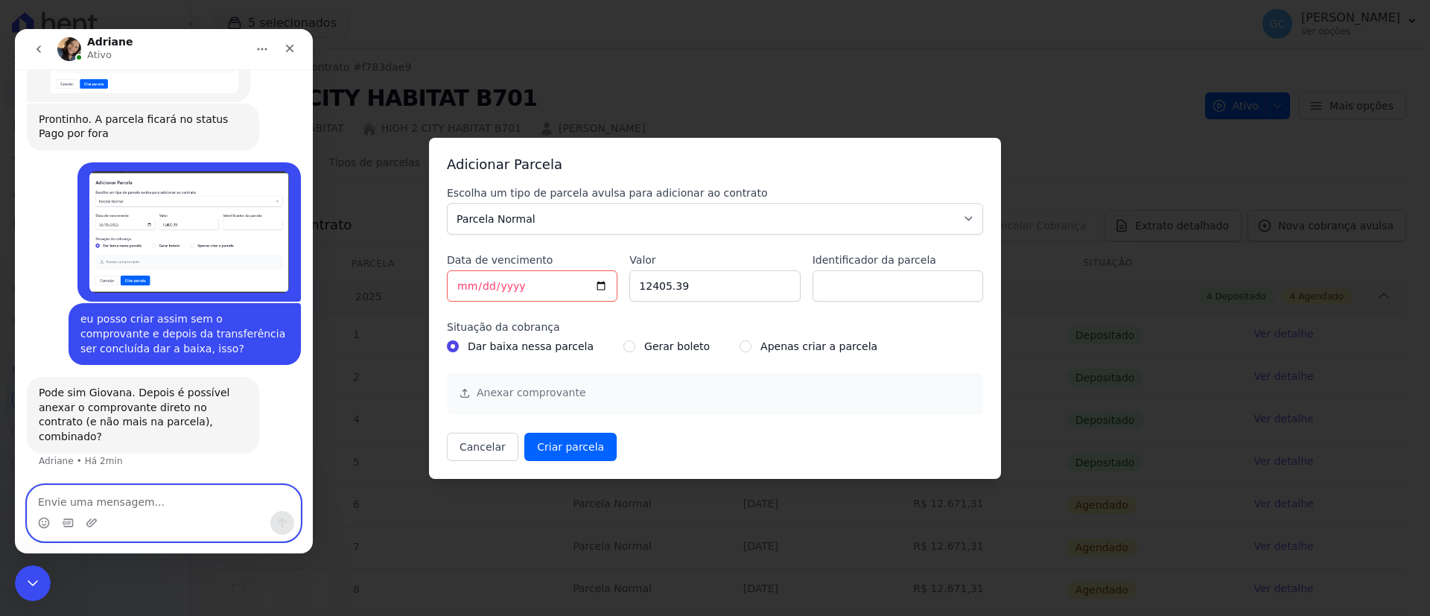
scroll to position [937, 0]
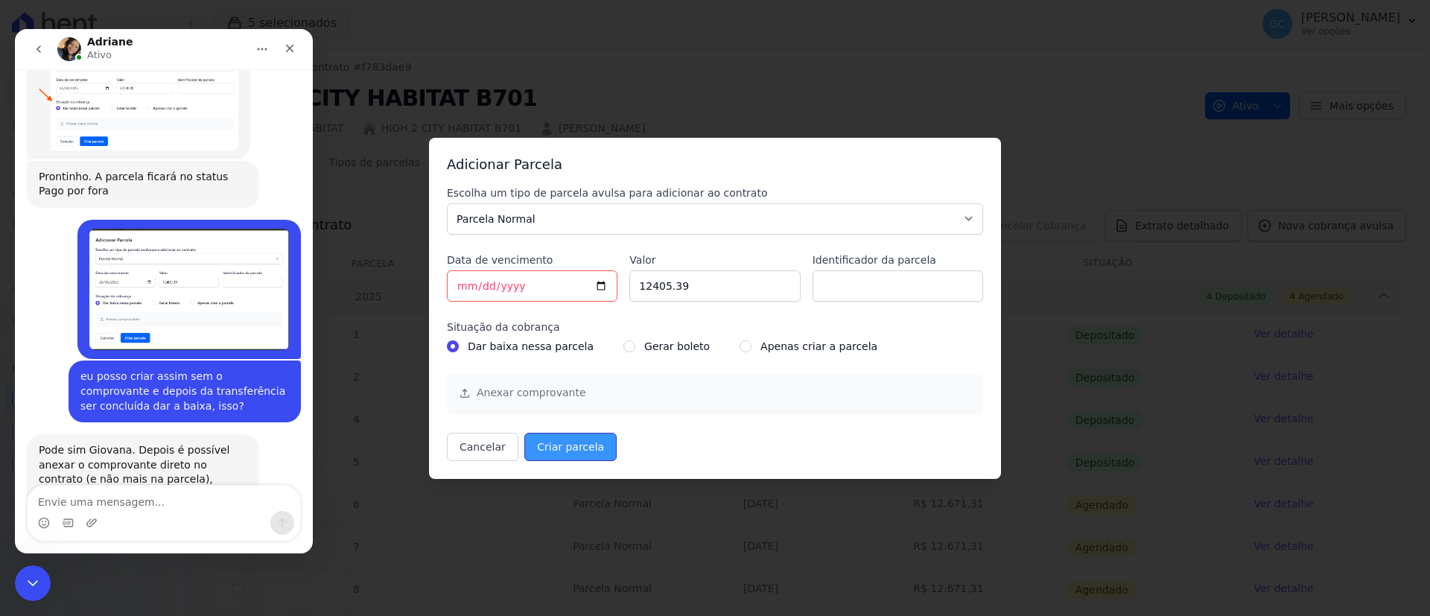
click at [558, 448] on input "Criar parcela" at bounding box center [570, 447] width 92 height 28
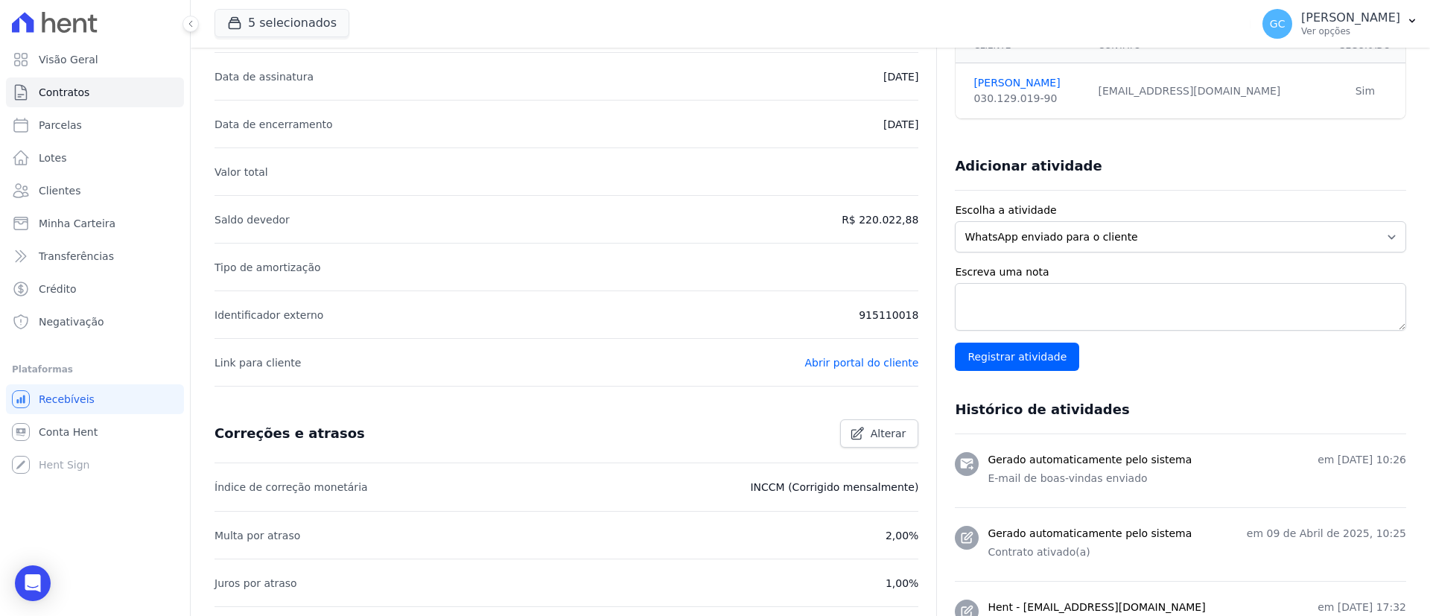
scroll to position [223, 0]
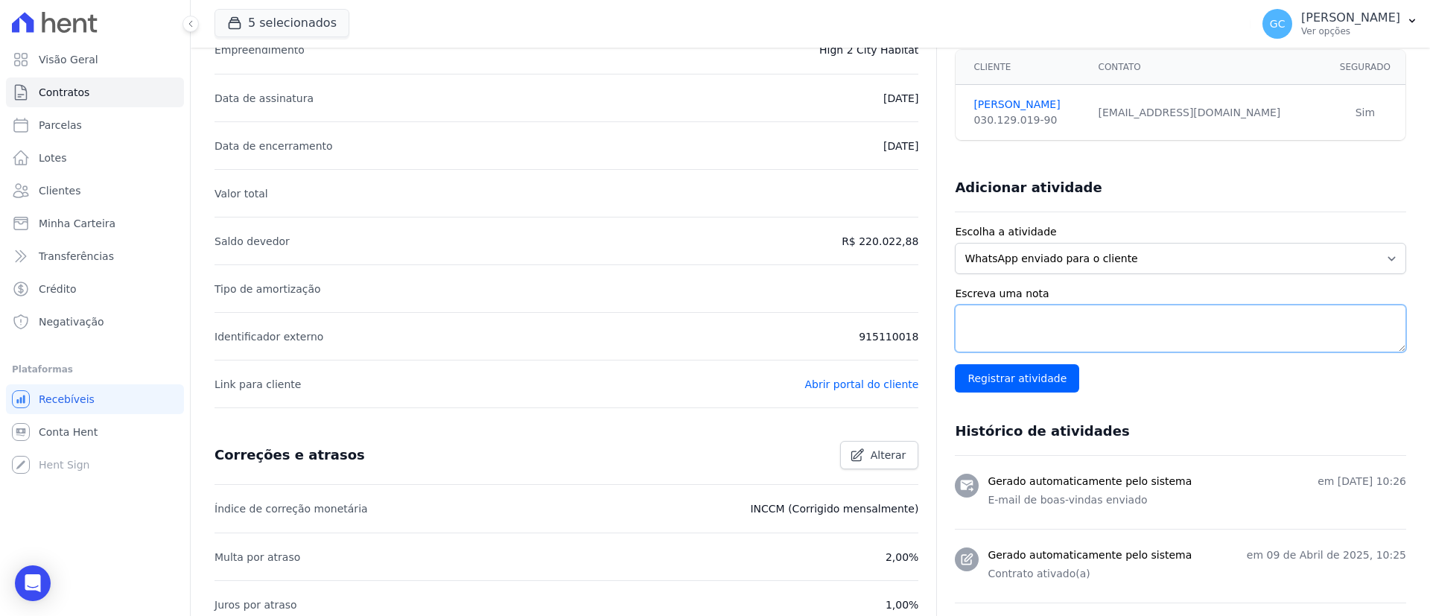
click at [1022, 323] on textarea "Escreva uma nota" at bounding box center [1180, 329] width 451 height 48
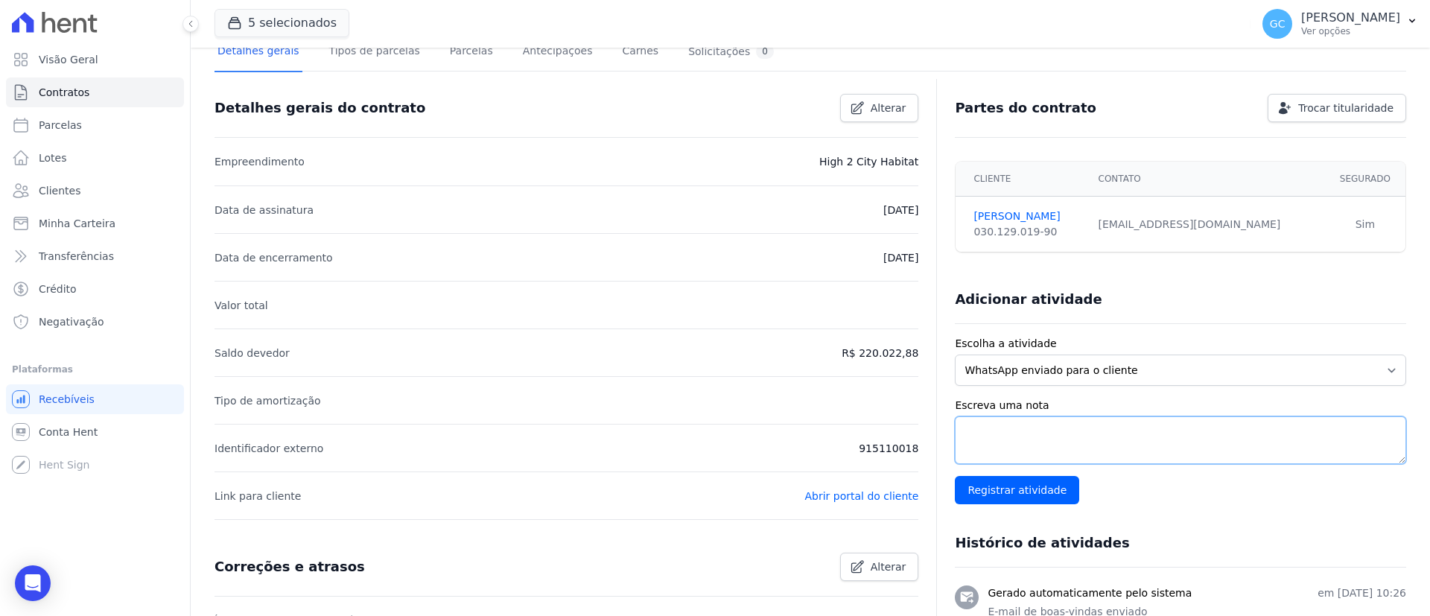
scroll to position [0, 0]
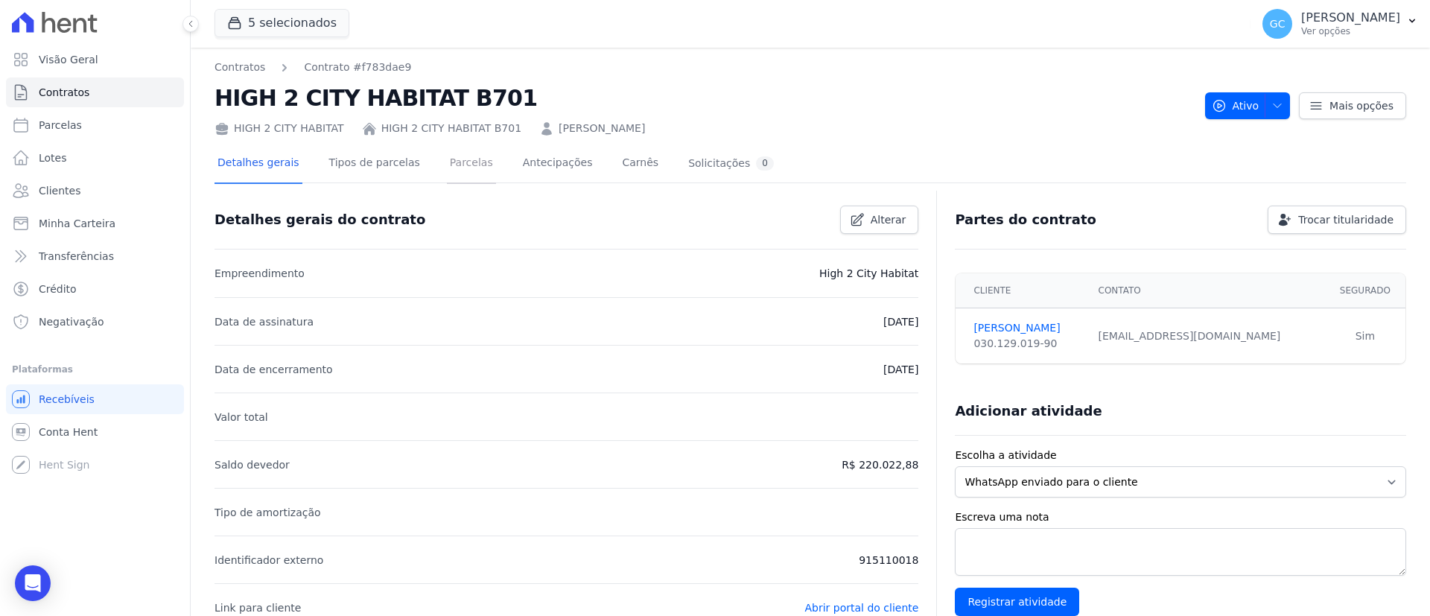
click at [447, 158] on link "Parcelas" at bounding box center [471, 163] width 49 height 39
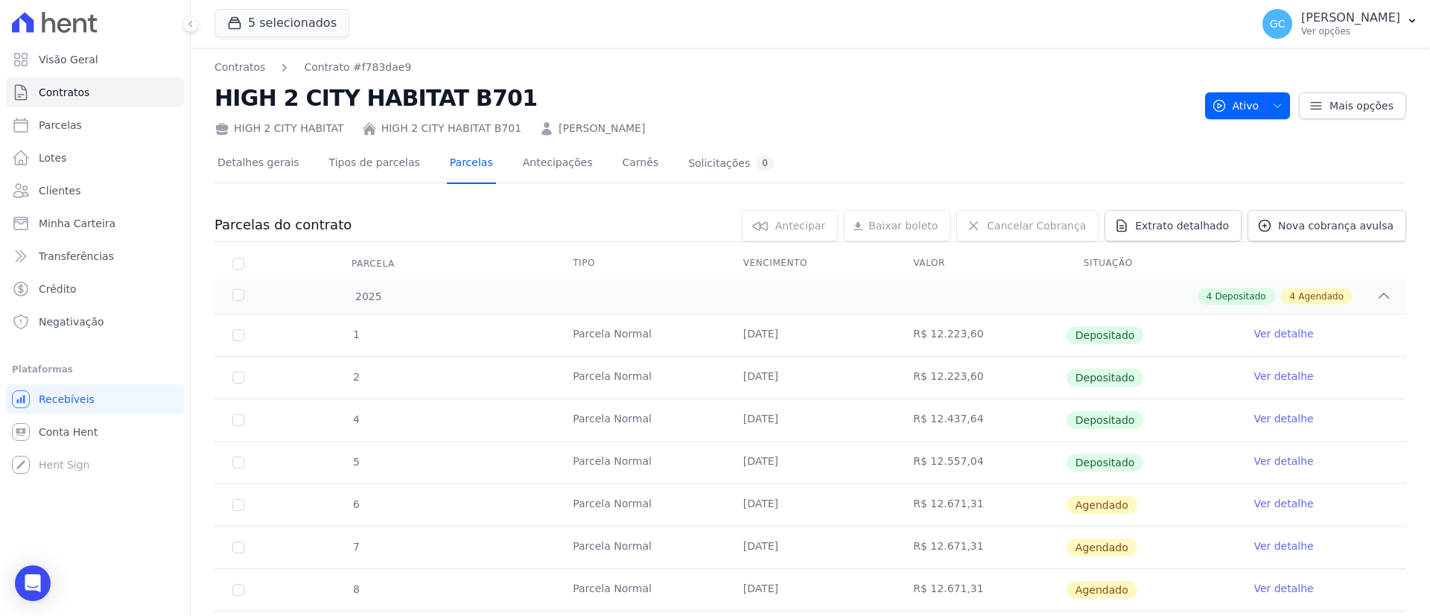
click at [447, 168] on link "Parcelas" at bounding box center [471, 163] width 49 height 39
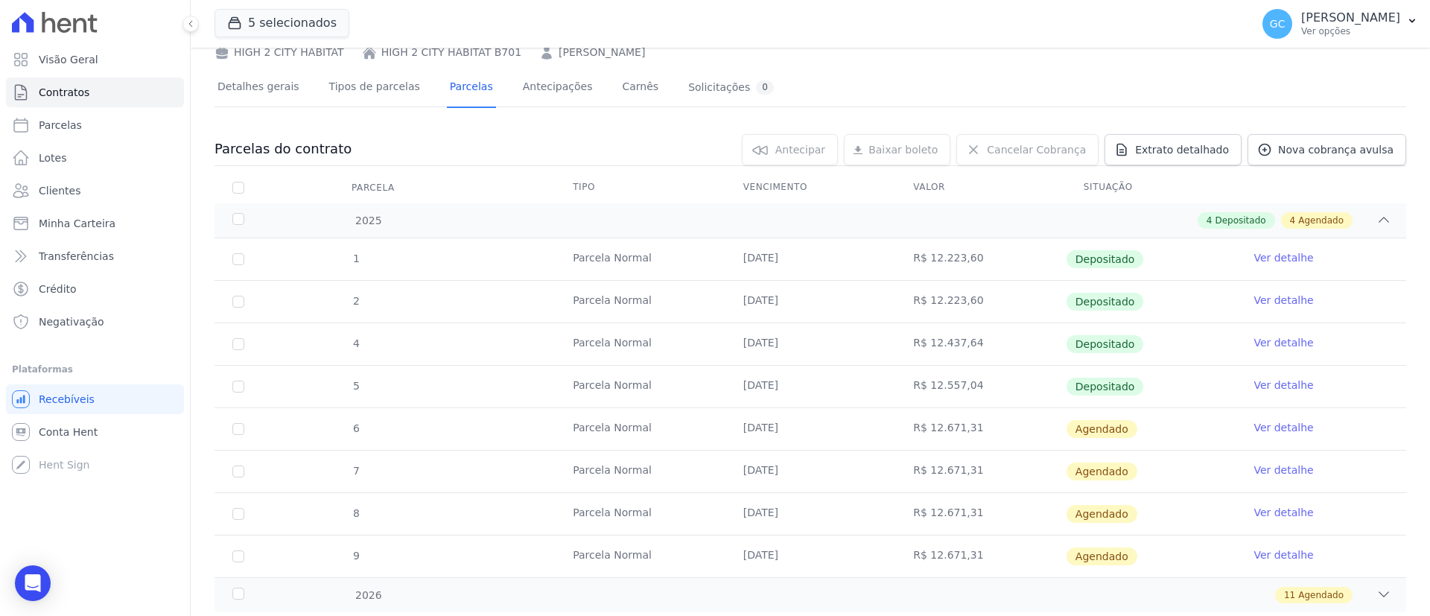
scroll to position [117, 0]
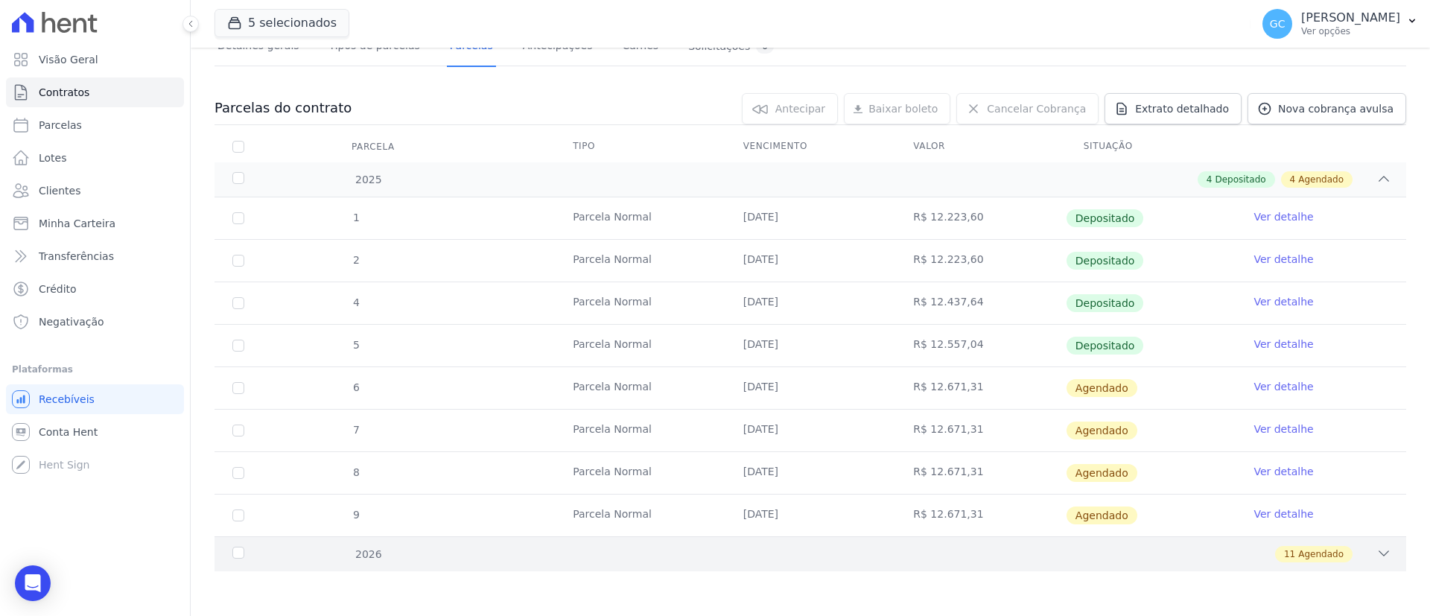
click at [238, 559] on div "2026" at bounding box center [283, 555] width 108 height 16
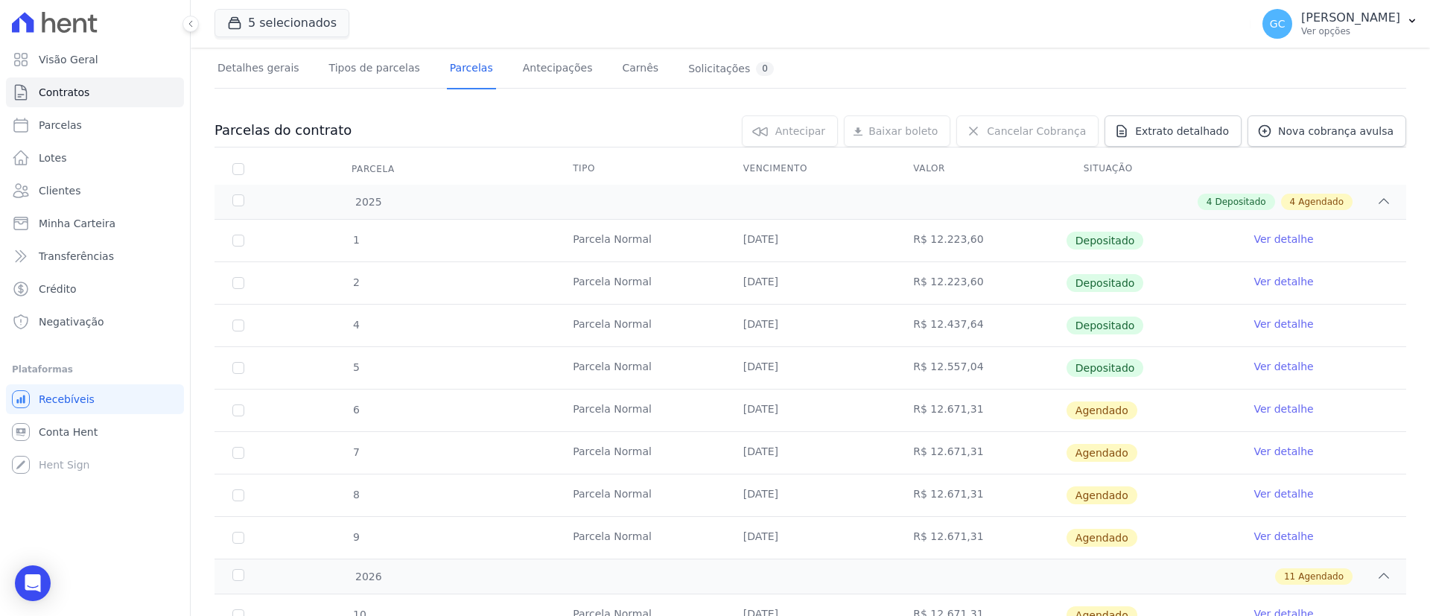
scroll to position [25, 0]
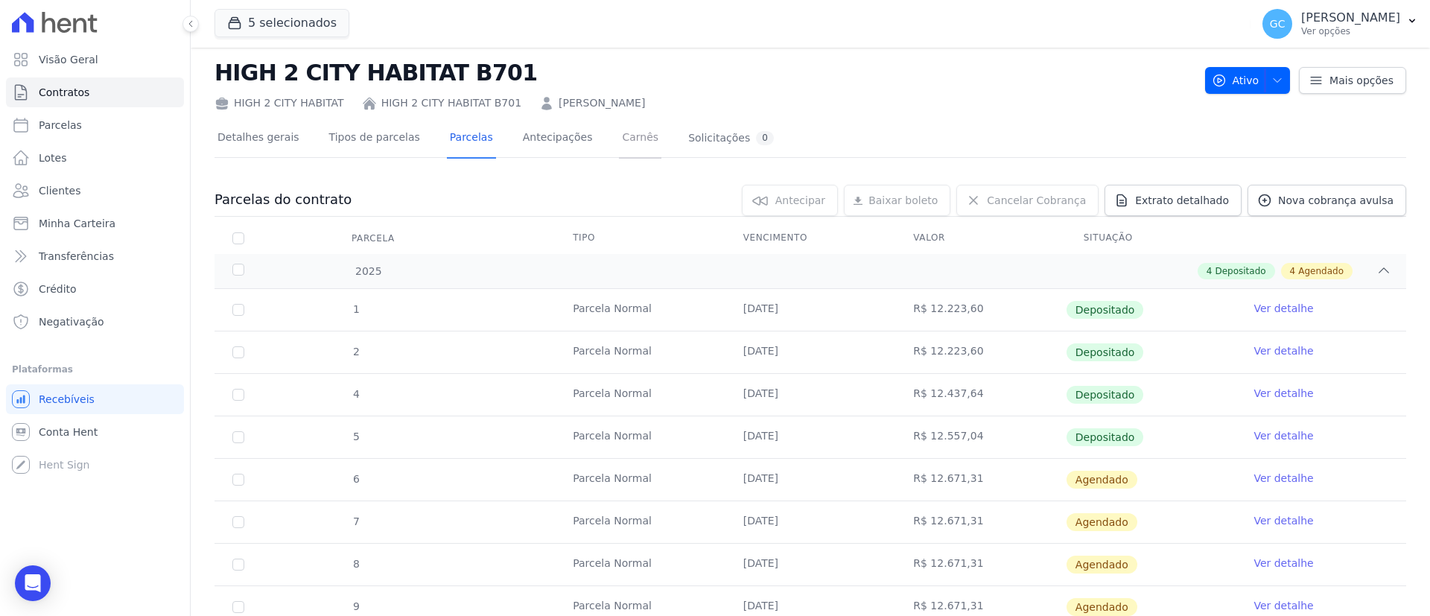
click at [619, 132] on link "Carnês" at bounding box center [640, 138] width 42 height 39
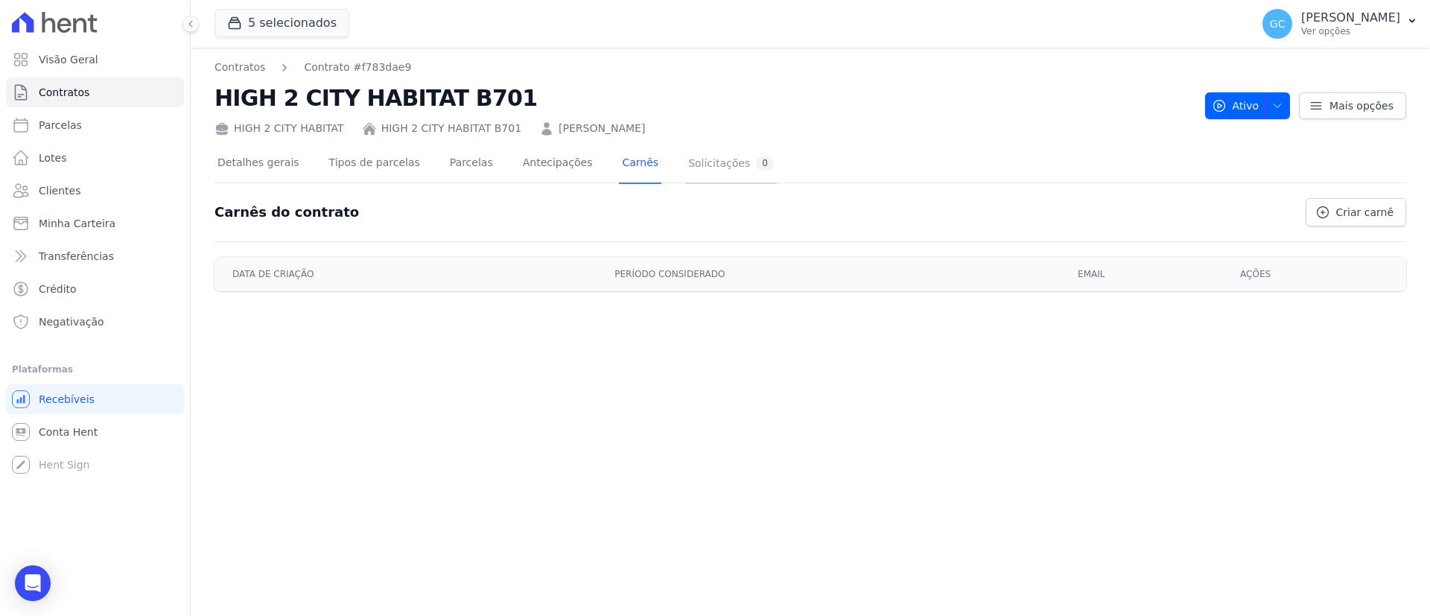
click at [685, 174] on link "Solicitações 0" at bounding box center [731, 163] width 92 height 39
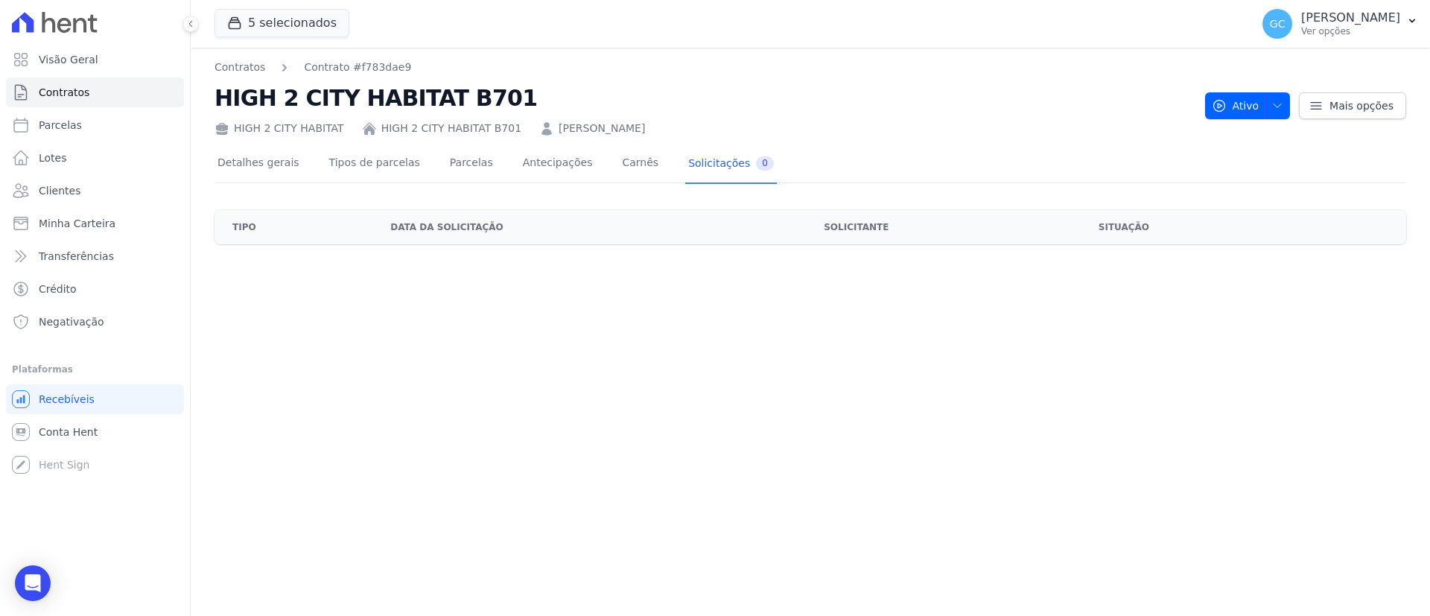
click at [565, 168] on div "Detalhes gerais Tipos de parcelas Parcelas Antecipações Carnês Solicitações 0" at bounding box center [495, 163] width 562 height 39
click at [547, 165] on link "Antecipações" at bounding box center [558, 163] width 76 height 39
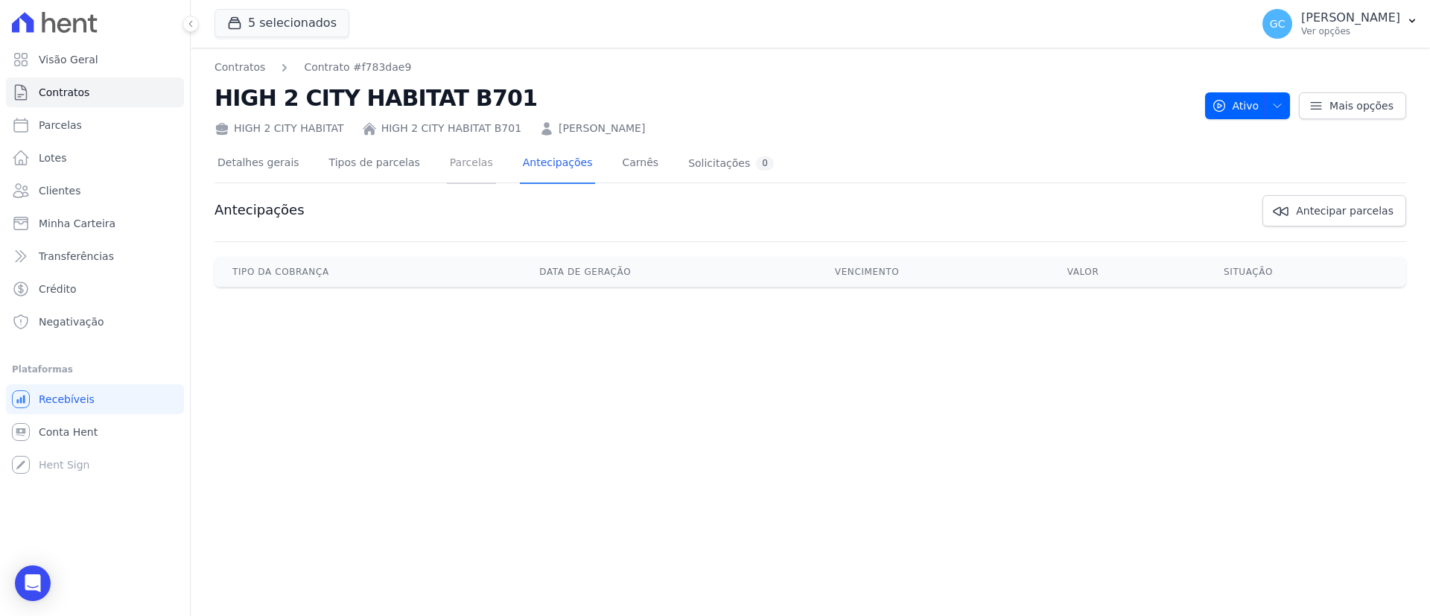
click at [458, 170] on link "Parcelas" at bounding box center [471, 163] width 49 height 39
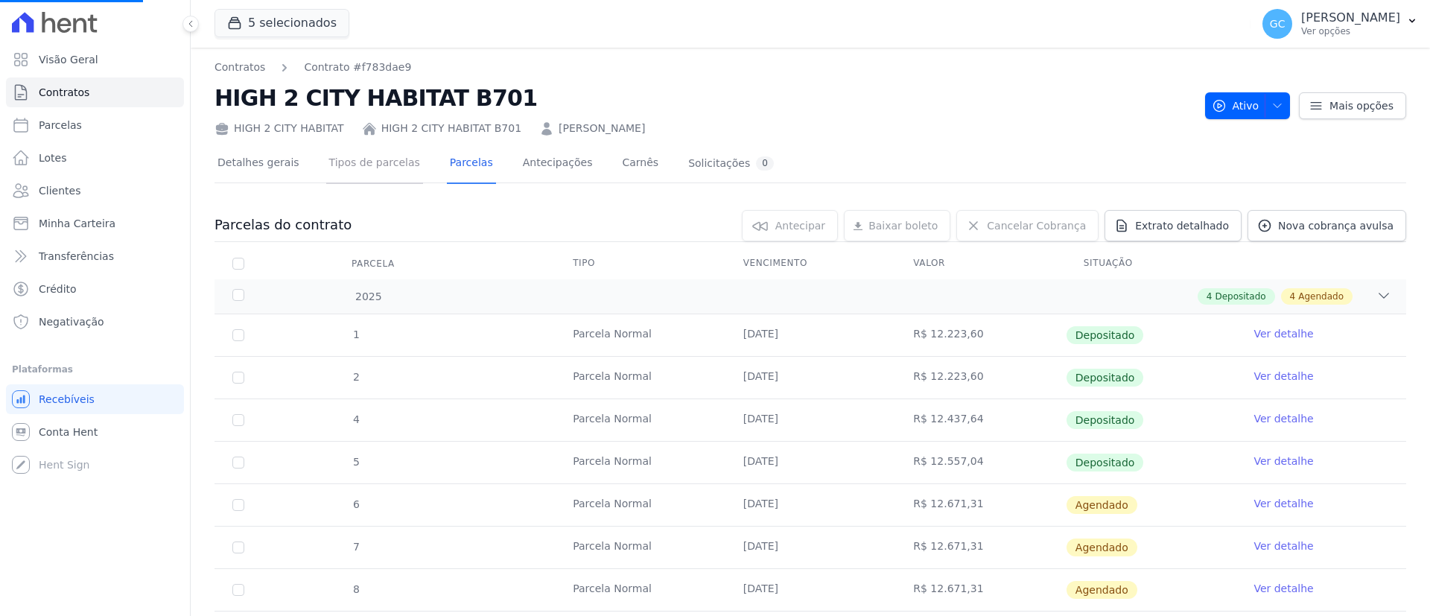
click at [377, 171] on link "Tipos de parcelas" at bounding box center [374, 163] width 97 height 39
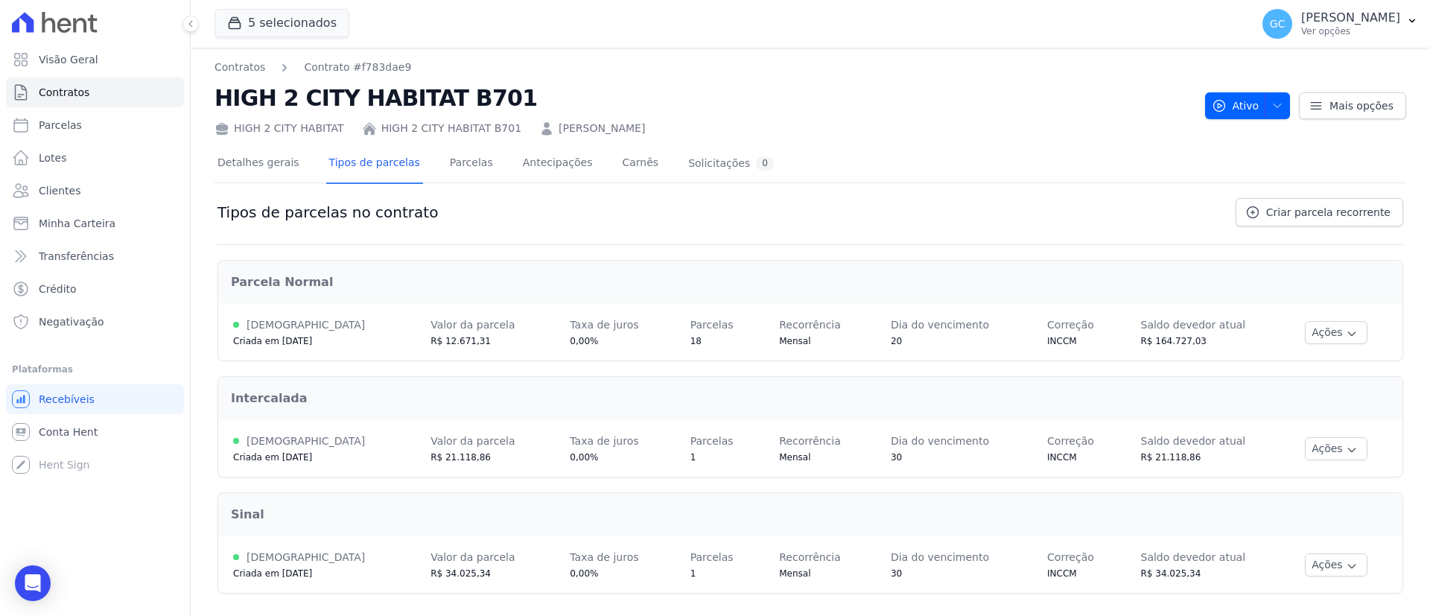
scroll to position [1, 0]
click at [447, 159] on link "Parcelas" at bounding box center [471, 162] width 49 height 39
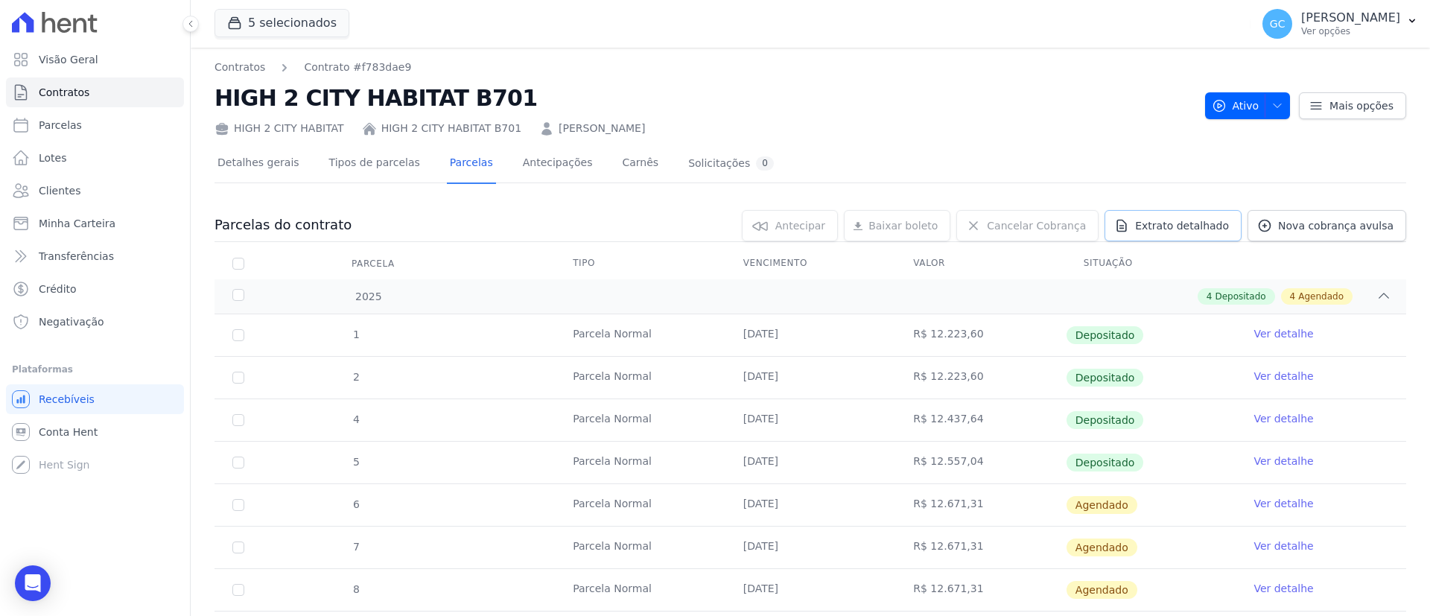
click at [1186, 231] on span "Extrato detalhado" at bounding box center [1182, 225] width 94 height 15
click at [1401, 221] on span "Exportar PDF" at bounding box center [1382, 226] width 78 height 15
click at [28, 567] on div "Open Intercom Messenger" at bounding box center [32, 583] width 39 height 39
click at [33, 583] on div "Open Intercom Messenger" at bounding box center [33, 583] width 0 height 0
click at [13, 587] on div "Abertura do Messenger da Intercom" at bounding box center [30, 580] width 49 height 49
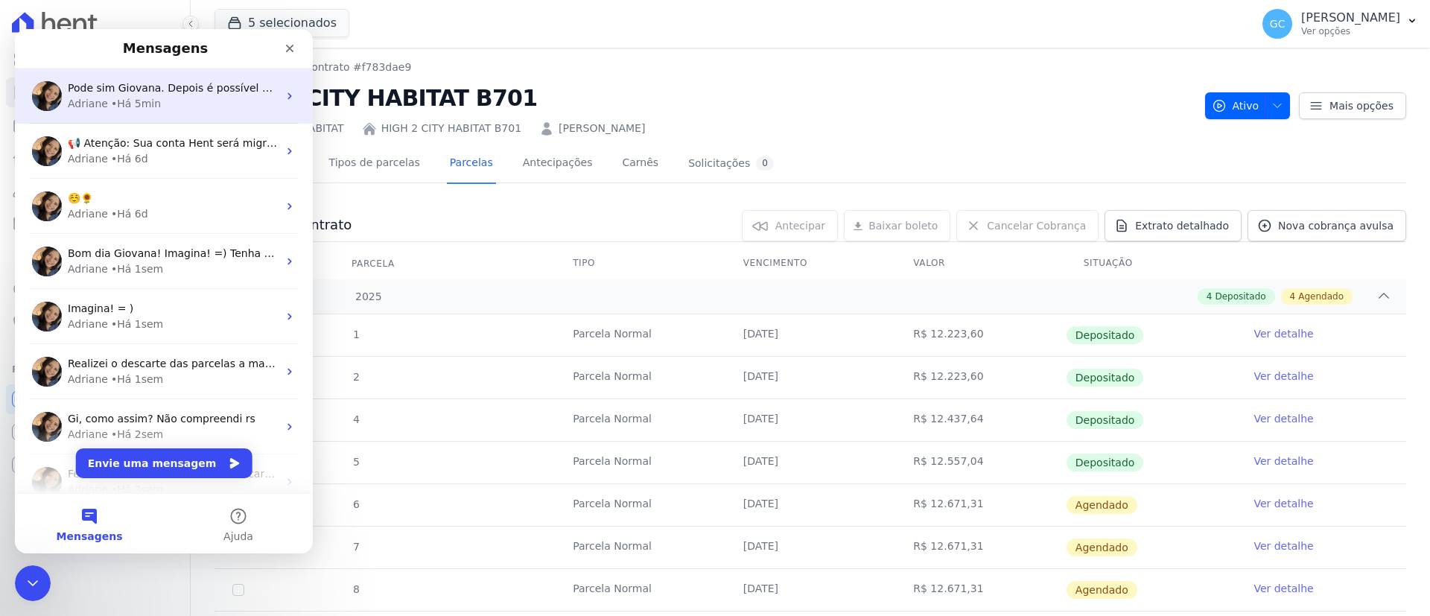
click at [127, 109] on div "• Há 5min" at bounding box center [136, 104] width 50 height 16
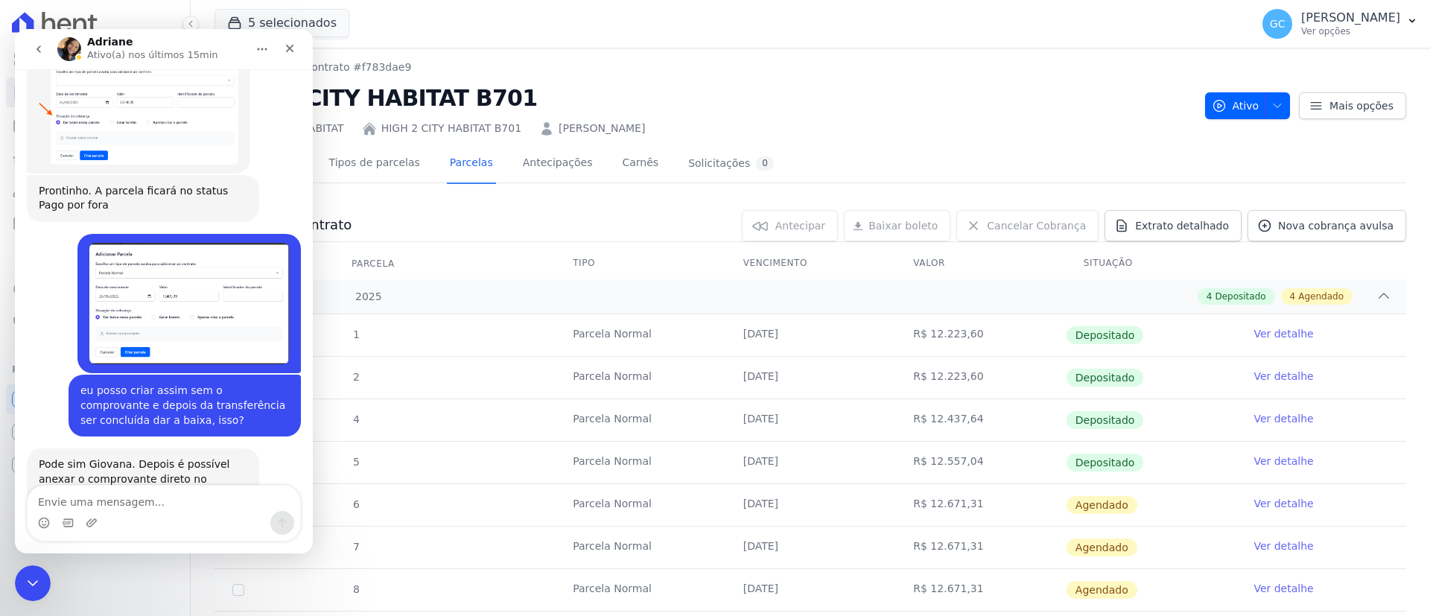
scroll to position [937, 0]
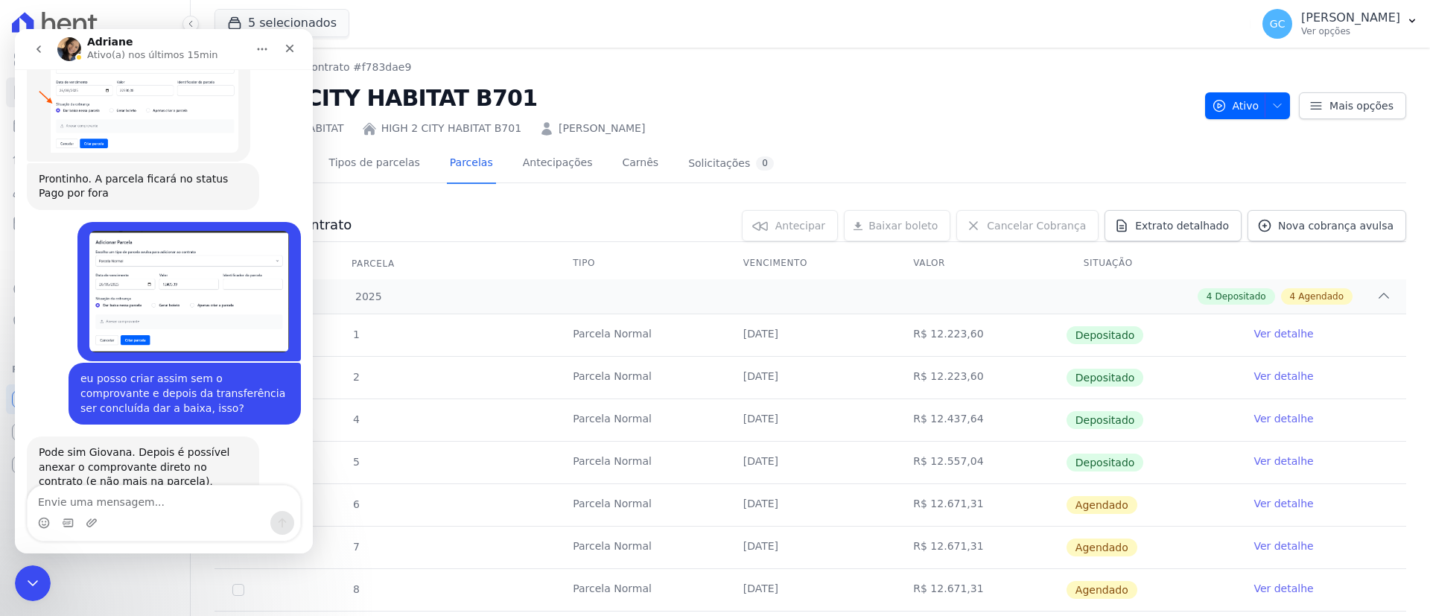
click at [153, 496] on textarea "Envie uma mensagem..." at bounding box center [164, 498] width 273 height 25
type textarea "obrigada!"
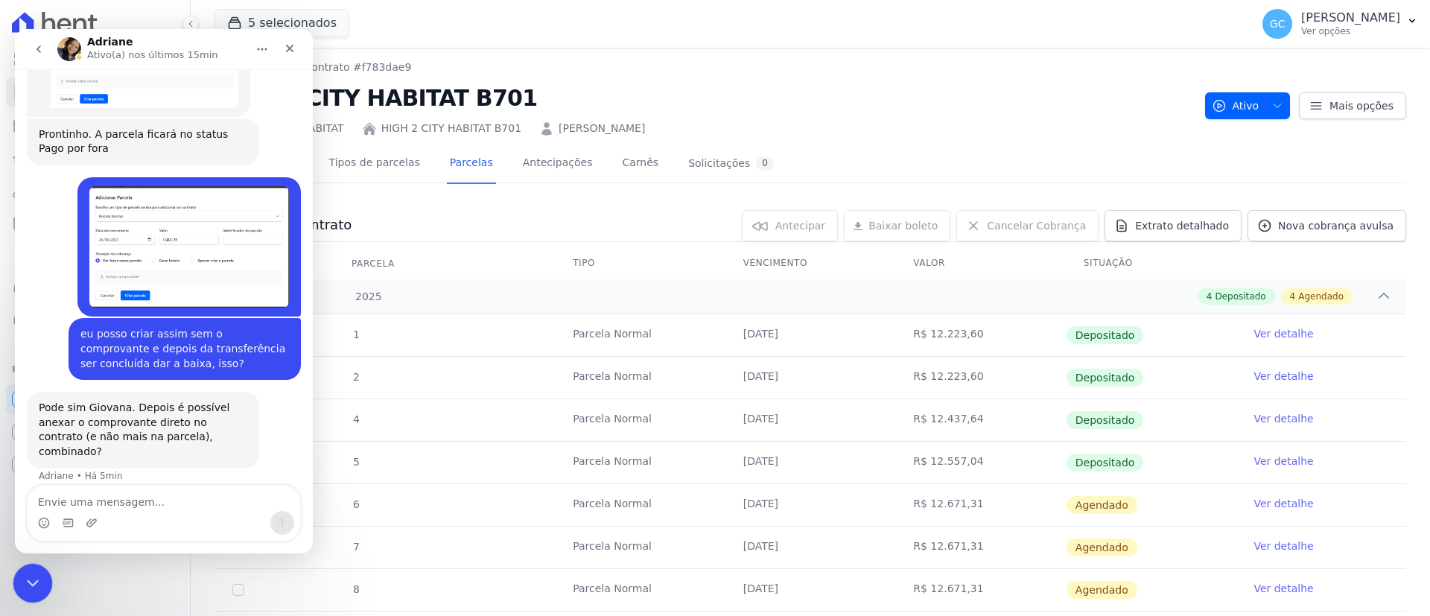
click at [26, 567] on div "Encerramento do Messenger da Intercom" at bounding box center [31, 581] width 36 height 36
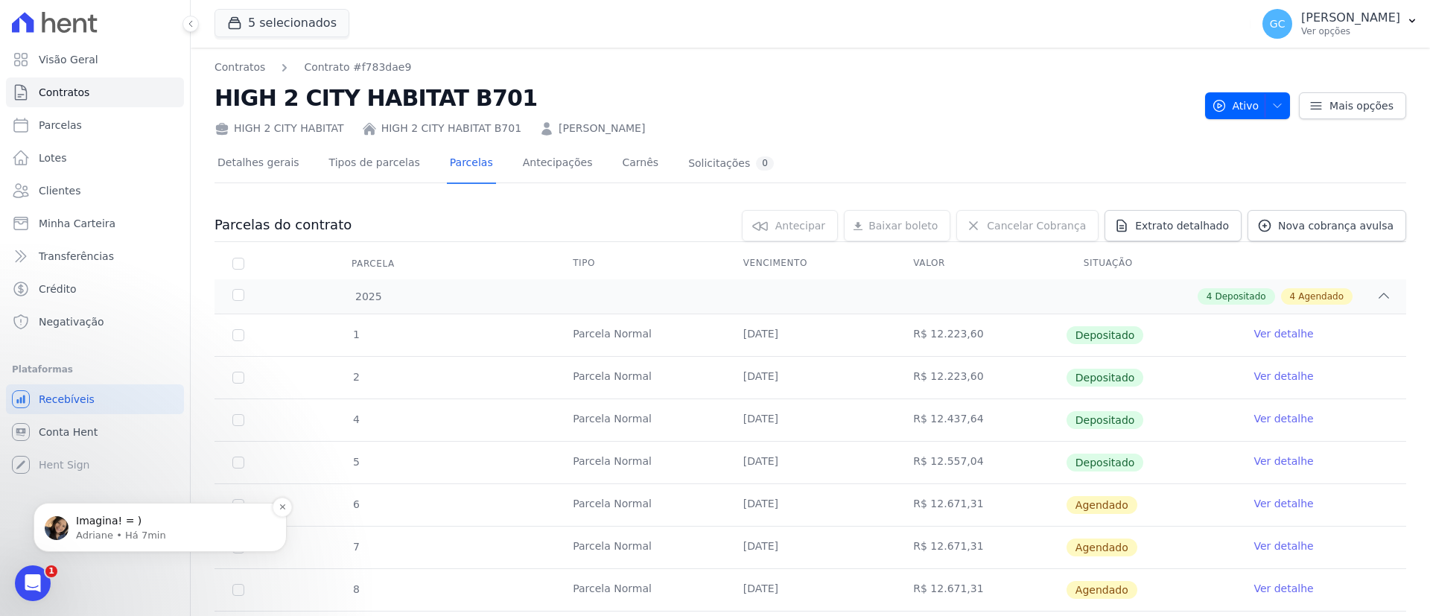
click at [121, 539] on p "Adriane • Há 7min" at bounding box center [172, 535] width 192 height 13
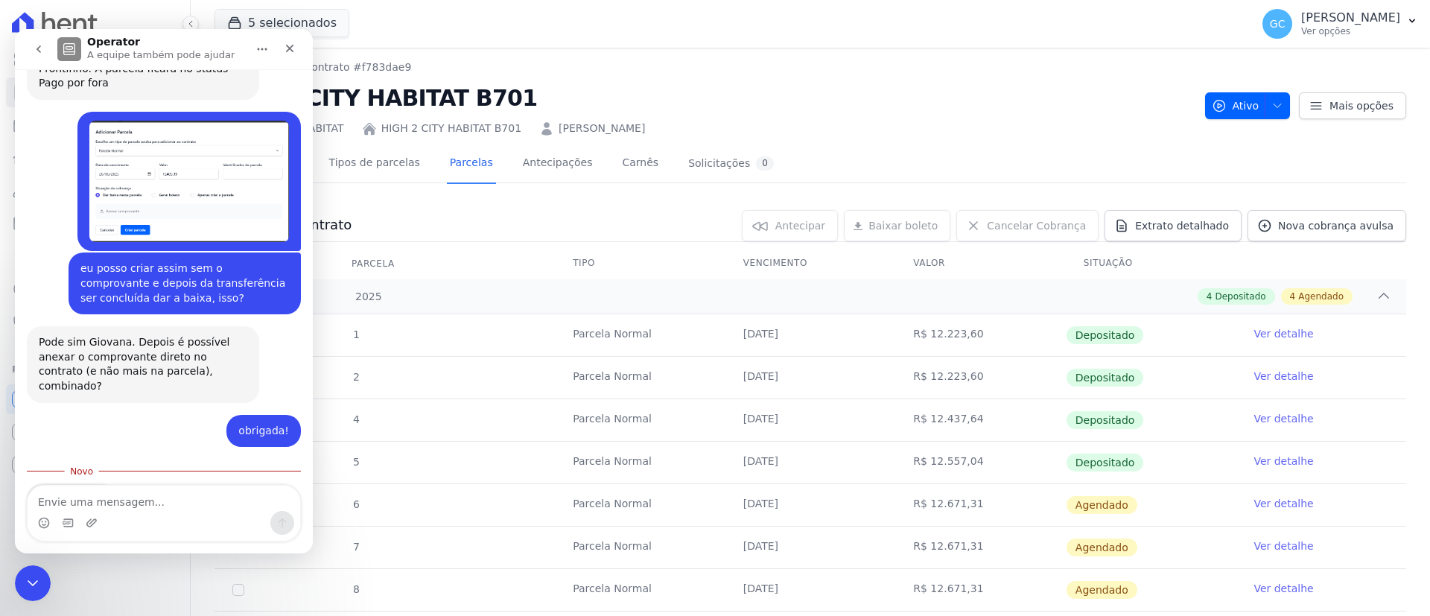
scroll to position [1051, 0]
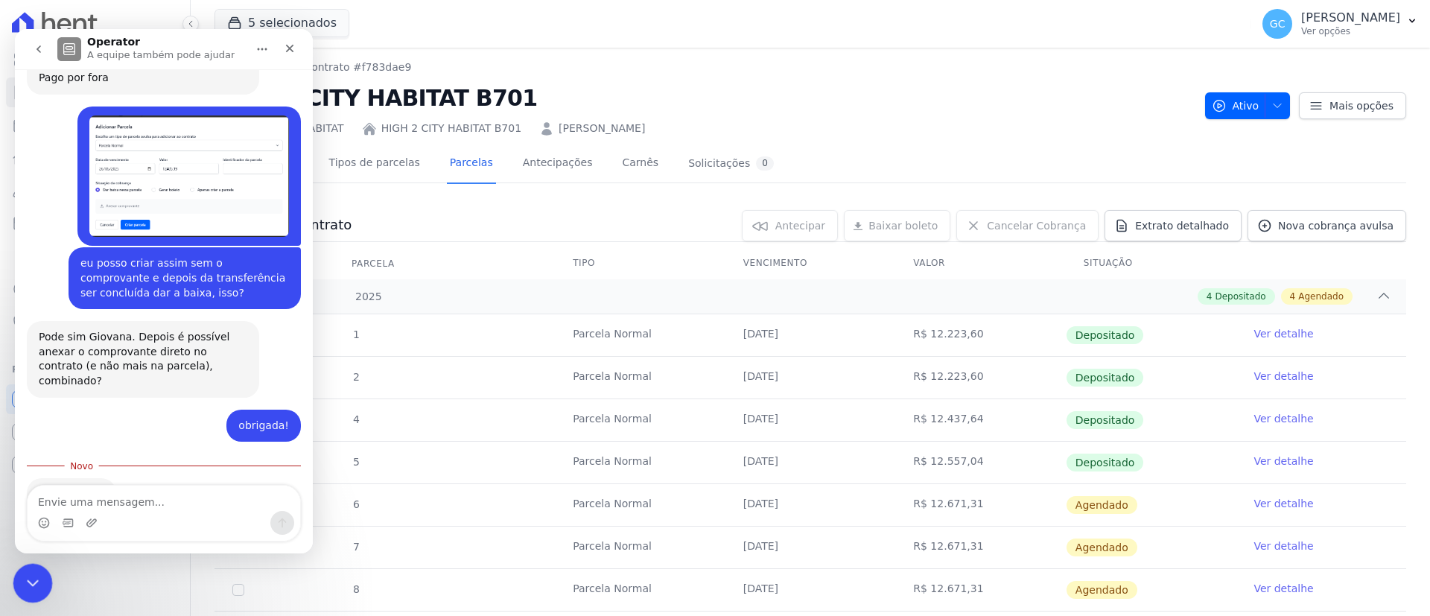
click at [37, 599] on html at bounding box center [31, 581] width 36 height 36
click at [34, 579] on icon "Encerramento do Messenger da Intercom" at bounding box center [31, 581] width 18 height 18
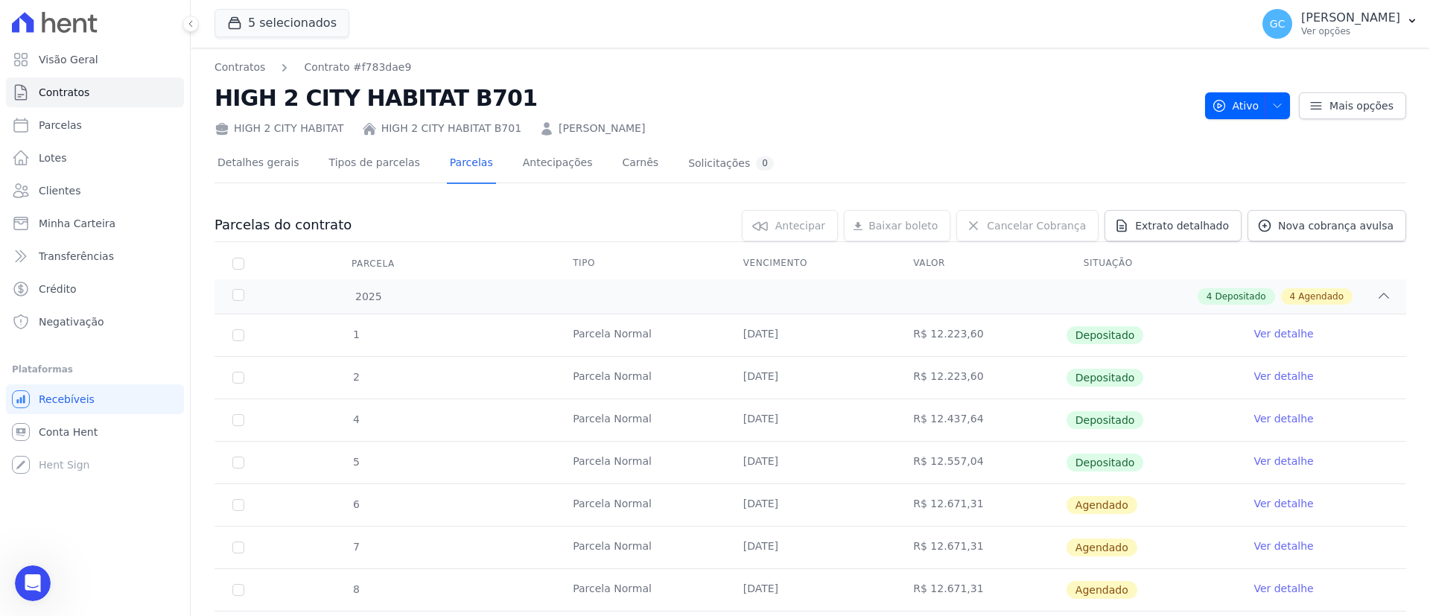
scroll to position [1026, 0]
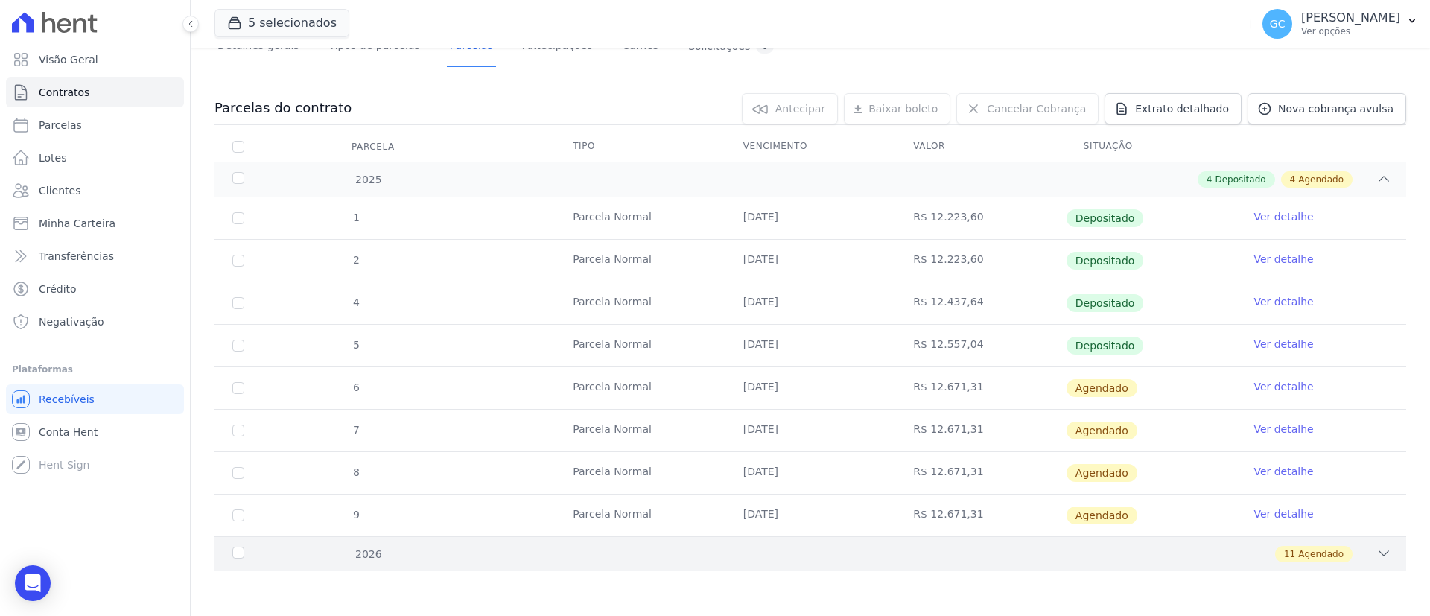
click at [247, 555] on div "2026" at bounding box center [283, 555] width 108 height 16
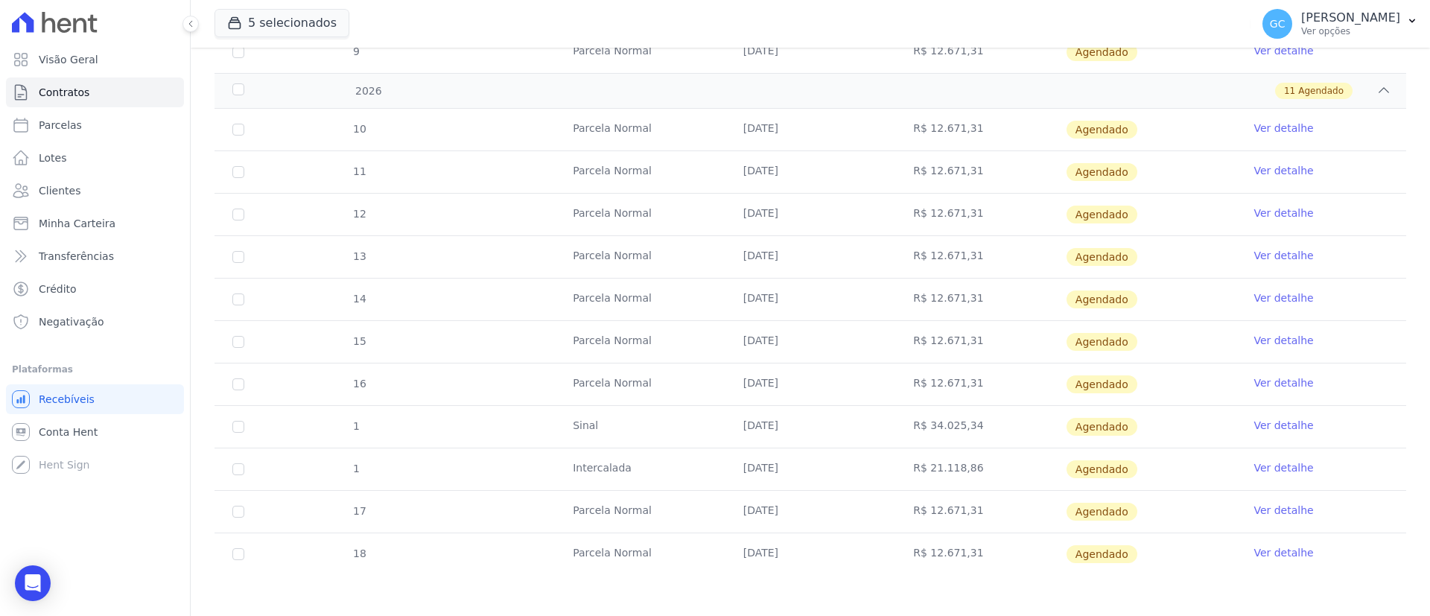
scroll to position [584, 0]
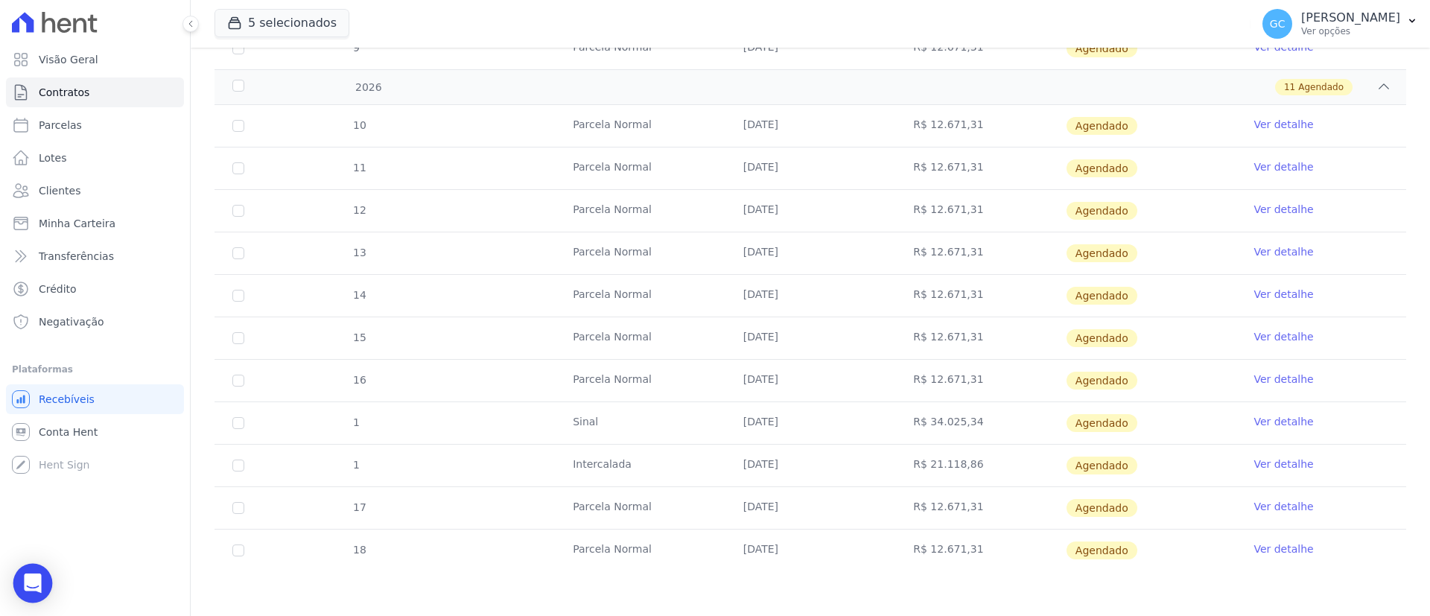
click at [26, 589] on icon "Open Intercom Messenger" at bounding box center [32, 582] width 19 height 19
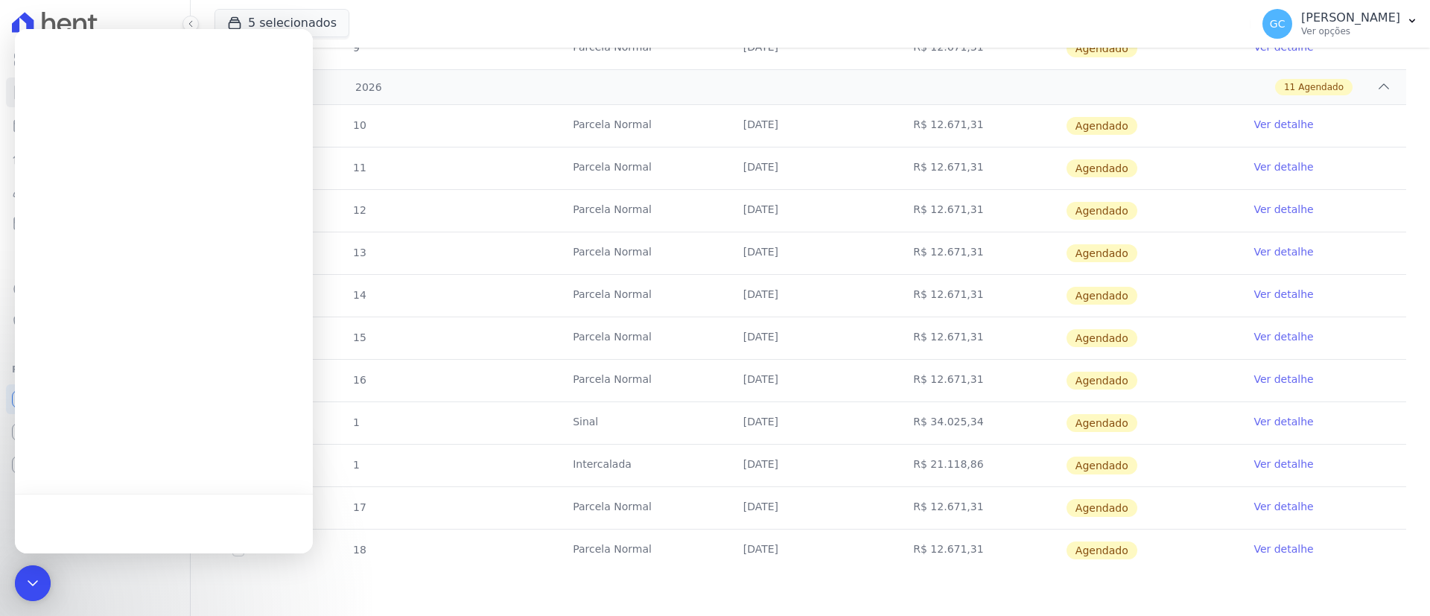
scroll to position [0, 0]
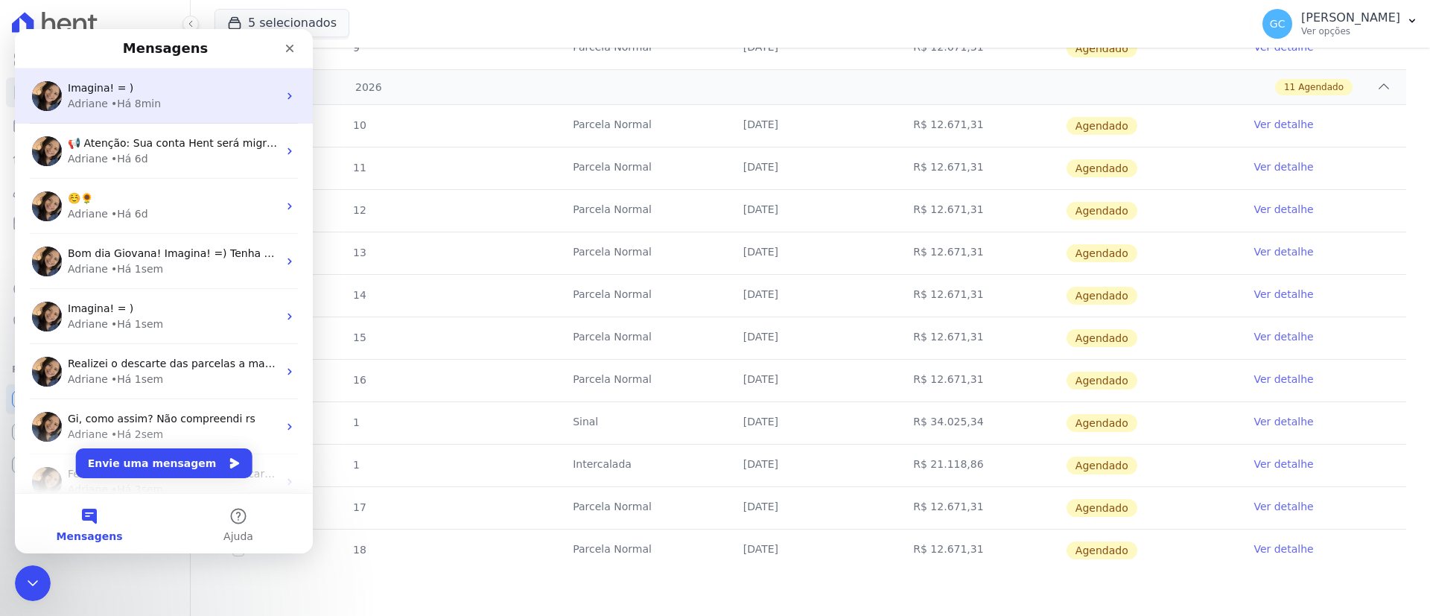
click at [139, 94] on div "Imagina! = )" at bounding box center [173, 88] width 210 height 16
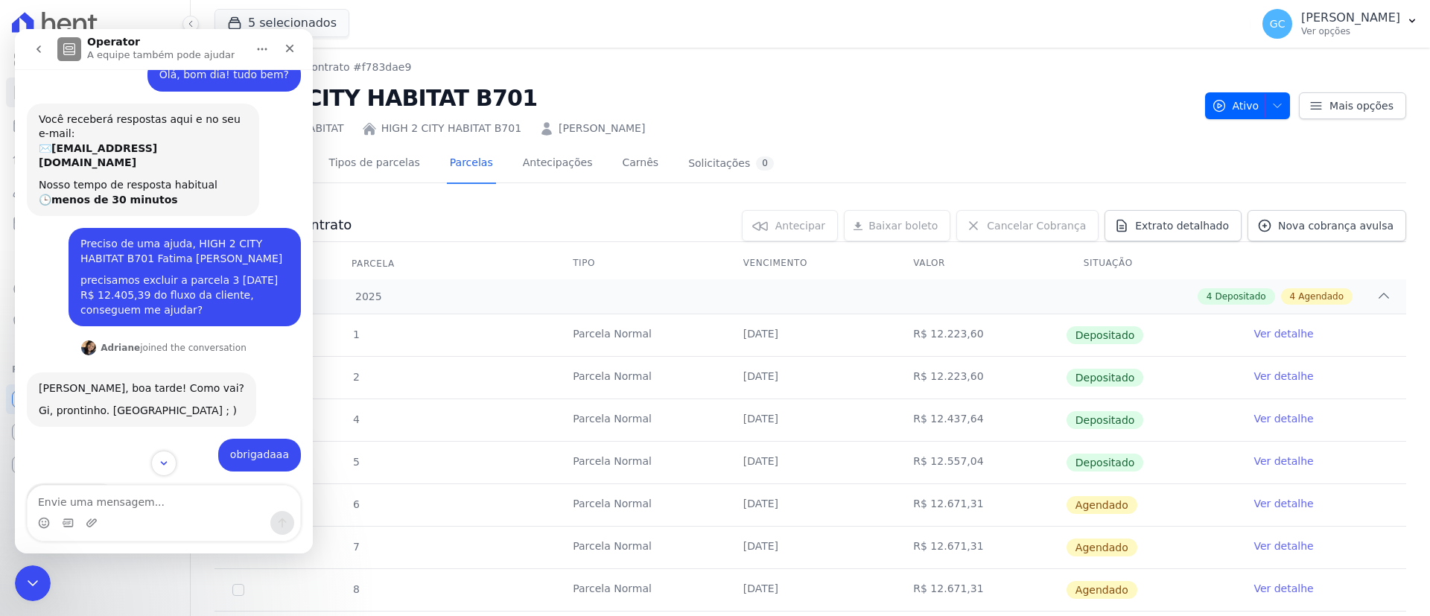
scroll to position [21, 0]
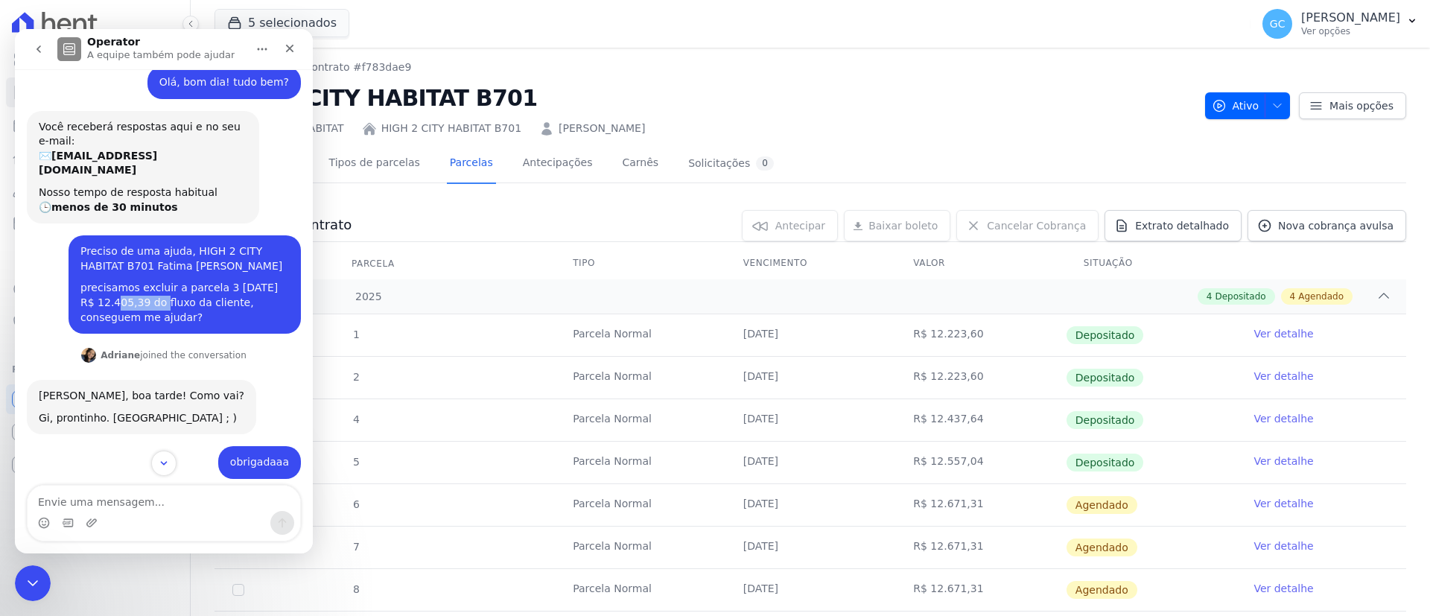
drag, startPoint x: 71, startPoint y: 287, endPoint x: 111, endPoint y: 288, distance: 40.2
click at [111, 288] on div "precisamos excluir a parcela 3 [DATE] R$ 12.405,39 do fluxo da cliente, consegu…" at bounding box center [184, 303] width 208 height 44
copy div "12.405,39"
click at [897, 118] on div "HIGH 2 CITY HABITAT HIGH 2 CITY HABITAT B701 [PERSON_NAME]" at bounding box center [703, 126] width 978 height 22
click at [1328, 229] on span "Nova cobrança avulsa" at bounding box center [1335, 225] width 115 height 15
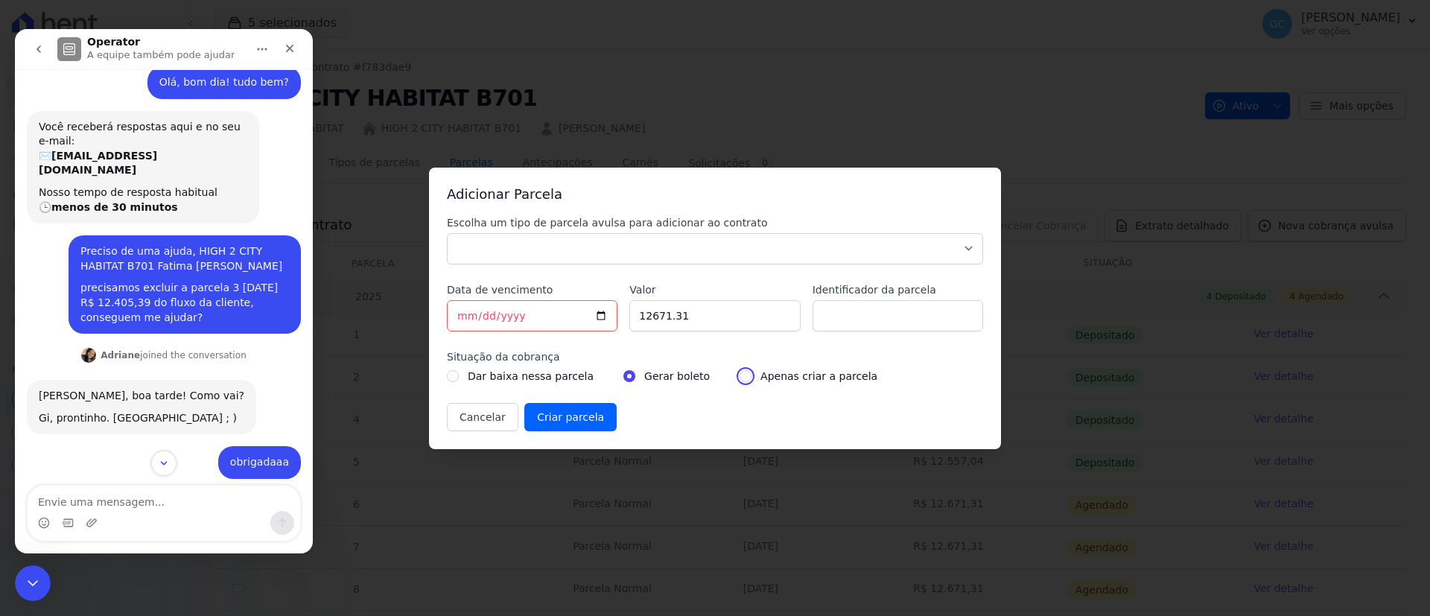
click at [739, 372] on input "radio" at bounding box center [745, 376] width 12 height 12
radio input "true"
click at [453, 377] on input "radio" at bounding box center [453, 376] width 12 height 12
radio input "true"
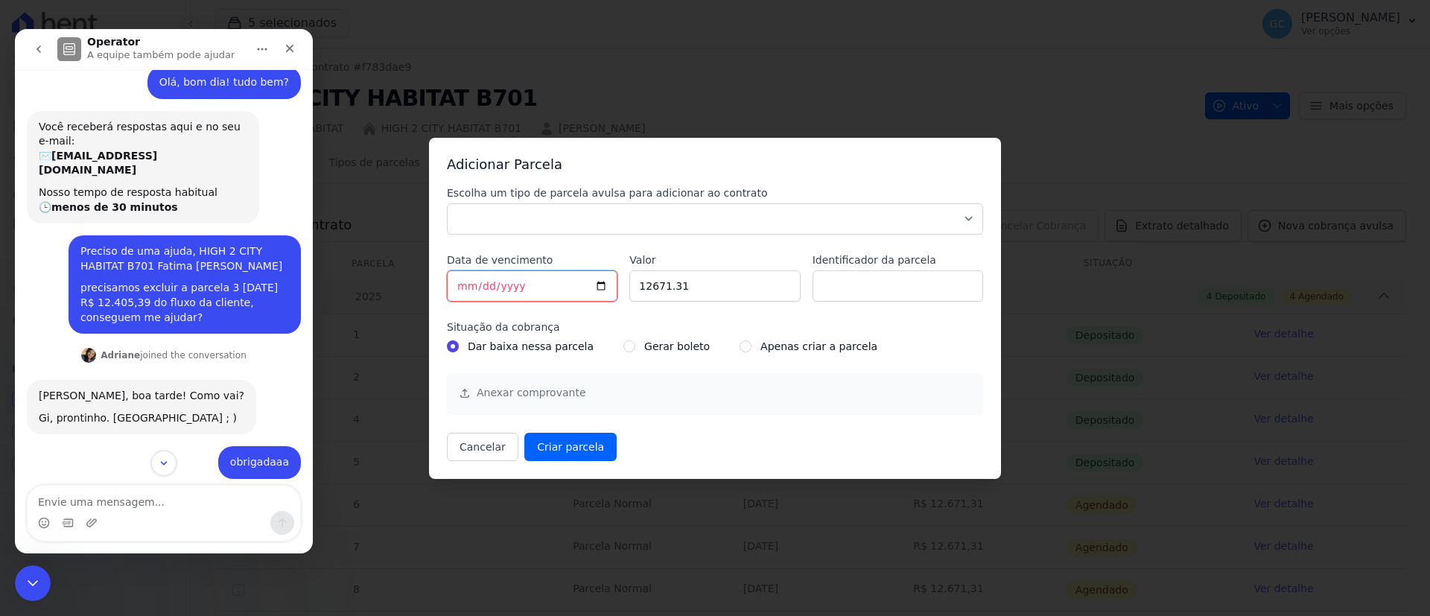
click at [591, 284] on input "[DATE]" at bounding box center [532, 285] width 171 height 31
click at [599, 289] on input "[DATE]" at bounding box center [532, 285] width 171 height 31
click at [453, 288] on input "[DATE]" at bounding box center [532, 285] width 171 height 31
type input "[DATE]"
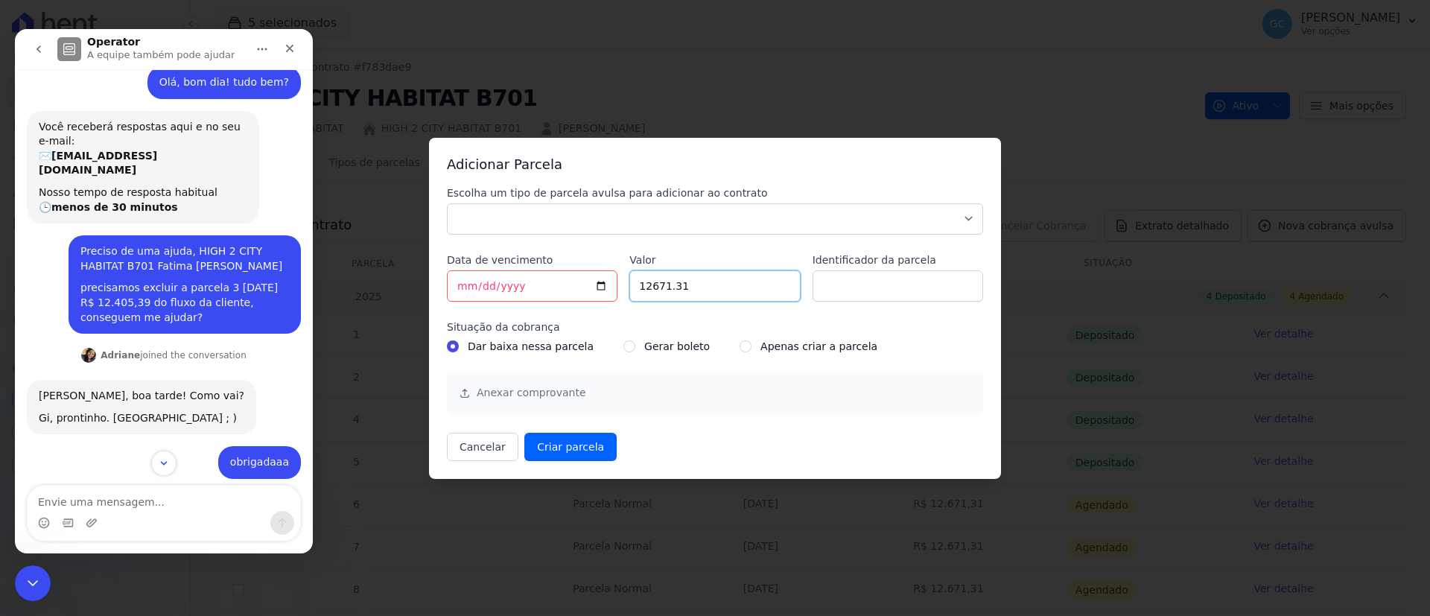
click at [704, 289] on input "12671.31" at bounding box center [714, 285] width 171 height 31
drag, startPoint x: 617, startPoint y: 290, endPoint x: 588, endPoint y: 290, distance: 29.0
click at [588, 290] on div "Escolha um tipo de parcela avulsa para adicionar ao contrato Parcela Normal Sin…" at bounding box center [715, 323] width 536 height 276
paste input ".40539"
type input "12405.39"
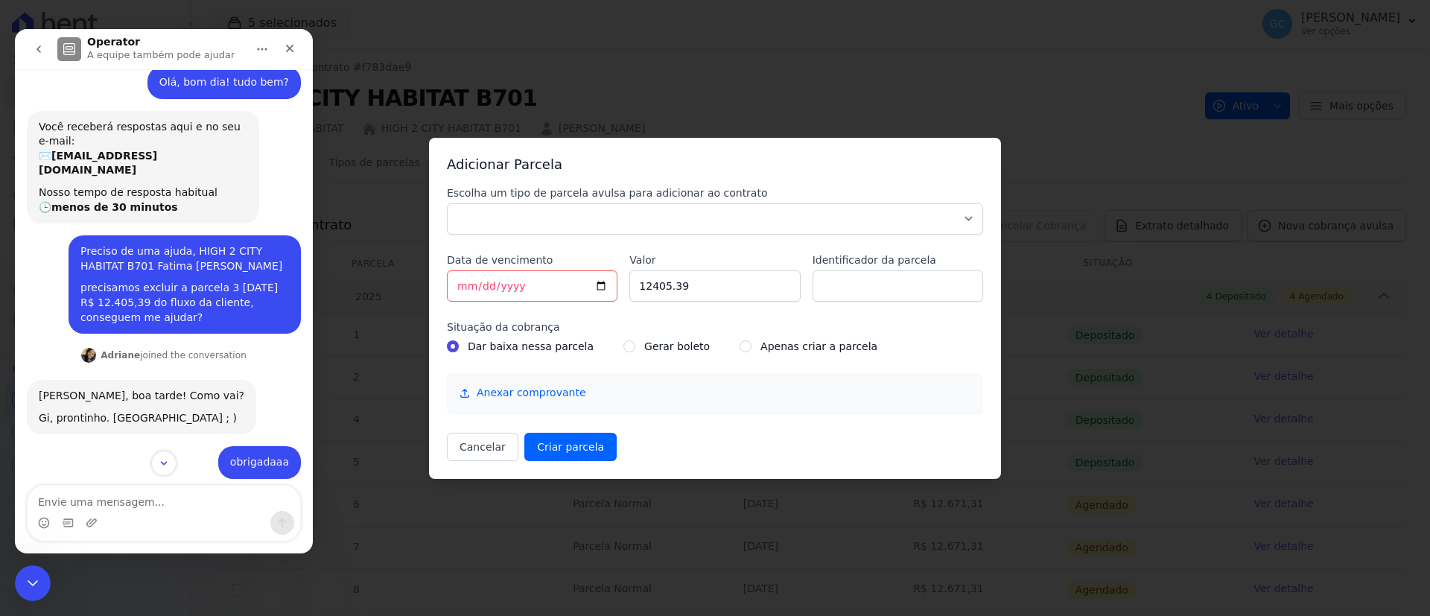
click at [547, 394] on link "Anexar comprovante" at bounding box center [531, 392] width 109 height 15
click at [477, 208] on select "Parcela Normal Sinal Caução Intercalada Chaves Pré Chaves Pós Chaves Taxas Quit…" at bounding box center [715, 218] width 536 height 31
select select "standard"
click at [447, 203] on select "Parcela Normal Sinal Caução Intercalada Chaves Pré Chaves Pós Chaves Taxas Quit…" at bounding box center [715, 218] width 536 height 31
click at [586, 450] on input "Criar parcela" at bounding box center [570, 447] width 92 height 28
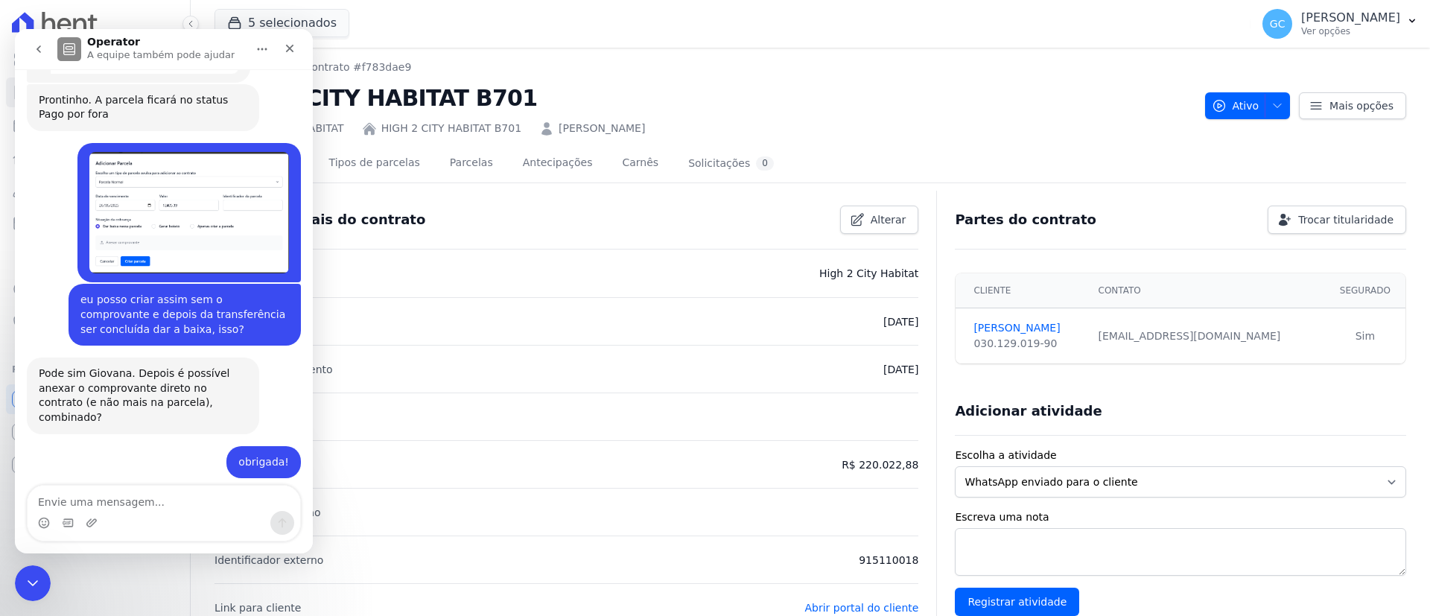
scroll to position [1026, 0]
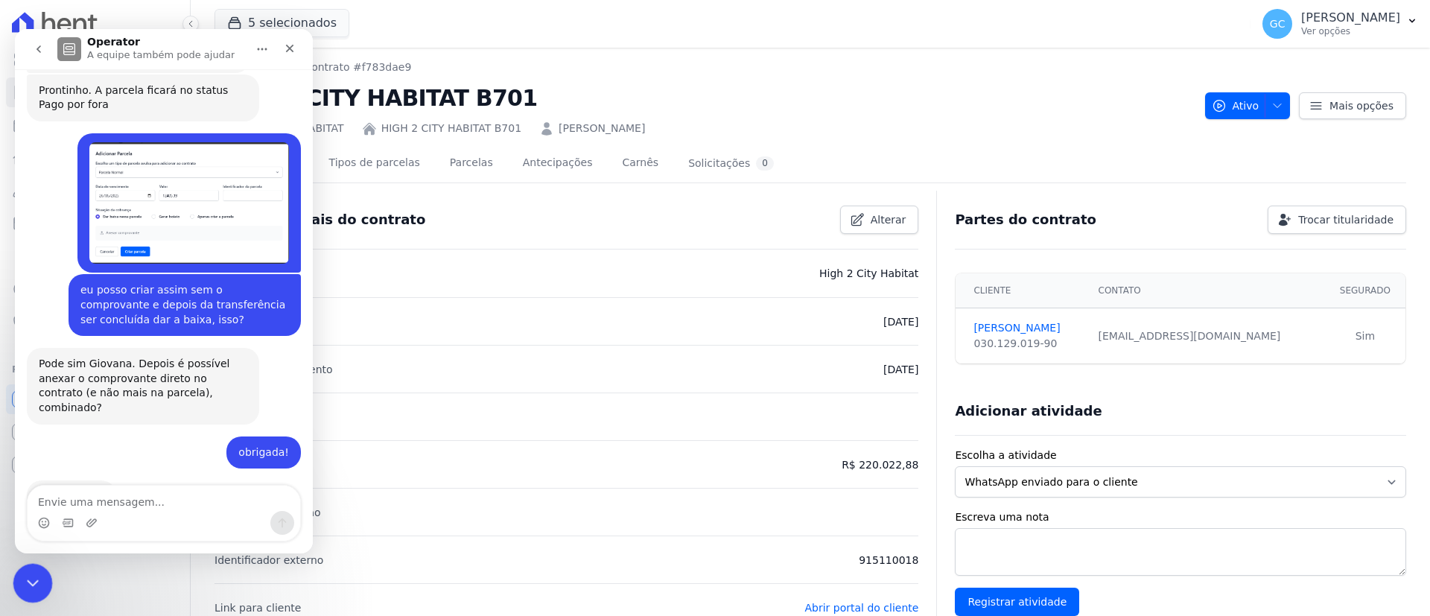
click at [29, 581] on icon "Encerramento do Messenger da Intercom" at bounding box center [31, 581] width 18 height 18
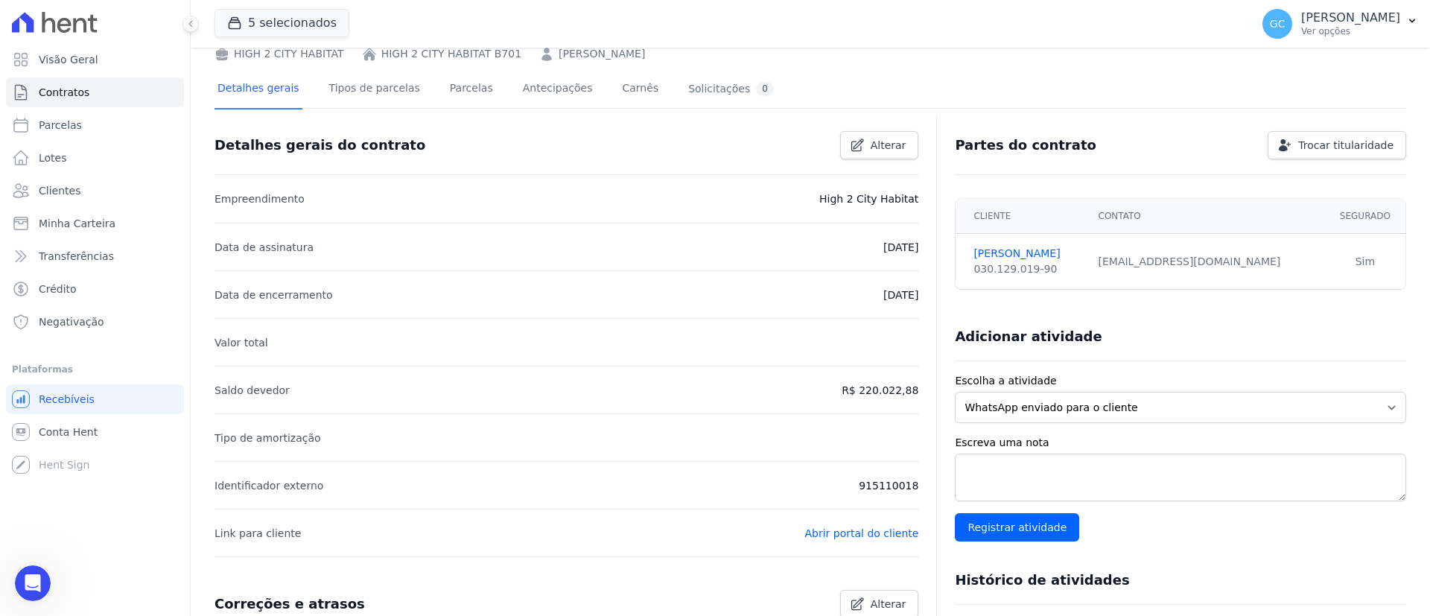
scroll to position [34, 0]
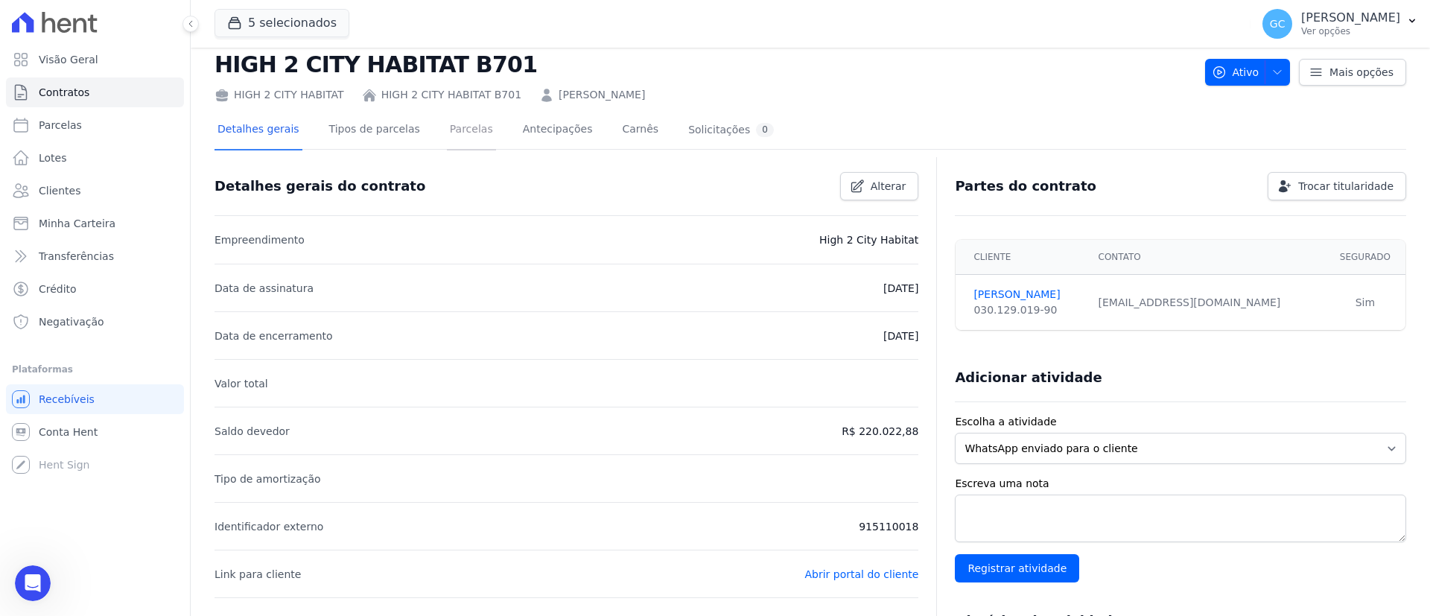
click at [449, 132] on link "Parcelas" at bounding box center [471, 130] width 49 height 39
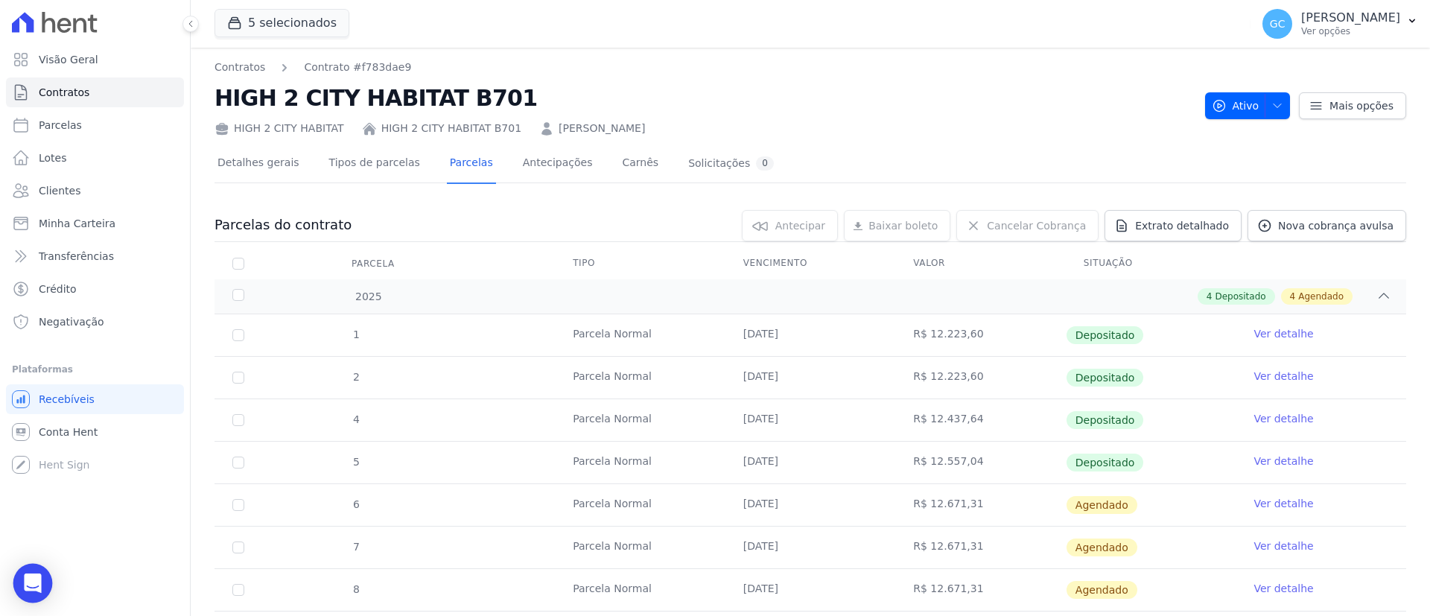
click at [24, 579] on div "Open Intercom Messenger" at bounding box center [32, 583] width 39 height 39
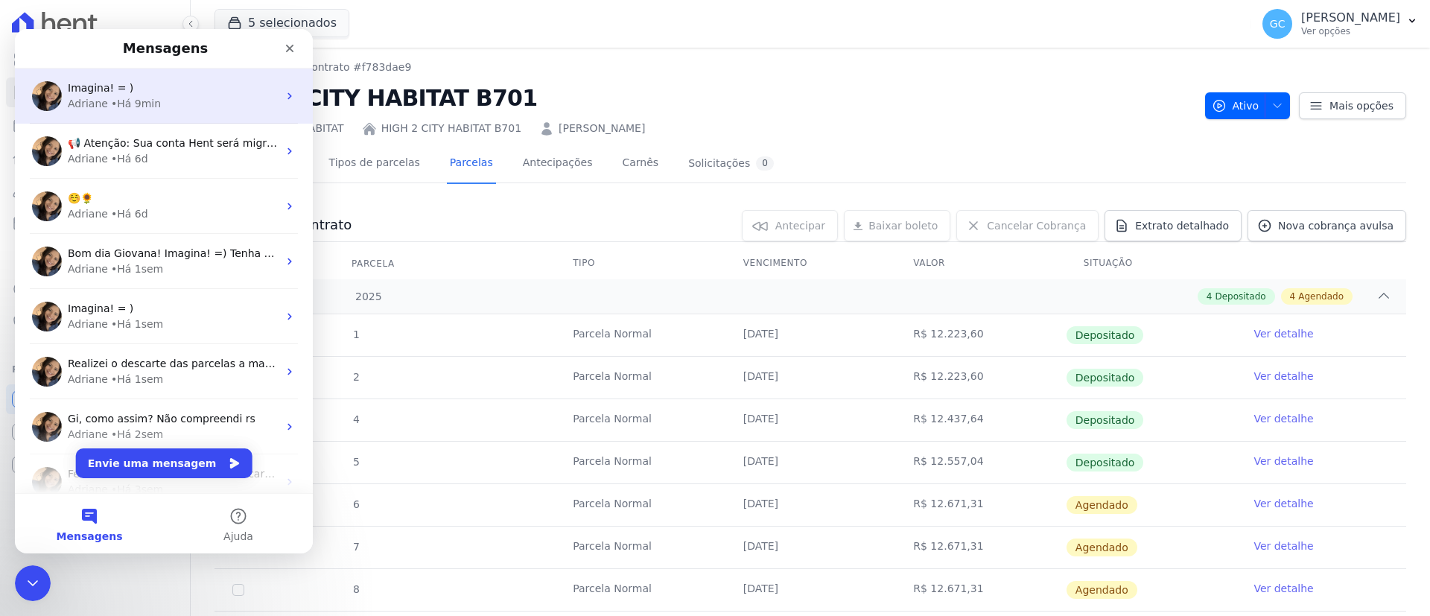
click at [100, 97] on div "Adriane" at bounding box center [88, 104] width 40 height 16
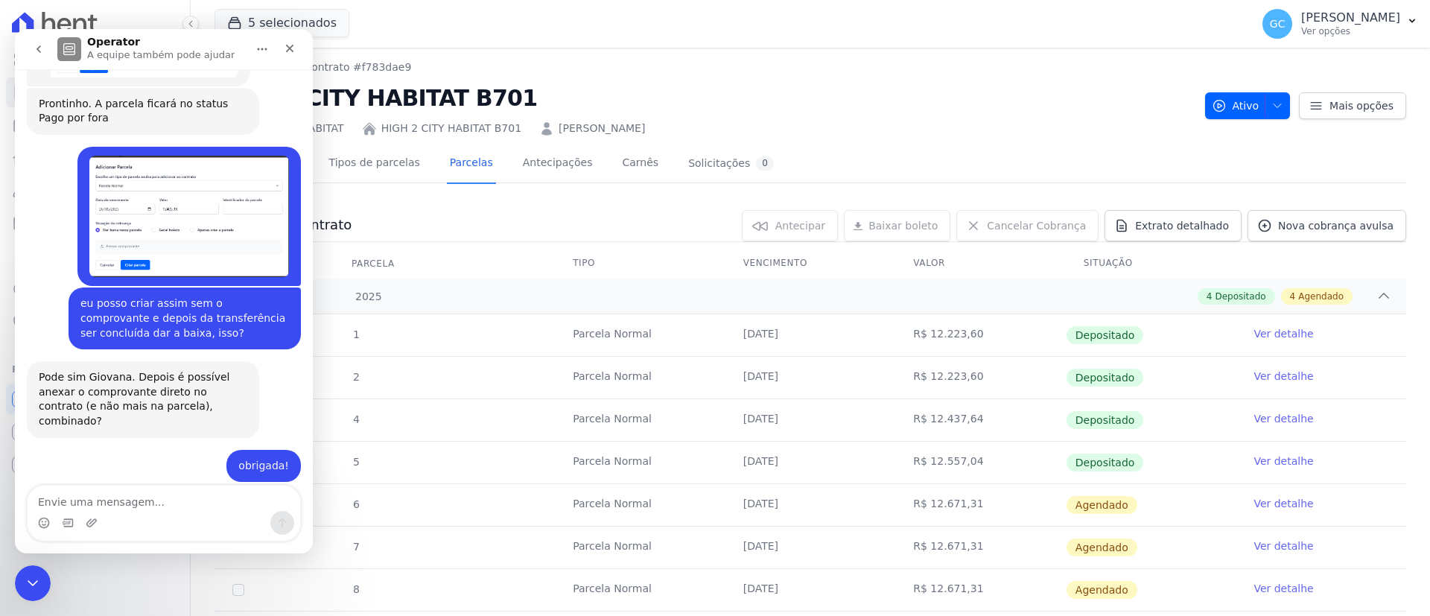
scroll to position [1026, 0]
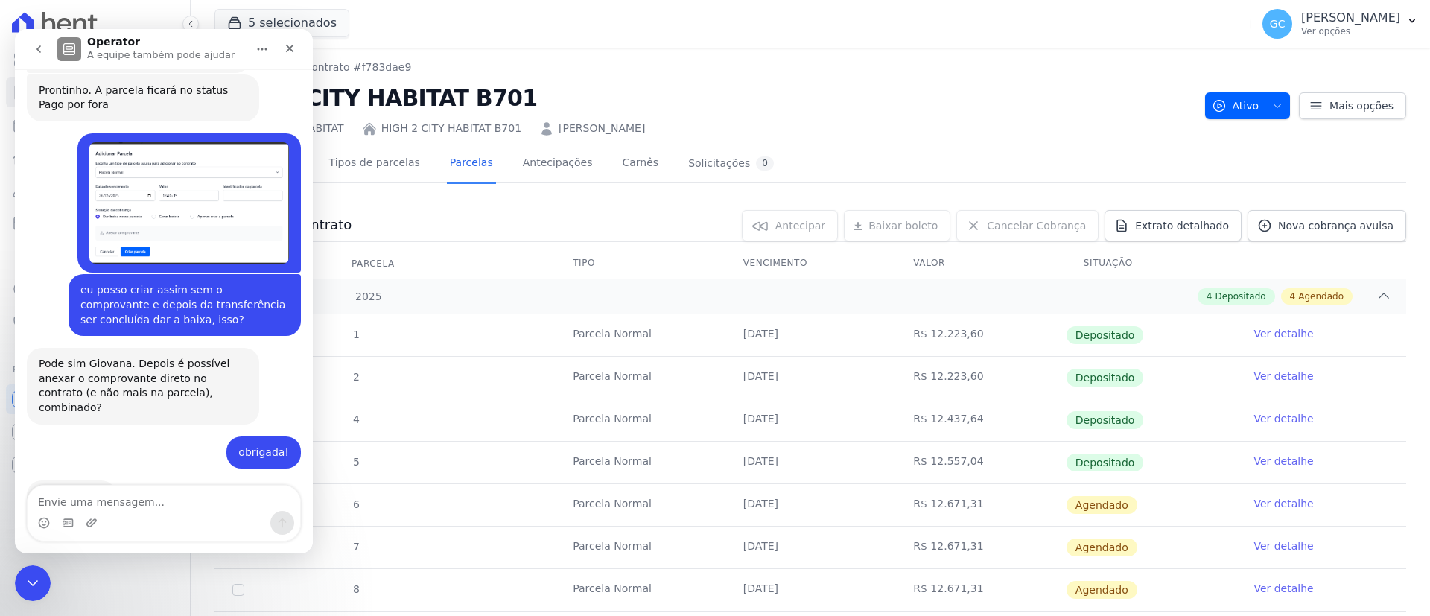
click at [121, 500] on textarea "Envie uma mensagem..." at bounding box center [164, 498] width 273 height 25
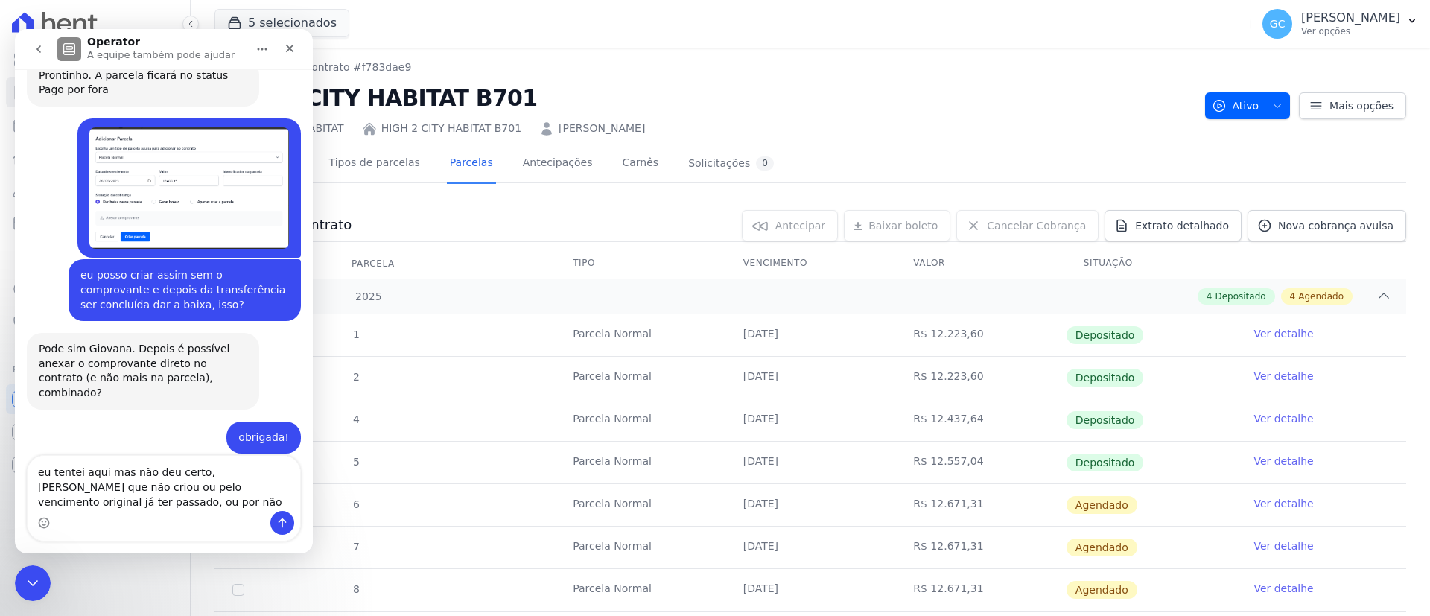
scroll to position [1056, 0]
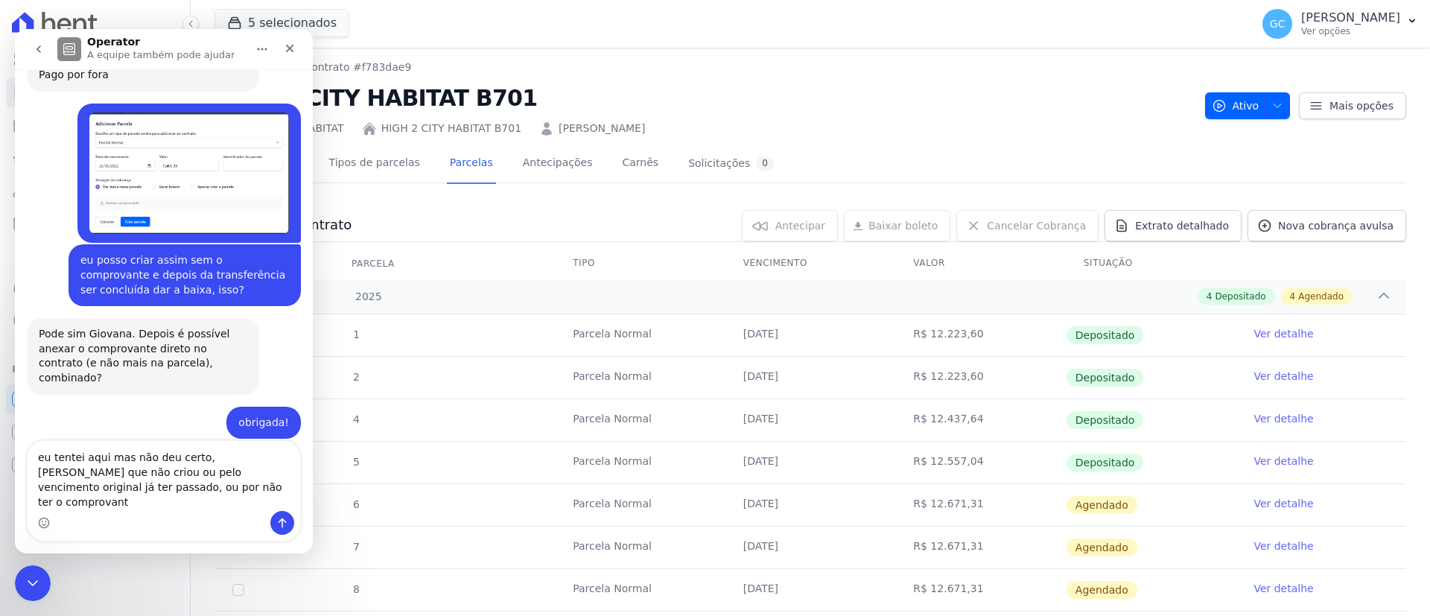
type textarea "eu tentei aqui mas não deu certo, [PERSON_NAME] que não criou ou pelo venciment…"
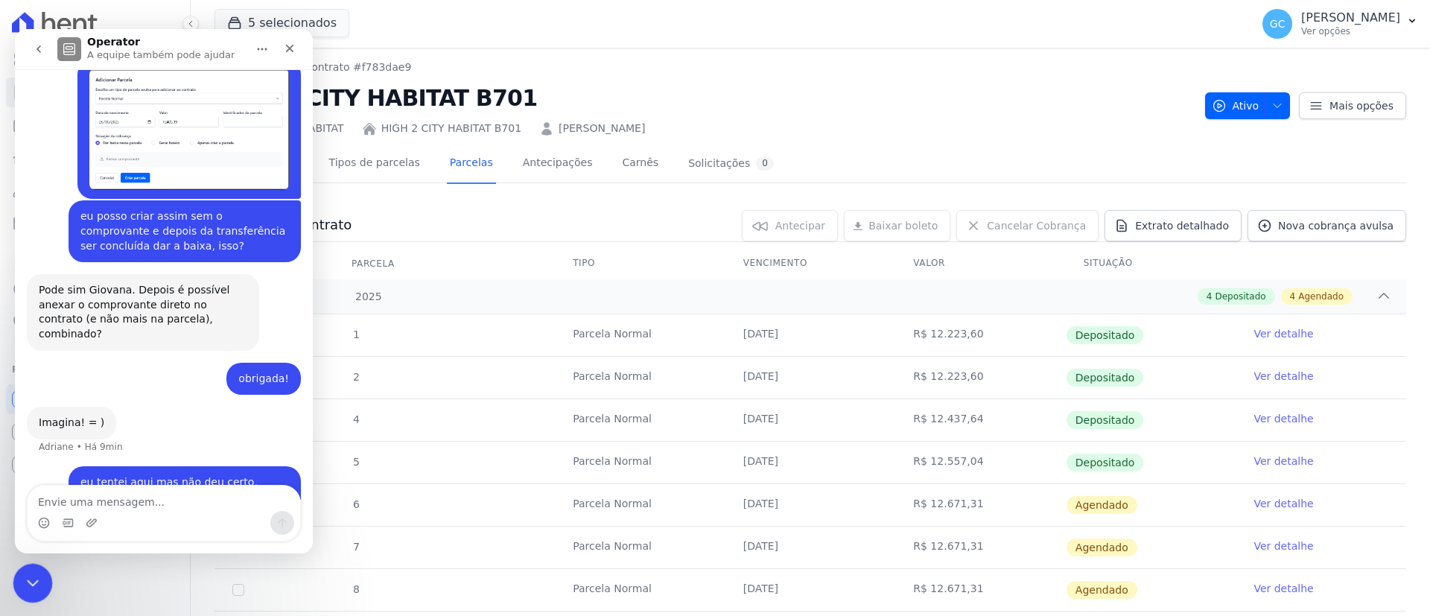
click at [34, 584] on icon "Encerramento do Messenger da Intercom" at bounding box center [31, 581] width 18 height 18
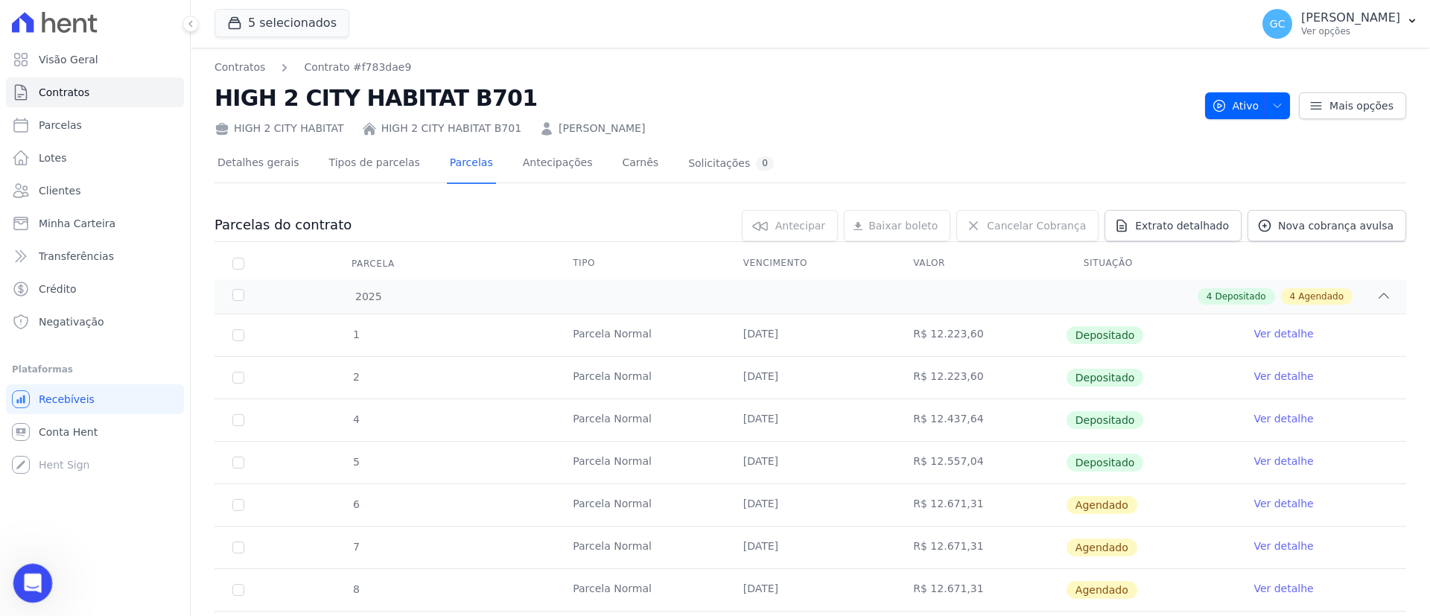
click at [32, 564] on div "Abertura do Messenger da Intercom" at bounding box center [30, 580] width 49 height 49
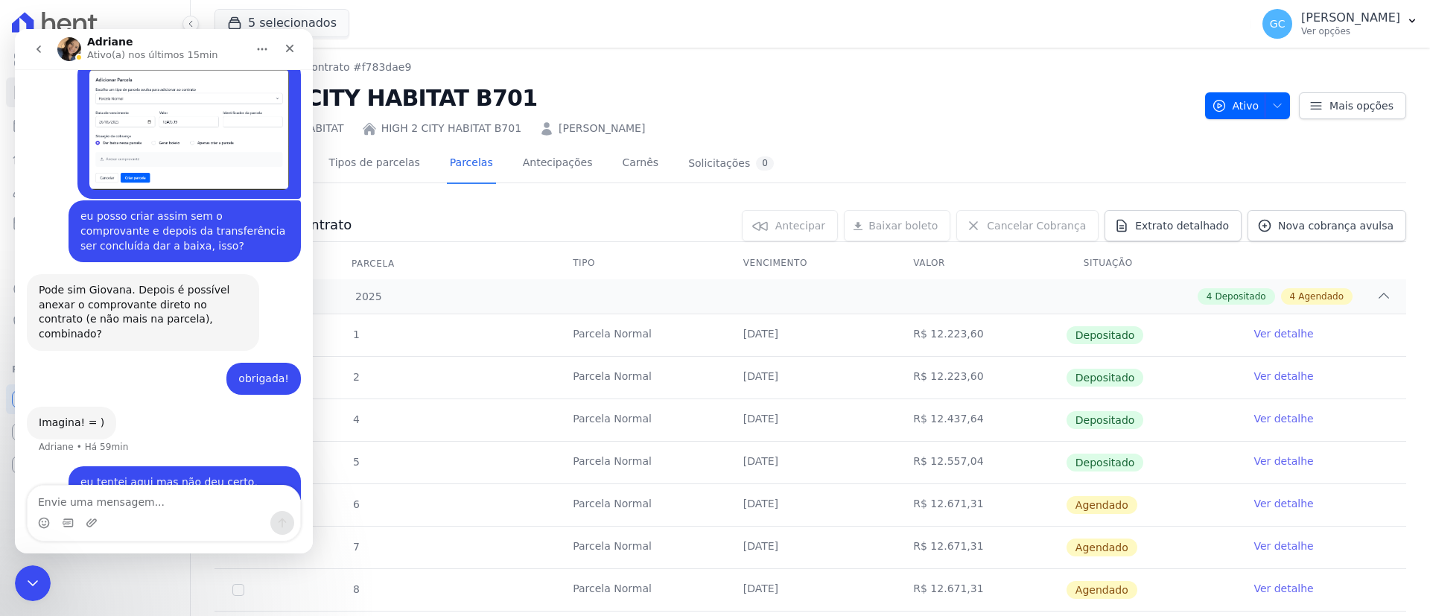
click at [641, 91] on h2 "HIGH 2 CITY HABITAT B701" at bounding box center [703, 98] width 978 height 34
click at [18, 579] on div "Encerramento do Messenger da Intercom" at bounding box center [31, 581] width 36 height 36
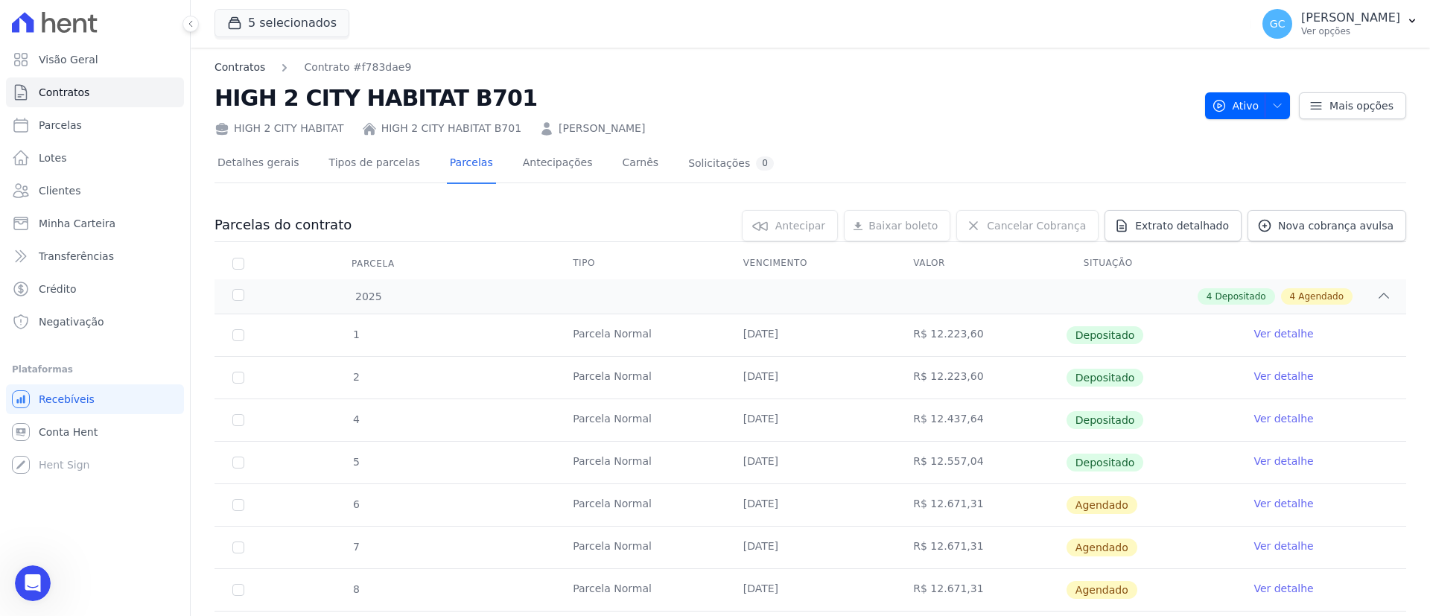
click at [241, 71] on link "Contratos" at bounding box center [239, 68] width 51 height 16
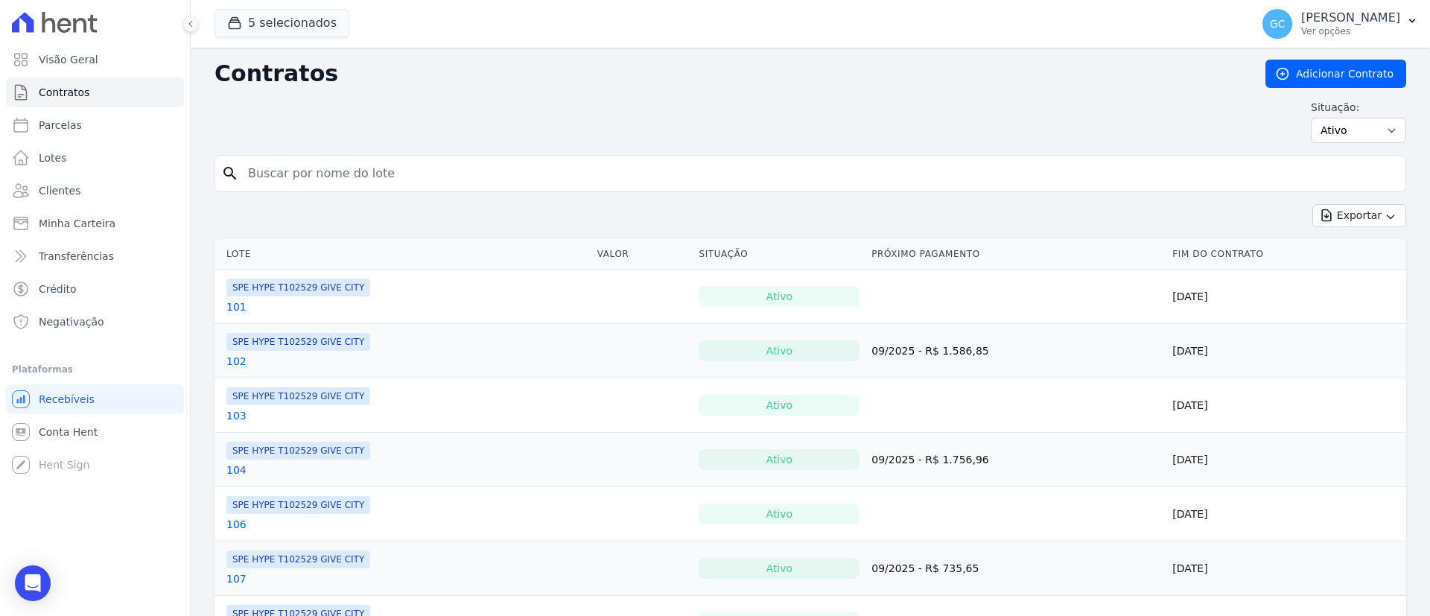
click at [373, 187] on input "search" at bounding box center [819, 174] width 1160 height 30
paste input "R$ 1.620,22"
drag, startPoint x: 400, startPoint y: 171, endPoint x: 168, endPoint y: 155, distance: 232.2
click at [168, 155] on div "Visão Geral Contratos [GEOGRAPHIC_DATA] Lotes Clientes Minha Carteira Transferê…" at bounding box center [715, 308] width 1430 height 616
type input "[PERSON_NAME] Sales"
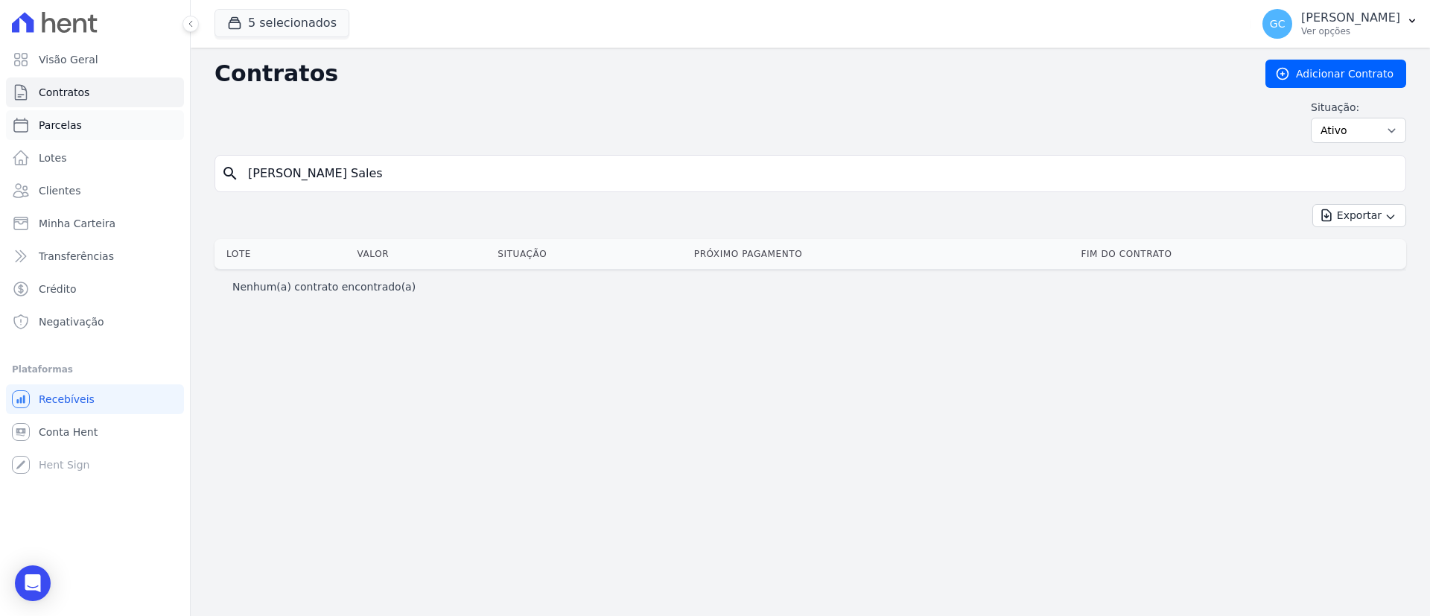
click at [92, 126] on link "Parcelas" at bounding box center [95, 125] width 178 height 30
drag, startPoint x: 361, startPoint y: 174, endPoint x: 200, endPoint y: 162, distance: 162.1
click at [200, 162] on div "Contratos Adicionar Contrato Situação: Ativo Todos Pausado Distratado Rascunho …" at bounding box center [810, 332] width 1239 height 568
select select
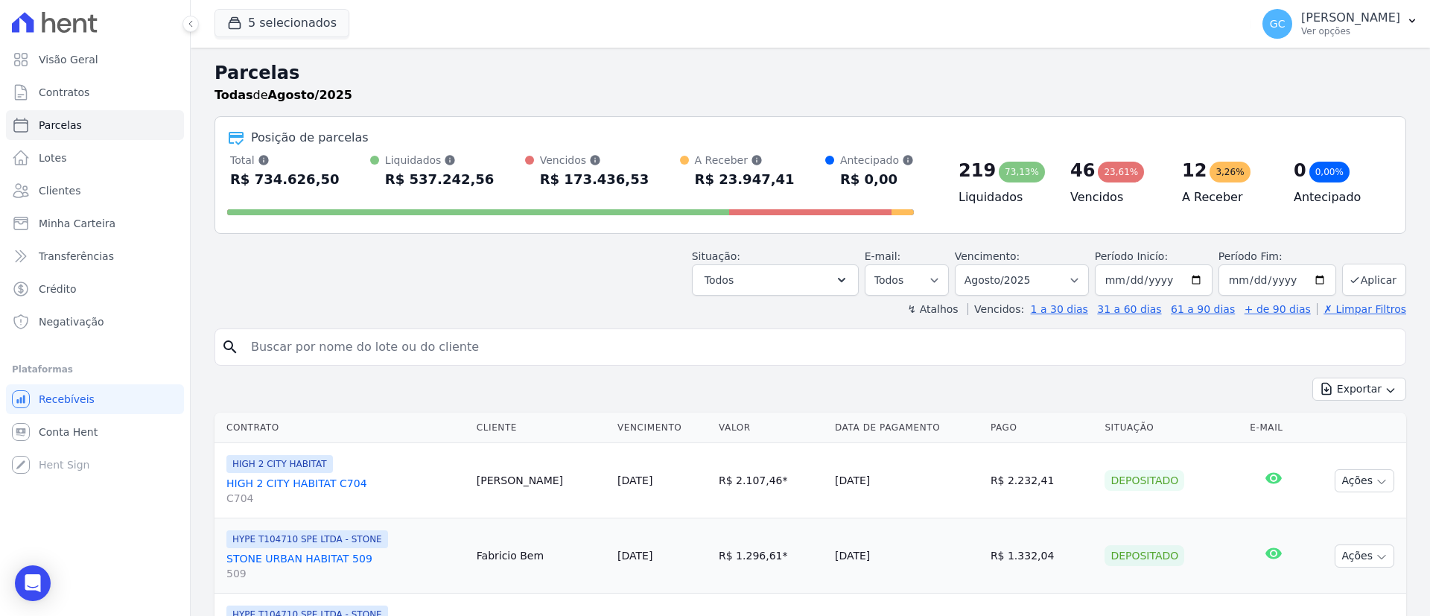
click at [331, 353] on input "search" at bounding box center [820, 347] width 1157 height 30
type input "[PERSON_NAME] Sales"
select select
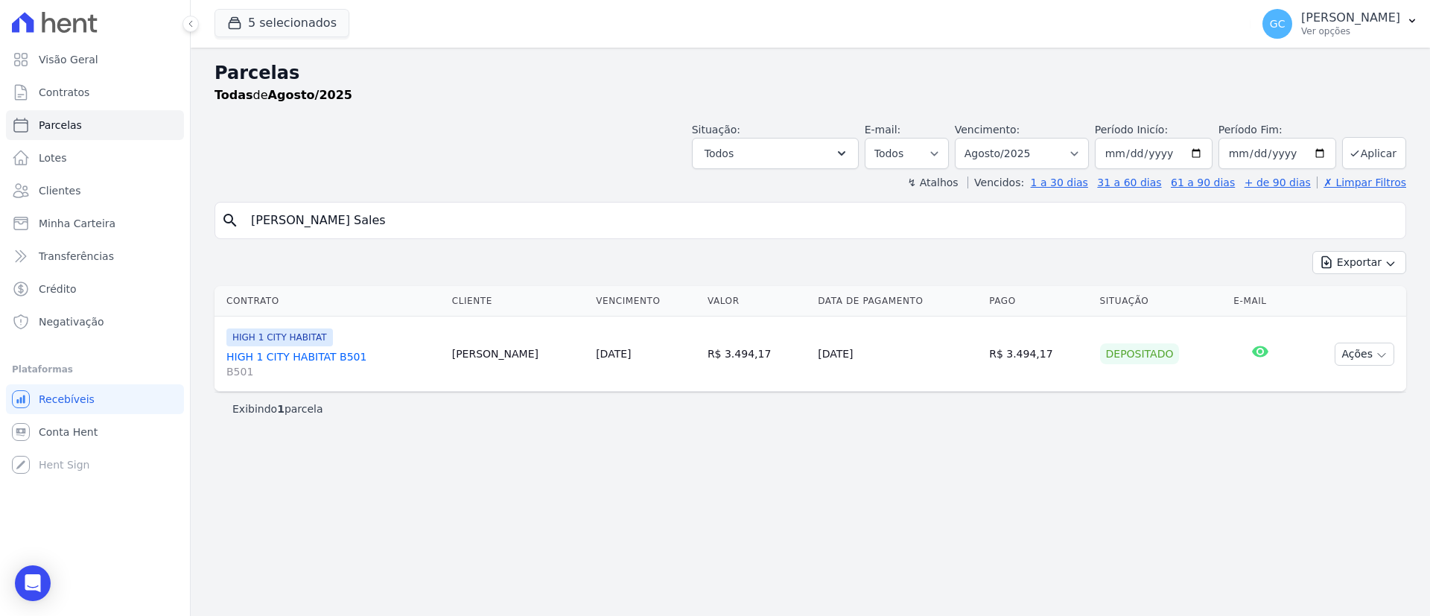
click at [332, 353] on link "HIGH 1 CITY HABITAT B501 B501" at bounding box center [333, 364] width 214 height 30
